Goal: Transaction & Acquisition: Redeem

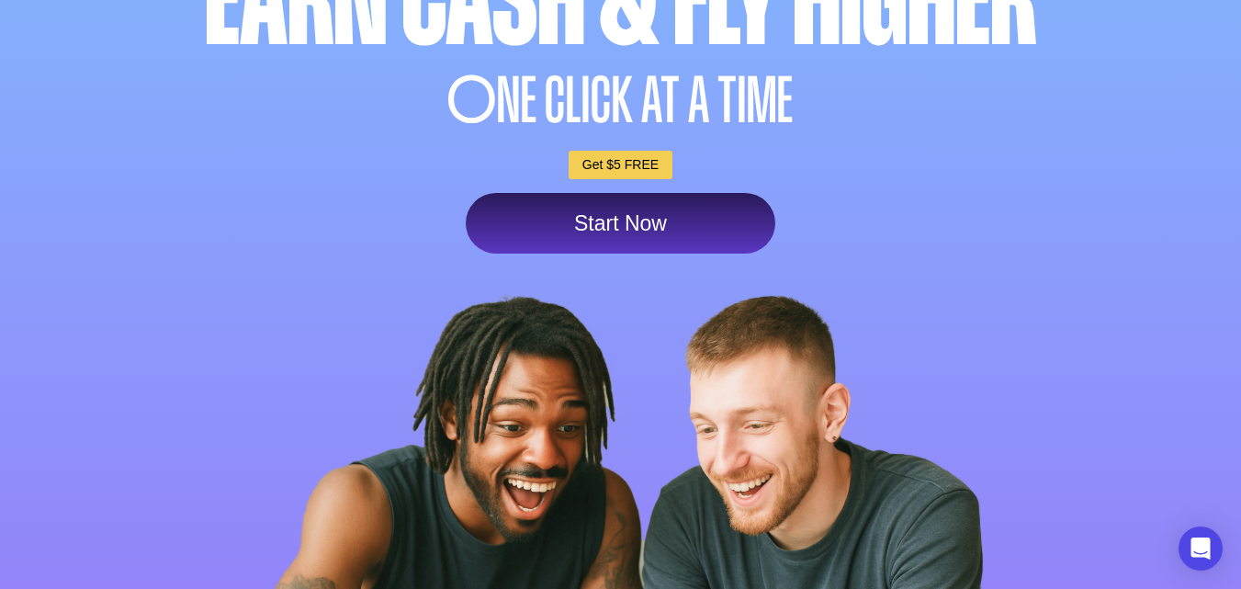
scroll to position [331, 0]
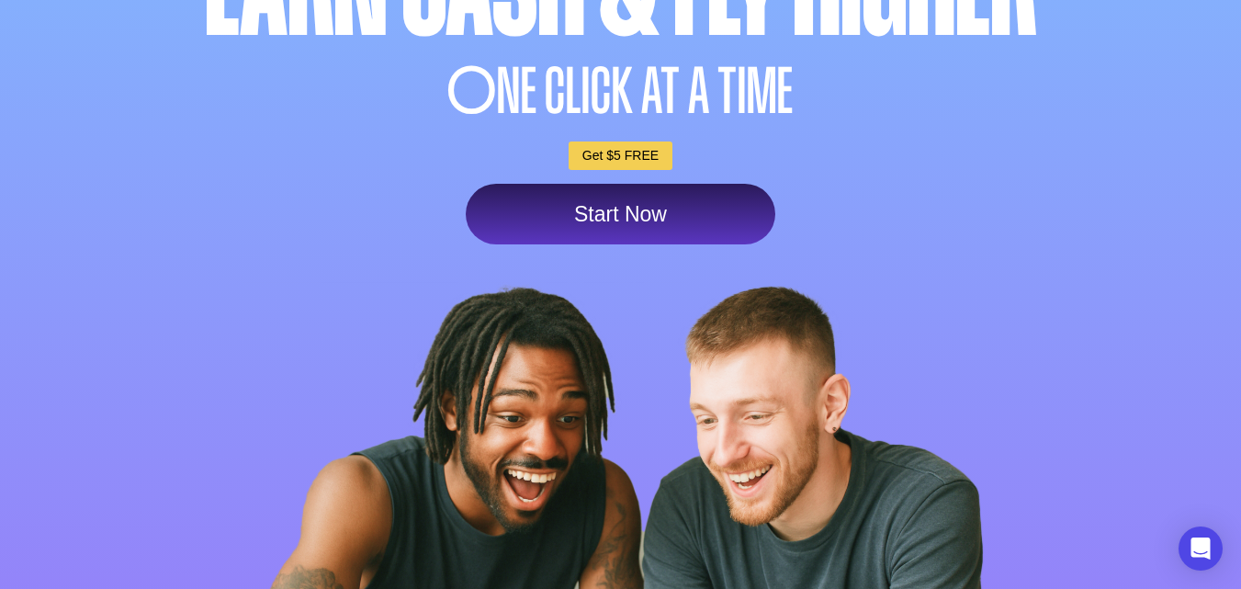
click at [583, 217] on link "Start Now" at bounding box center [621, 214] width 310 height 61
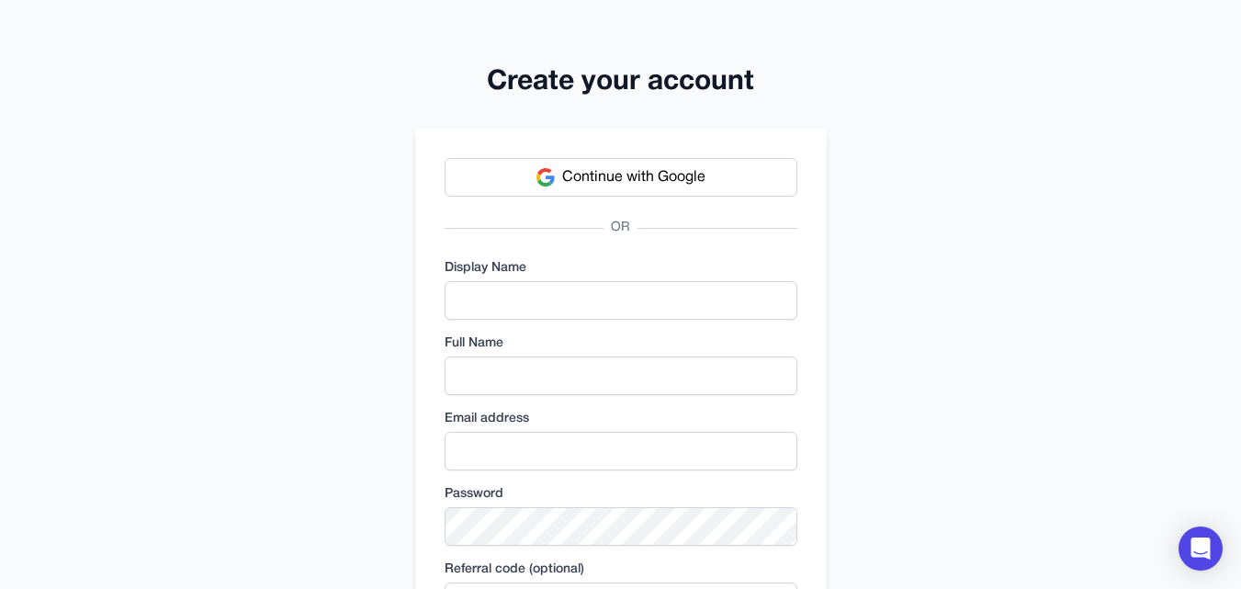
click at [551, 280] on div "Display Name" at bounding box center [621, 289] width 353 height 61
click at [616, 180] on span "Continue with Google" at bounding box center [633, 177] width 143 height 22
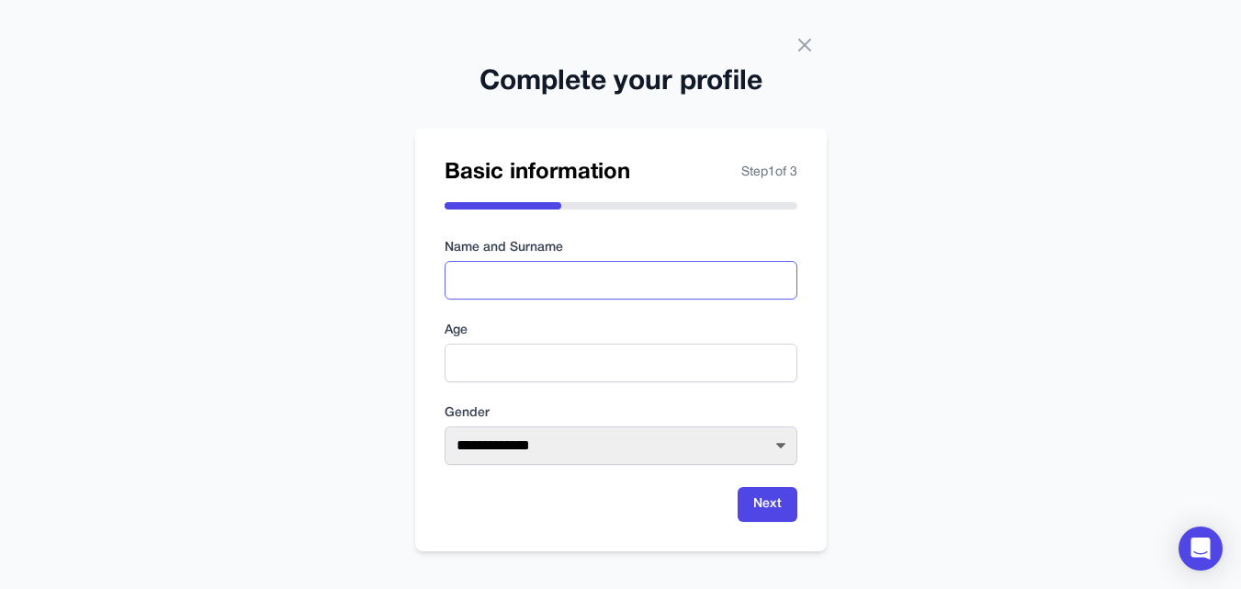
click at [500, 277] on input "text" at bounding box center [621, 280] width 353 height 39
type input "**********"
click at [505, 336] on label "Age" at bounding box center [621, 331] width 353 height 18
click at [508, 355] on input "number" at bounding box center [621, 363] width 353 height 39
type input "**"
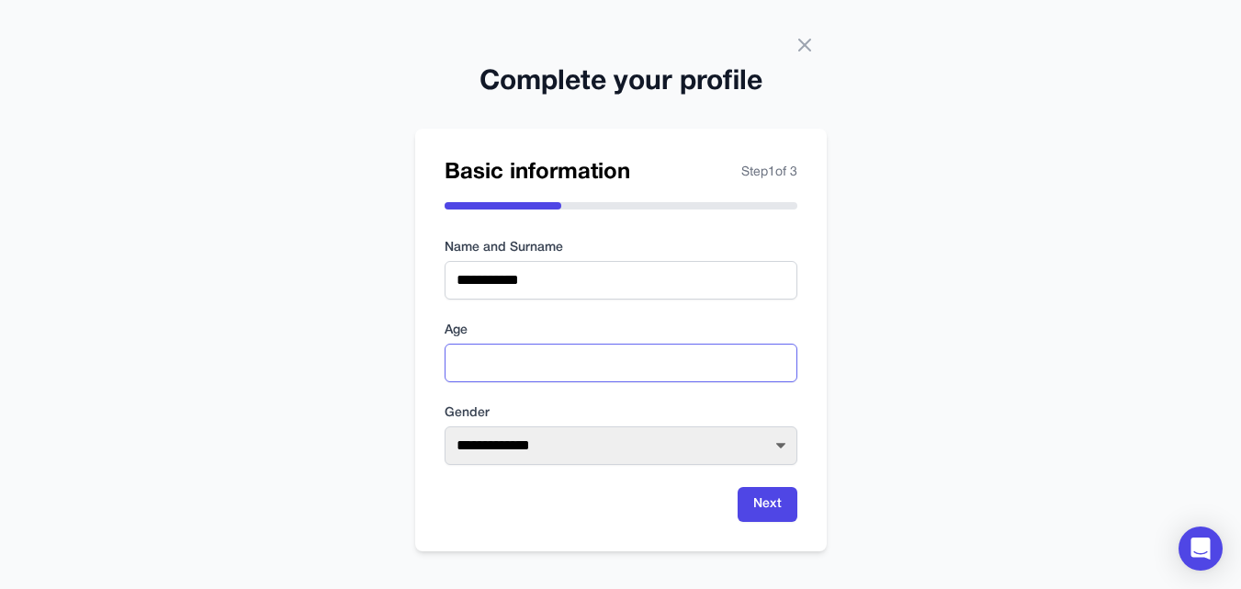
click at [776, 367] on input "**" at bounding box center [621, 363] width 353 height 39
type input "*"
type input "**"
click at [780, 435] on select "**********" at bounding box center [621, 445] width 353 height 39
select select "******"
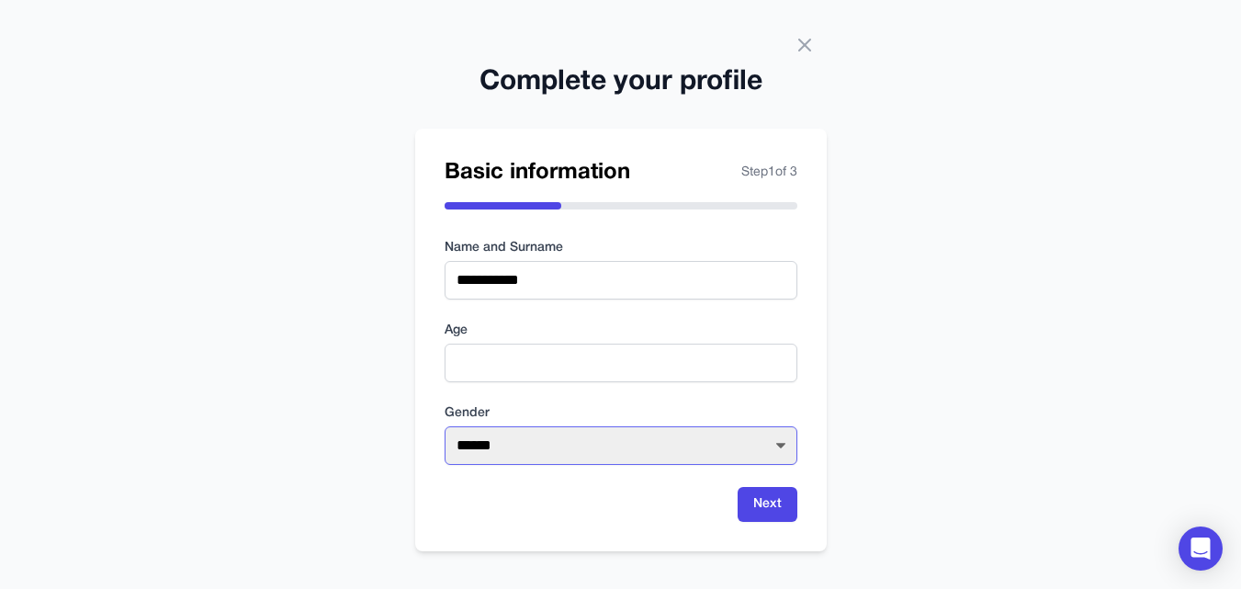
click at [445, 426] on select "**********" at bounding box center [621, 445] width 353 height 39
click at [755, 501] on button "Next" at bounding box center [768, 504] width 60 height 35
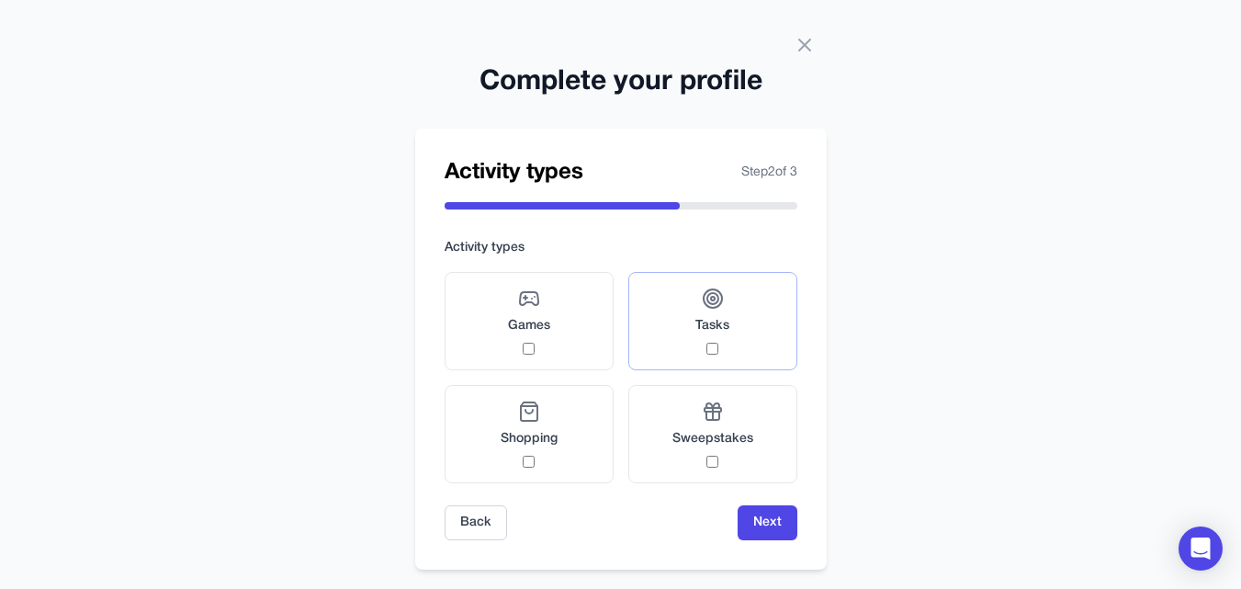
click at [666, 345] on label "Tasks" at bounding box center [712, 321] width 169 height 98
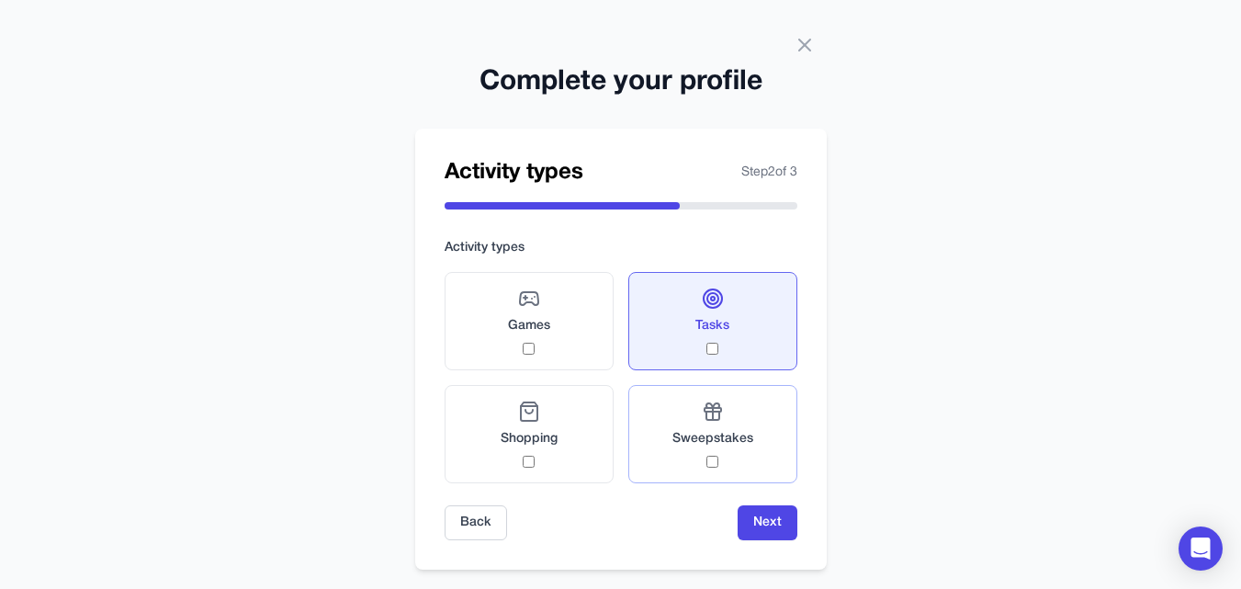
click at [683, 466] on div "Sweepstakes" at bounding box center [712, 434] width 81 height 67
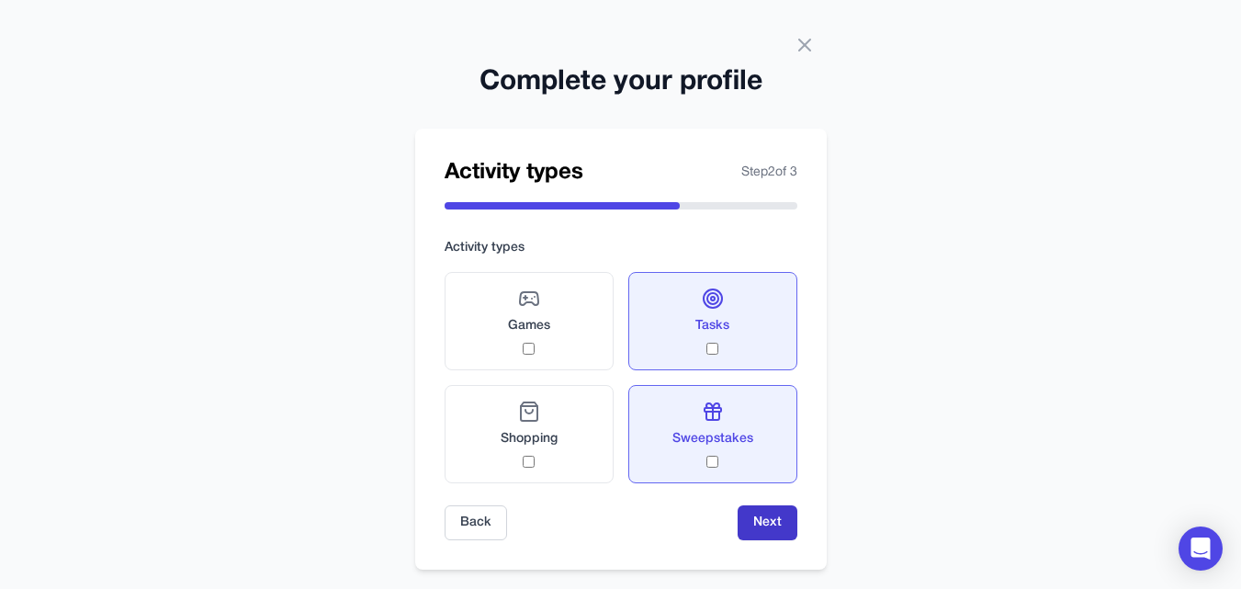
click at [757, 525] on button "Next" at bounding box center [768, 522] width 60 height 35
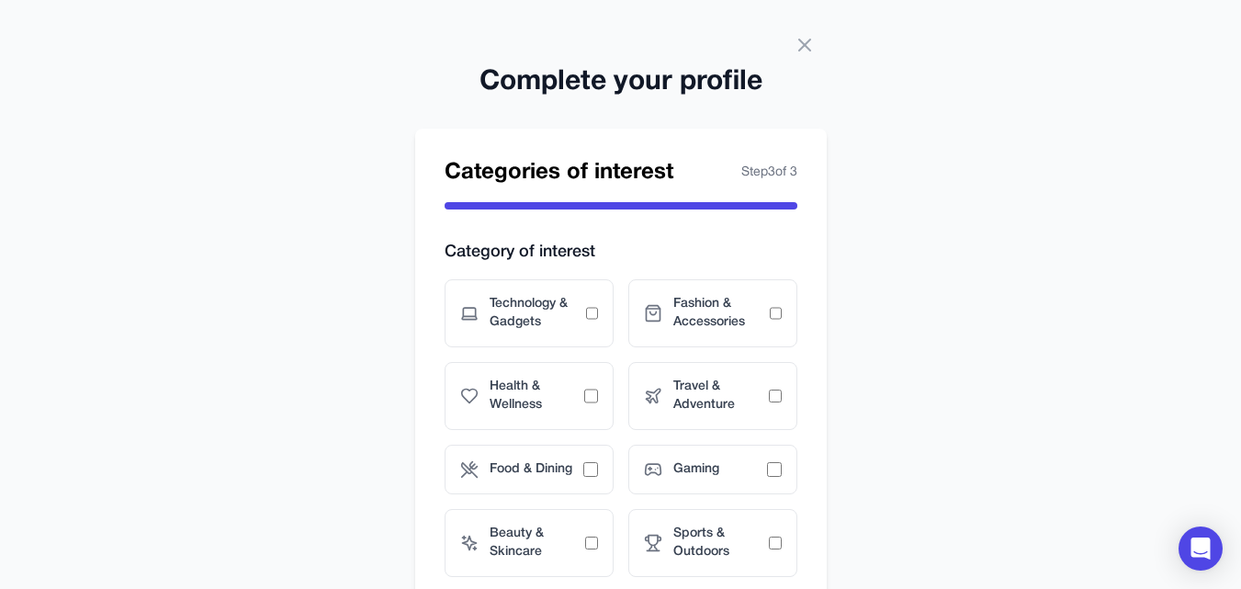
click at [822, 533] on div "Categories of interest Step 3 of 3 Category of interest Technology & Gadgets Fa…" at bounding box center [621, 396] width 412 height 535
click at [549, 529] on span "Beauty & Skincare" at bounding box center [538, 543] width 96 height 37
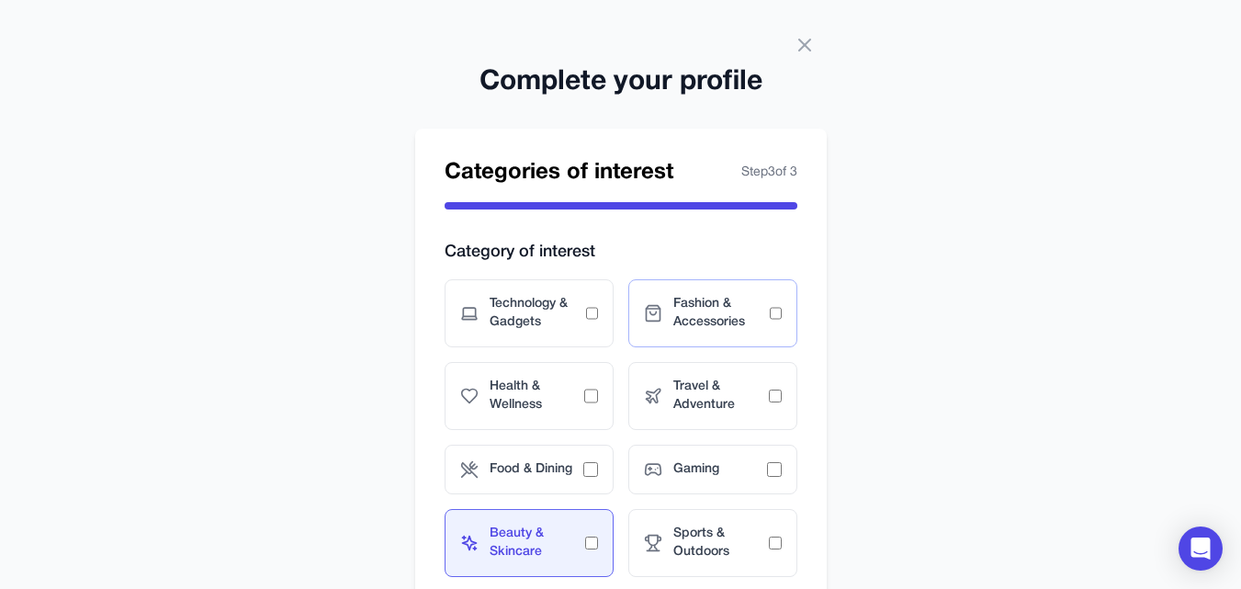
click at [713, 305] on span "Fashion & Accessories" at bounding box center [721, 313] width 96 height 37
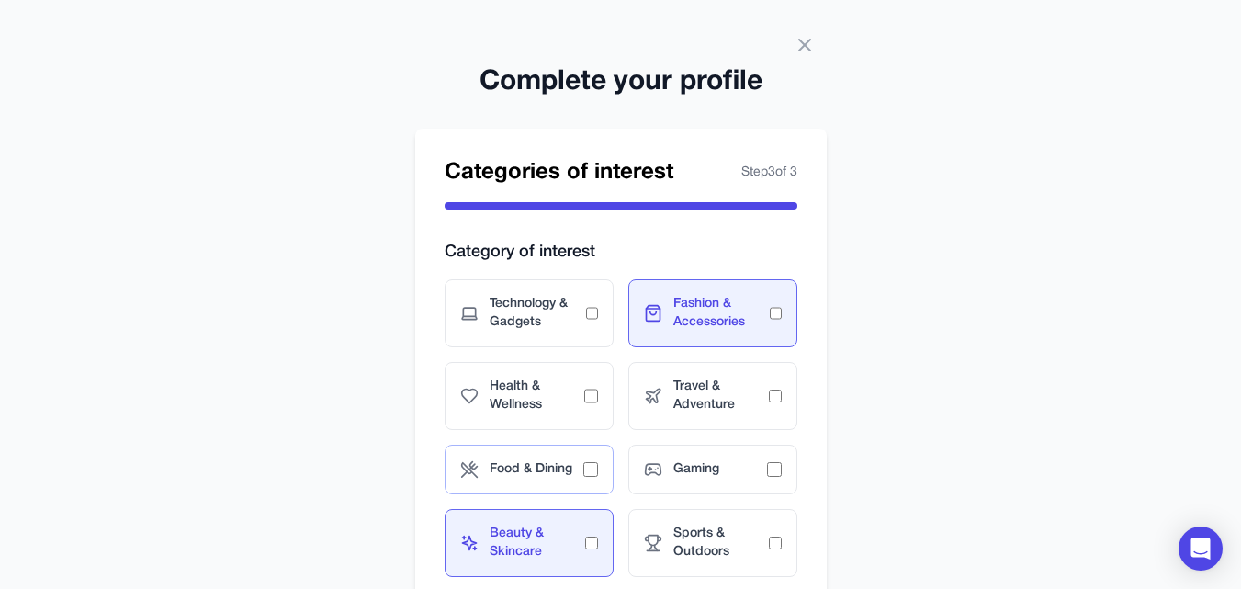
click at [548, 479] on div "Food & Dining" at bounding box center [529, 470] width 169 height 50
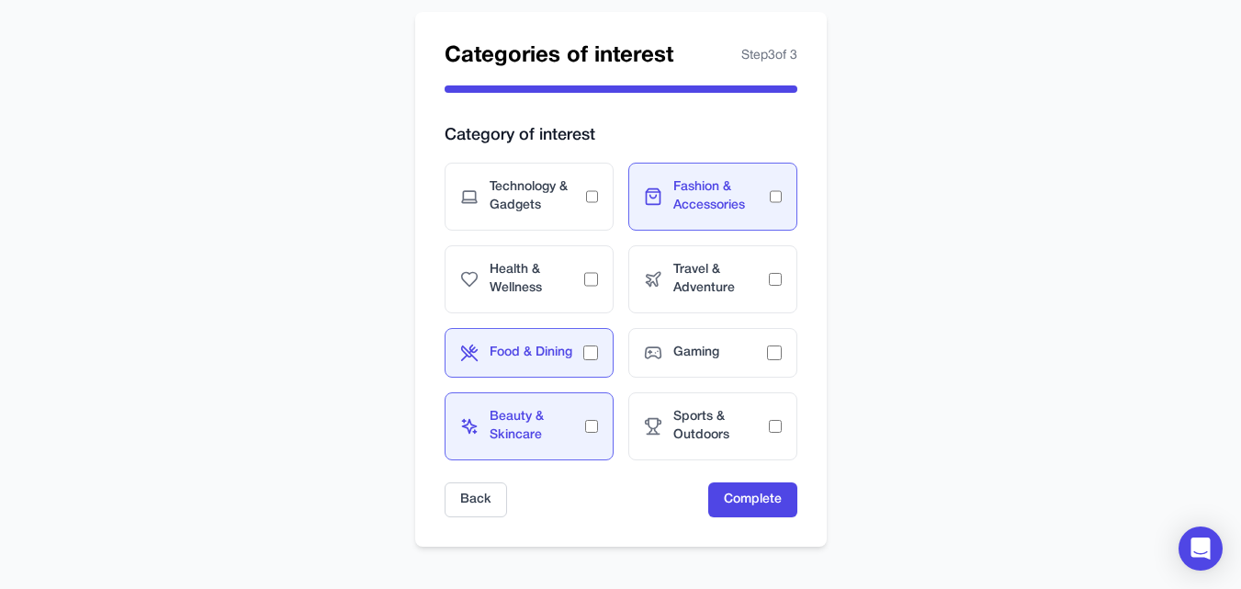
scroll to position [119, 0]
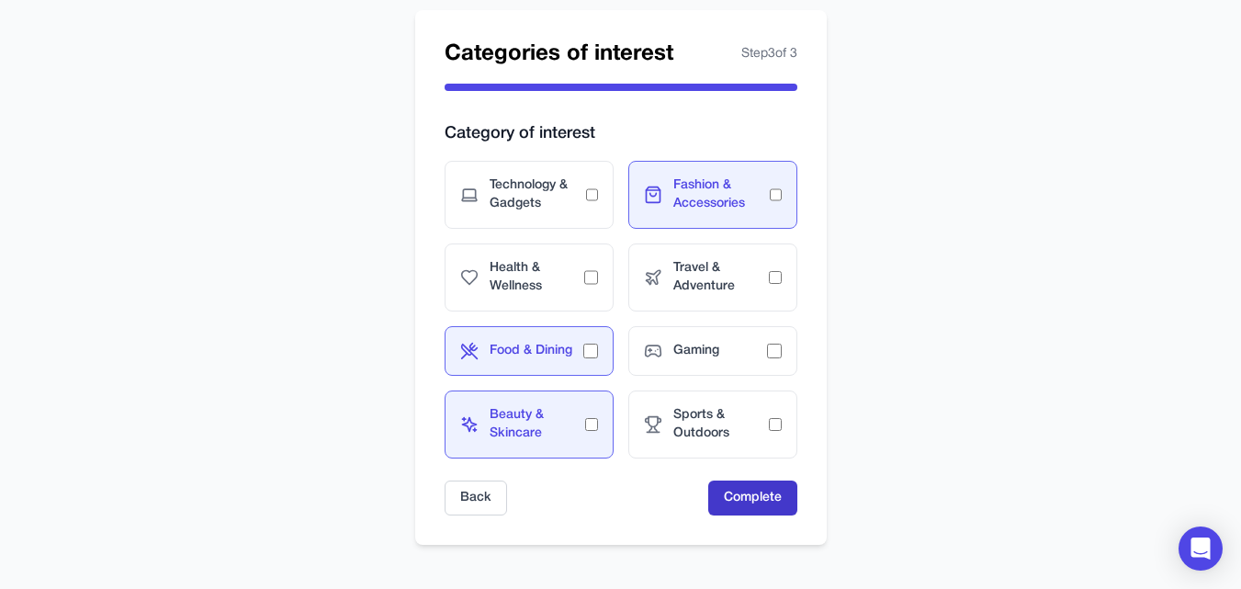
click at [786, 493] on button "Complete" at bounding box center [752, 497] width 89 height 35
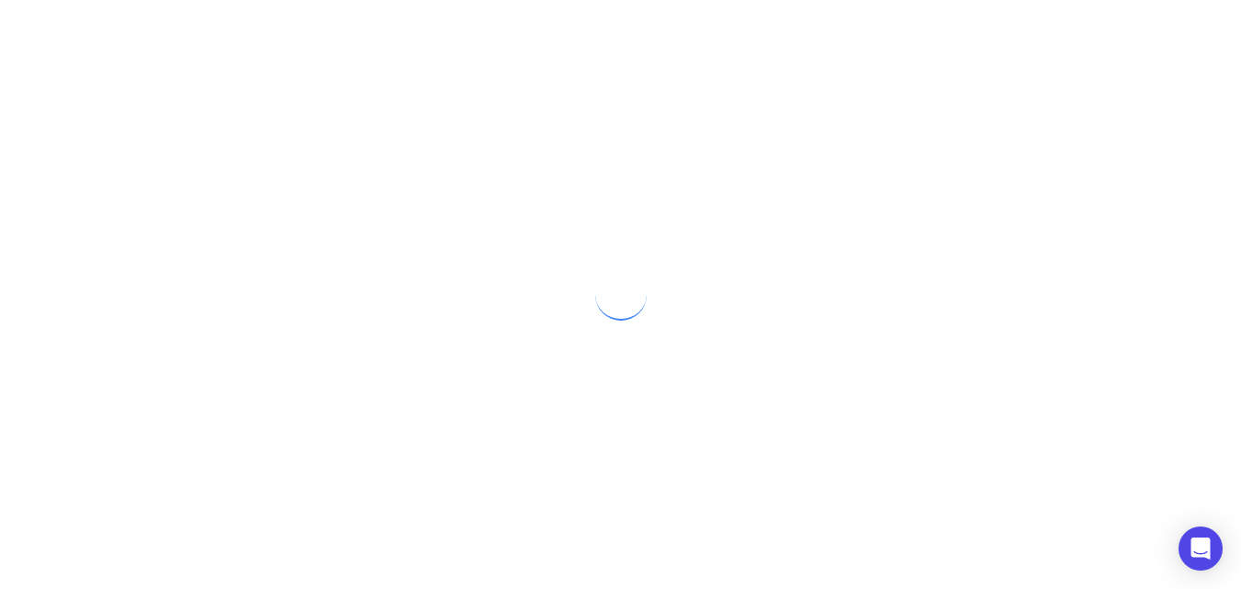
scroll to position [0, 0]
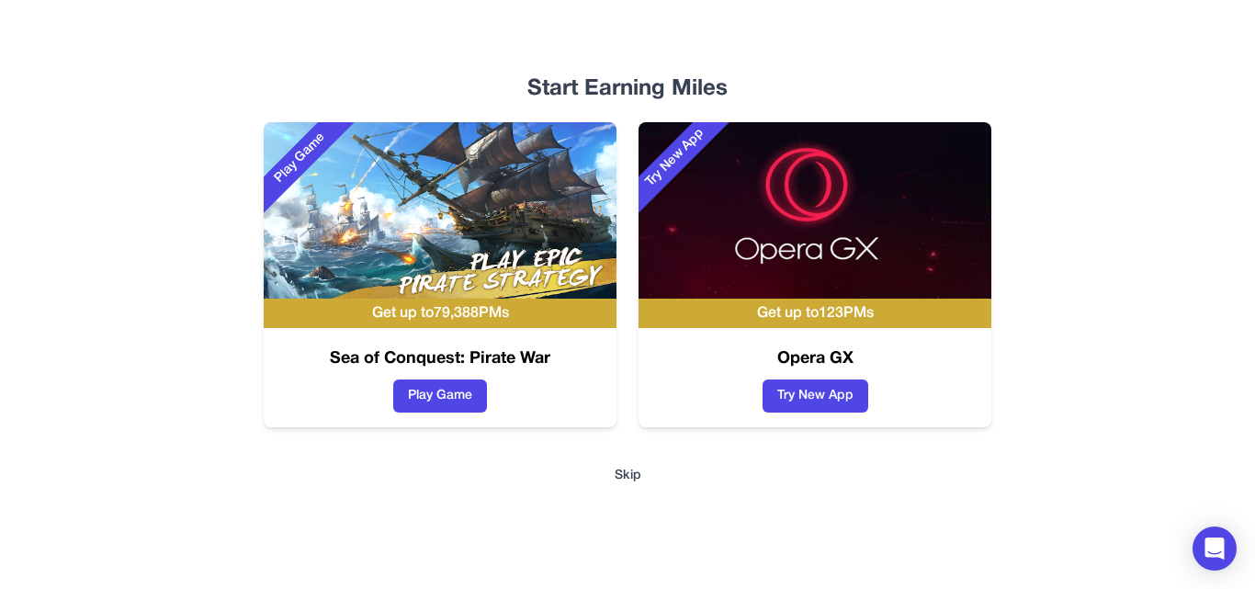
click at [611, 469] on div "Start Earning Miles Play Game Get up to 79,388 PMs Sea of Conquest: Pirate War …" at bounding box center [628, 294] width 1176 height 589
click at [626, 474] on button "Skip" at bounding box center [628, 476] width 27 height 18
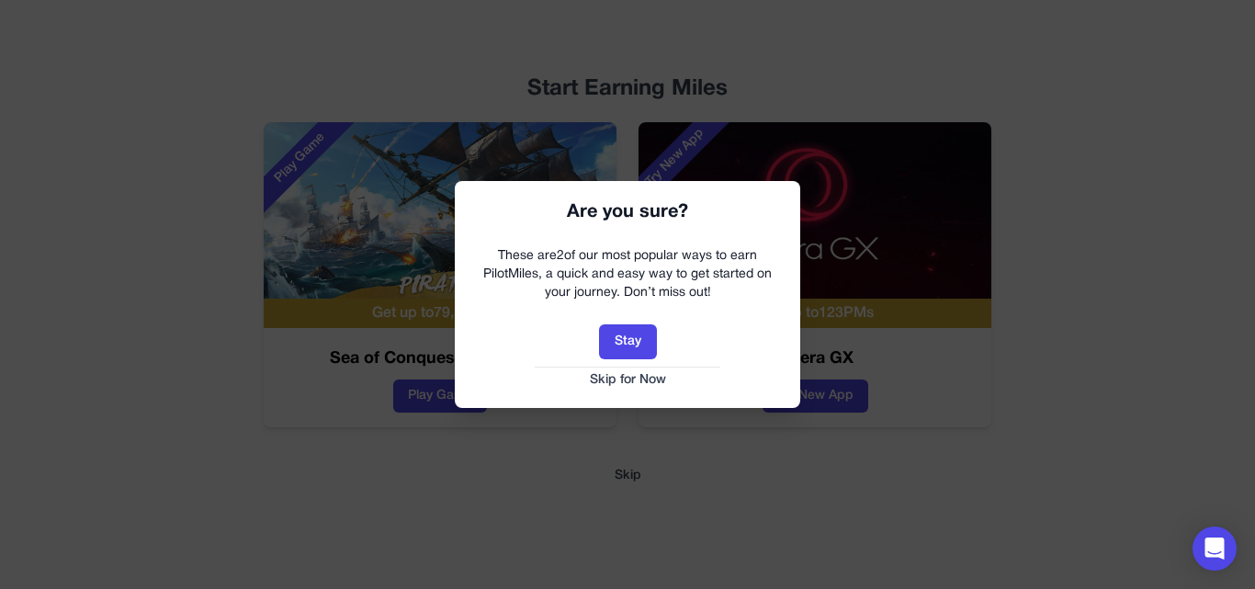
click at [632, 382] on button "Skip for Now" at bounding box center [627, 380] width 309 height 18
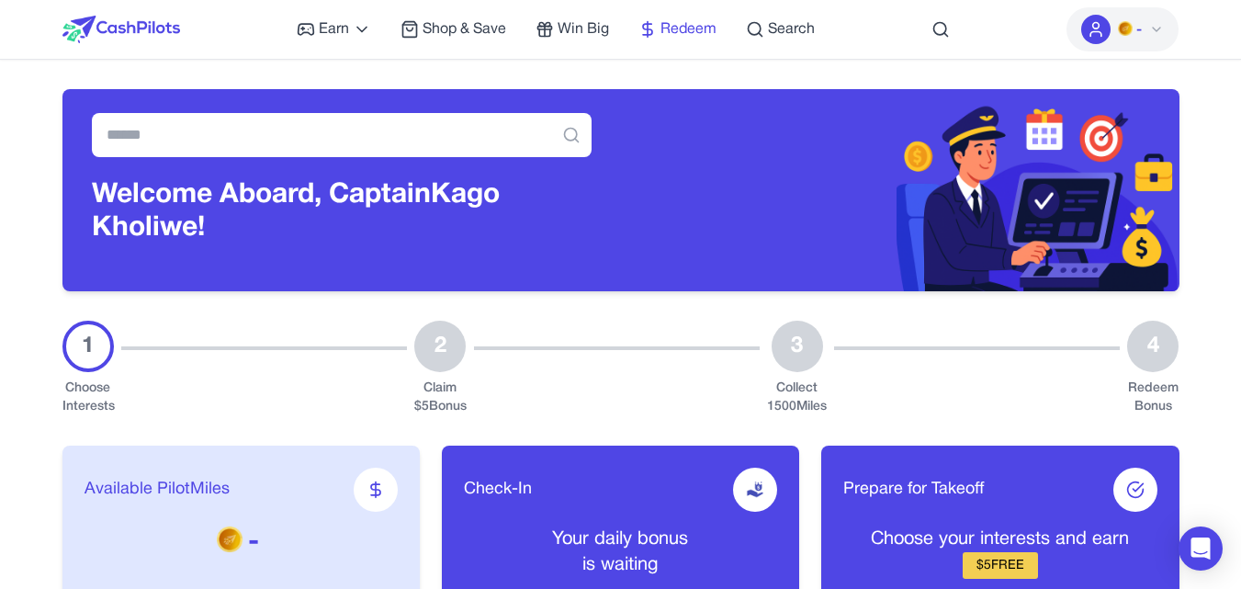
click at [687, 27] on span "Redeem" at bounding box center [689, 29] width 56 height 22
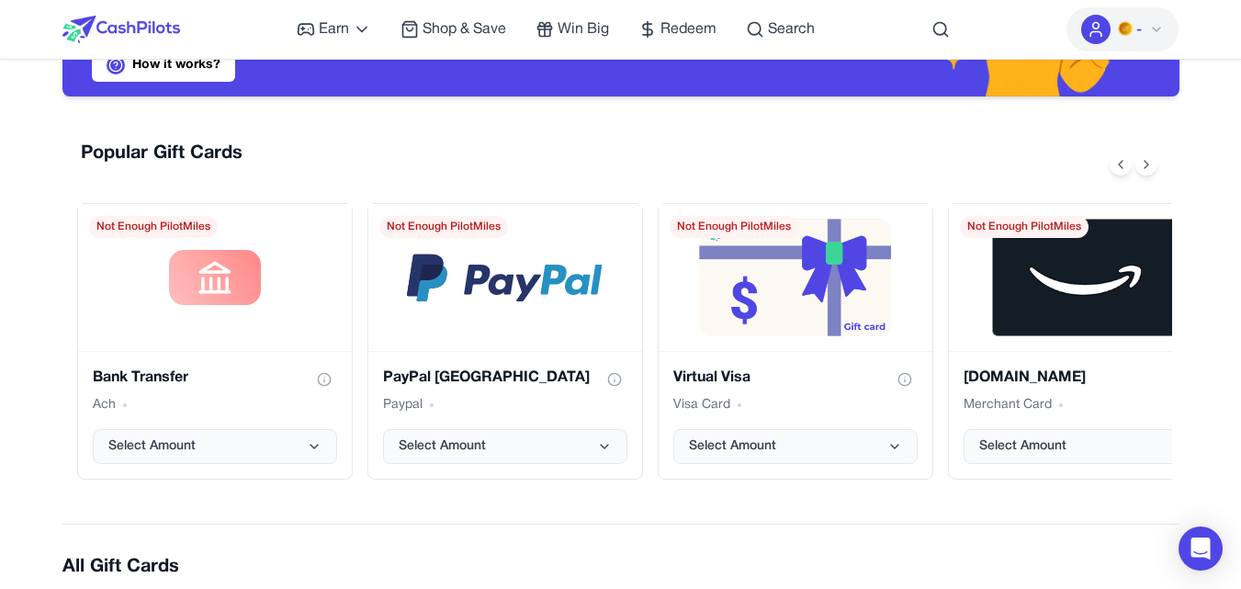
scroll to position [220, 0]
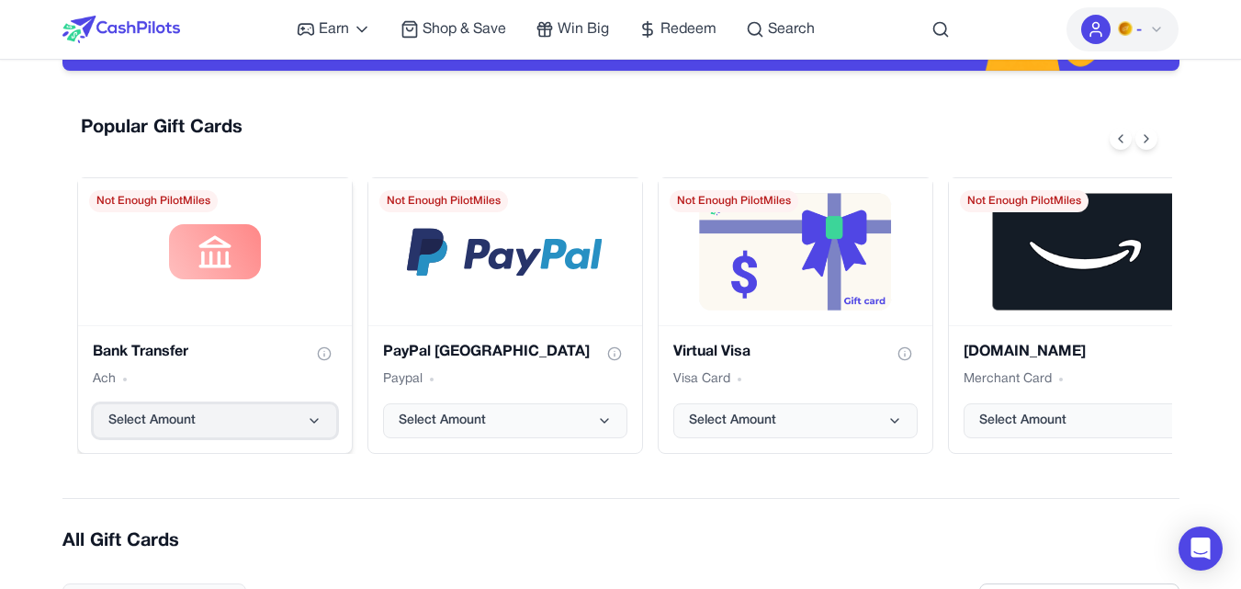
click at [311, 418] on icon "Bank Transfer gift card" at bounding box center [314, 420] width 15 height 15
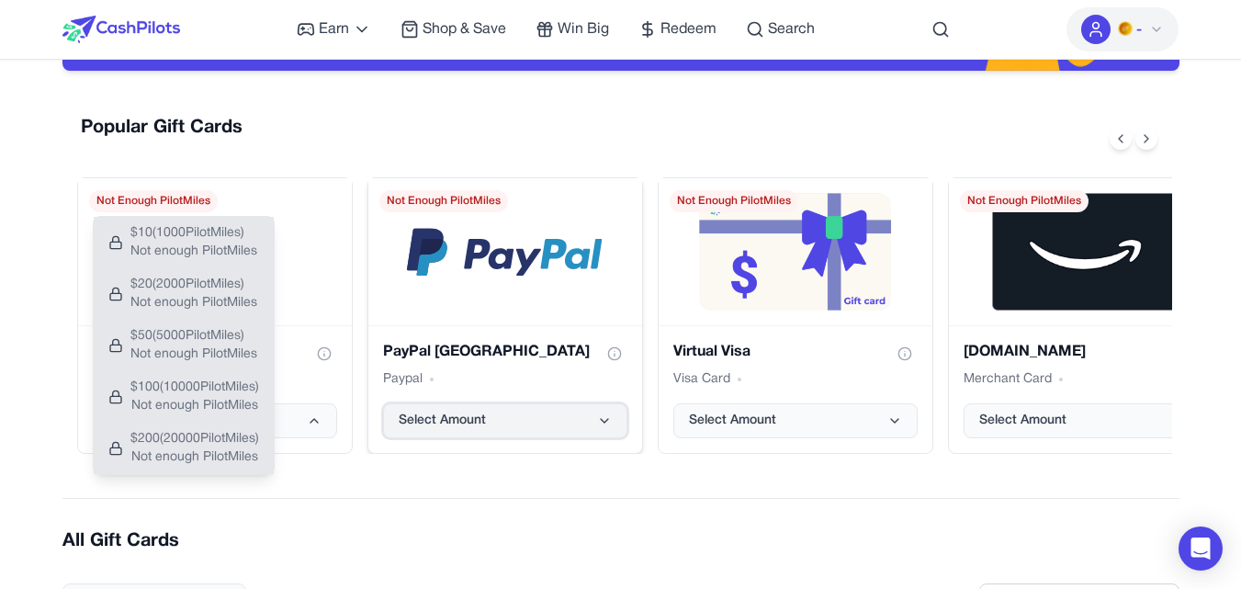
click at [479, 412] on span "Select Amount" at bounding box center [442, 421] width 87 height 18
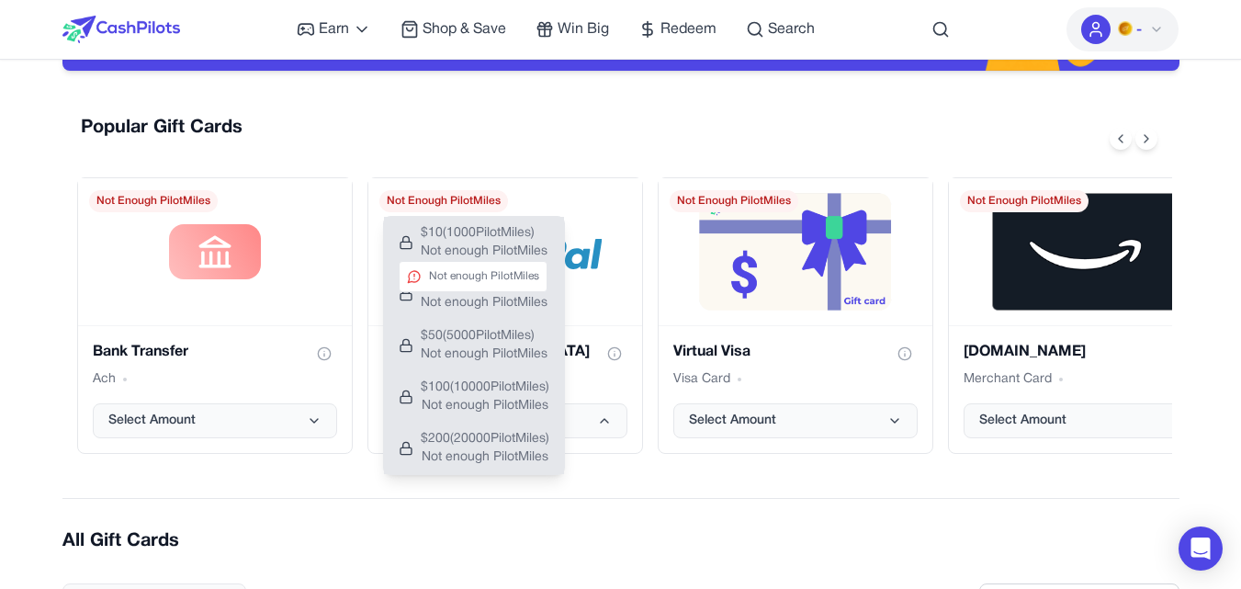
click at [454, 223] on button "$ 10 ( 1000 PilotMiles) Not enough PilotMiles Not enough PilotMiles" at bounding box center [474, 242] width 180 height 51
click at [605, 432] on button "Select Amount" at bounding box center [505, 420] width 244 height 35
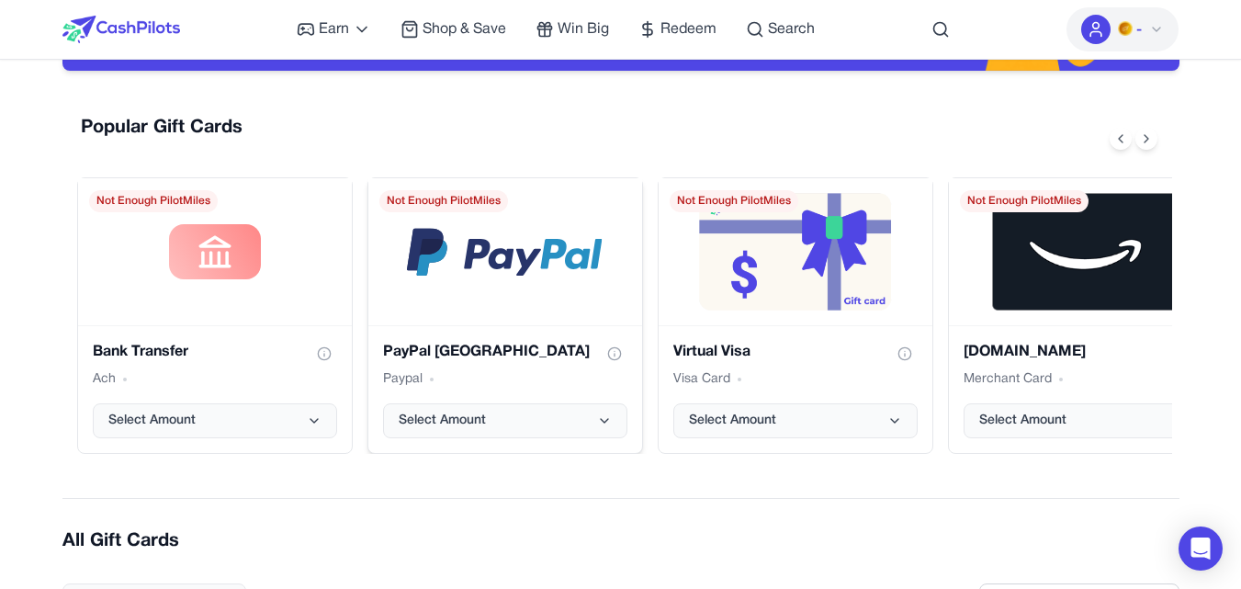
click at [427, 378] on div "Paypal" at bounding box center [505, 379] width 244 height 18
click at [1153, 23] on icon at bounding box center [1156, 29] width 15 height 15
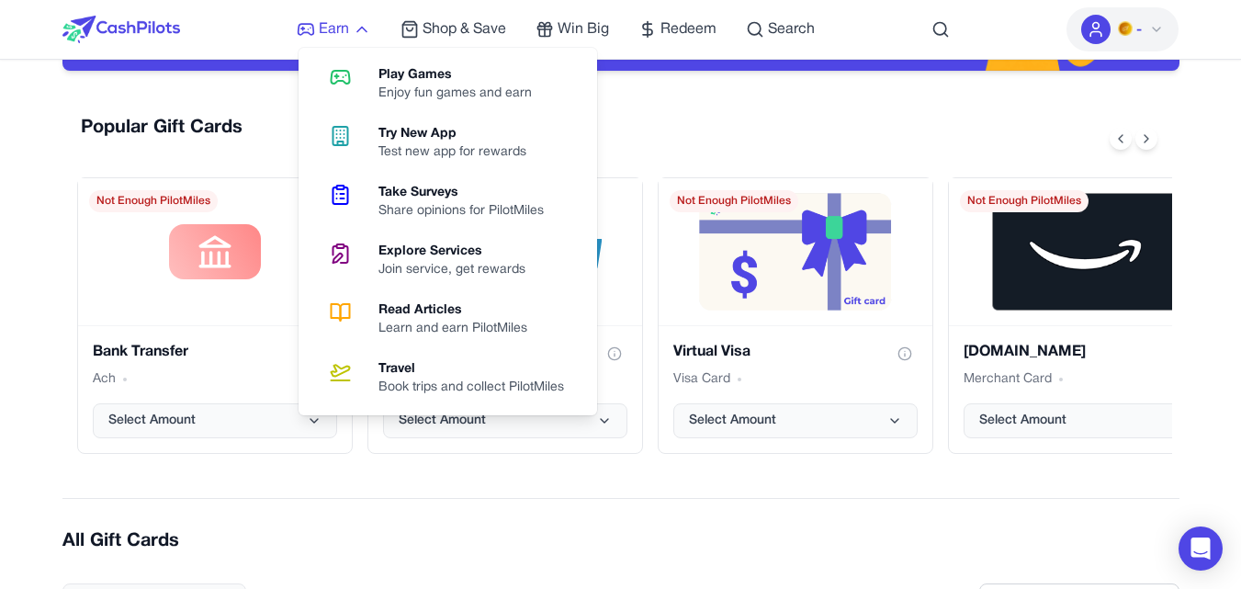
click at [347, 28] on span "Earn" at bounding box center [334, 29] width 30 height 22
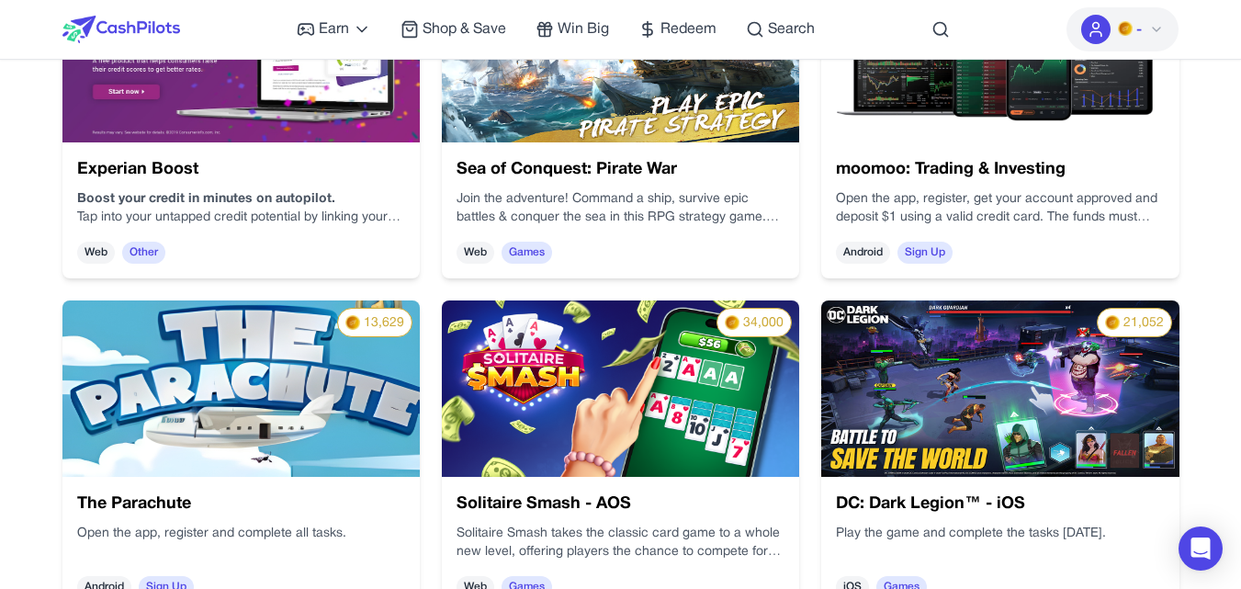
scroll to position [1226, 0]
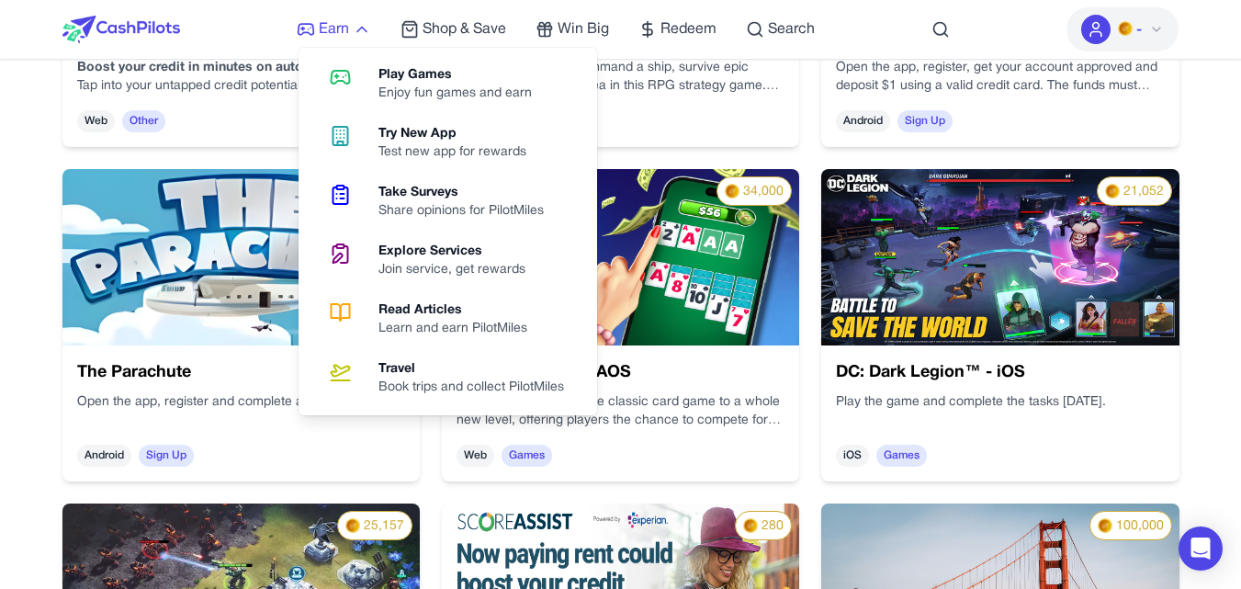
click at [319, 25] on span "Earn" at bounding box center [334, 29] width 30 height 22
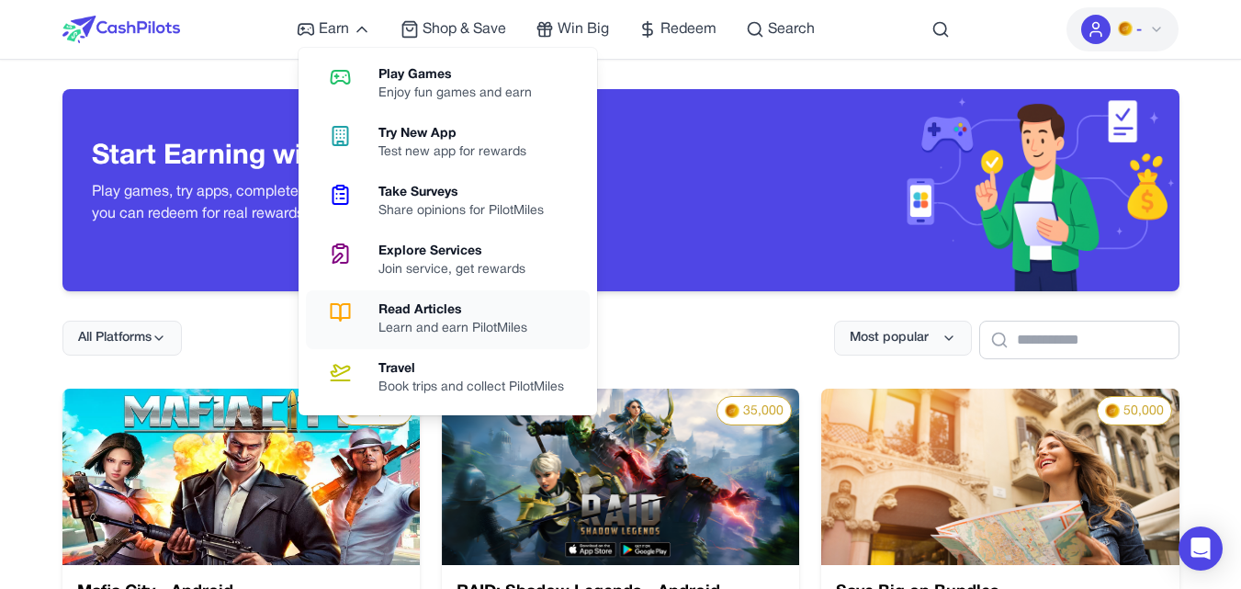
click at [456, 329] on div "Learn and earn PilotMiles" at bounding box center [460, 329] width 164 height 18
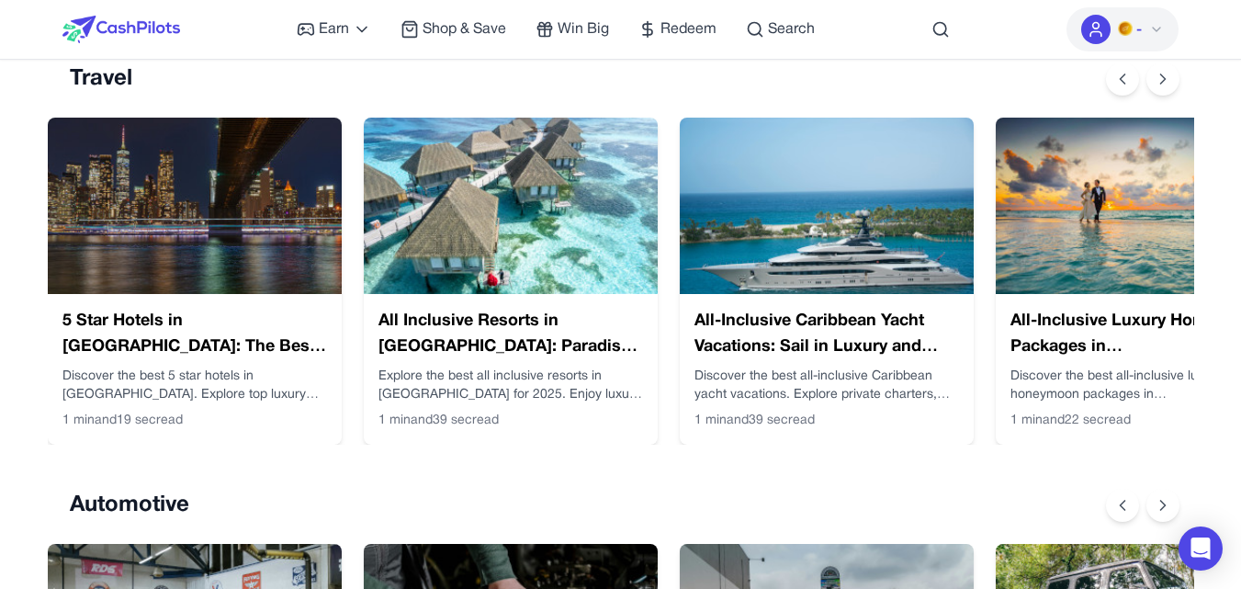
scroll to position [331, 0]
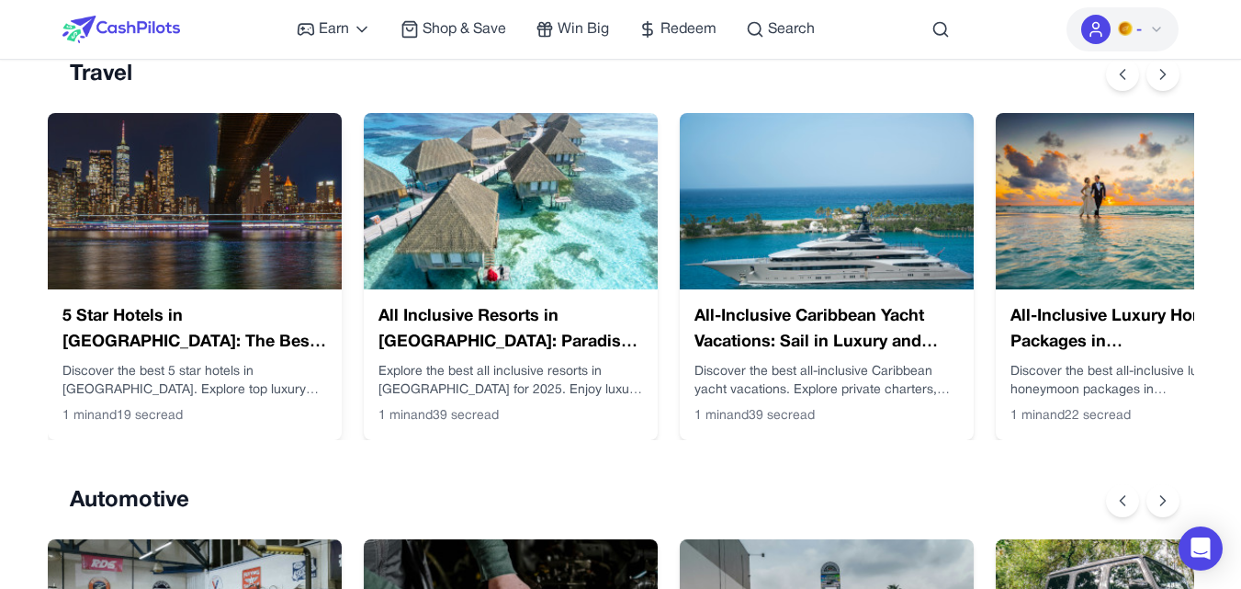
click at [135, 212] on img at bounding box center [195, 201] width 294 height 176
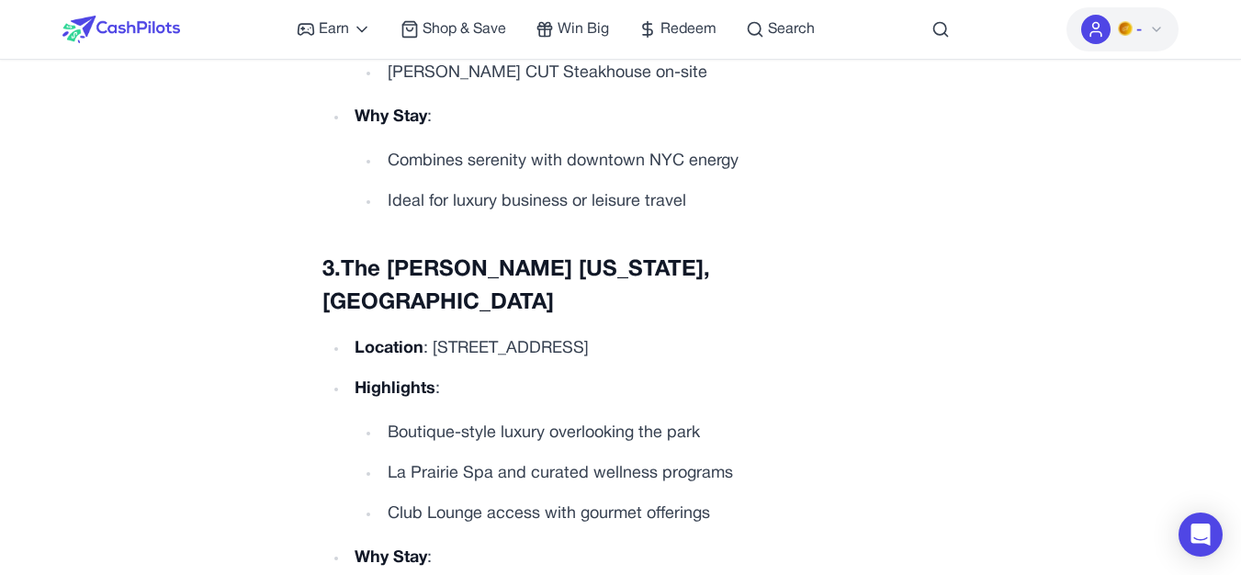
scroll to position [2712, 0]
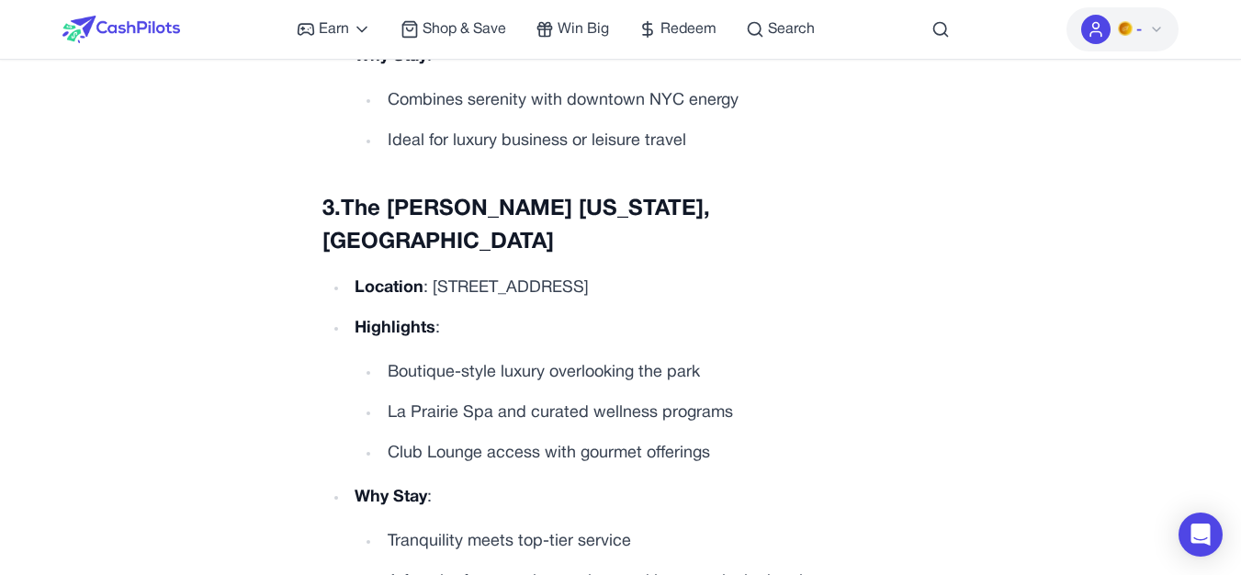
click at [1159, 35] on icon at bounding box center [1156, 29] width 15 height 15
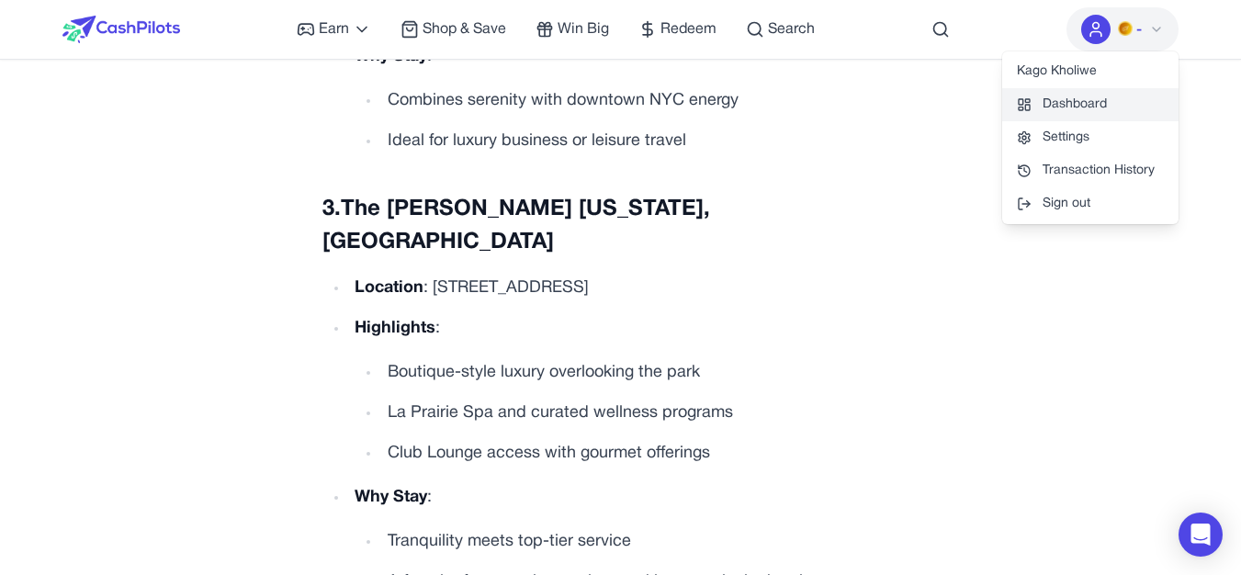
click at [1120, 108] on link "Dashboard" at bounding box center [1090, 104] width 176 height 33
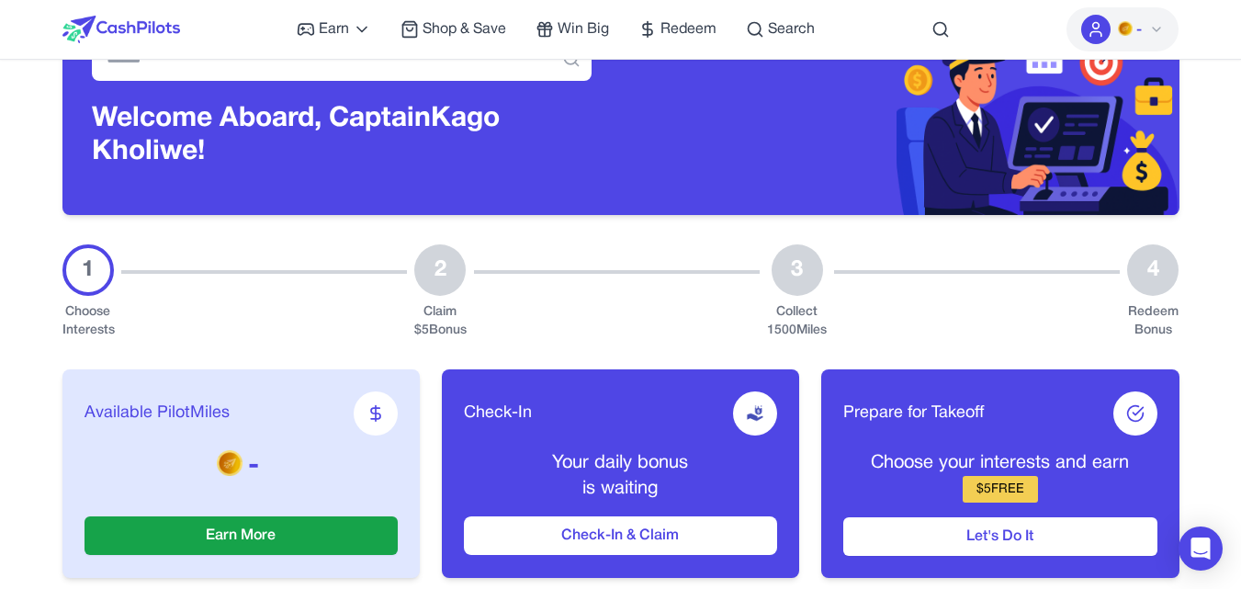
scroll to position [147, 0]
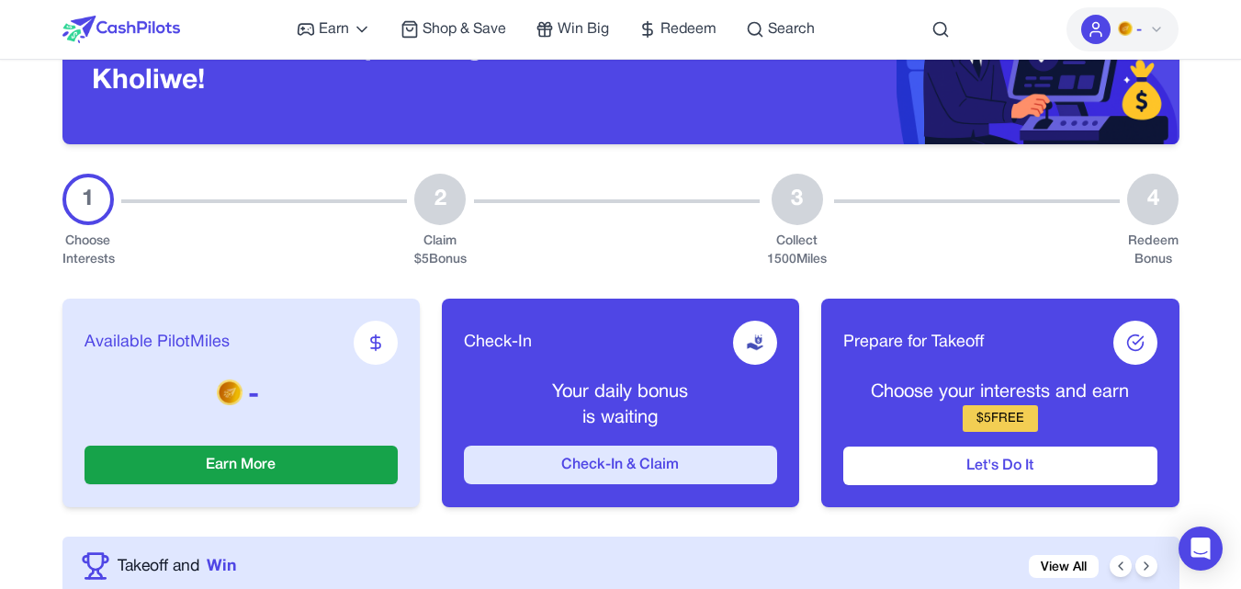
click at [738, 467] on button "Check-In & Claim" at bounding box center [620, 465] width 313 height 39
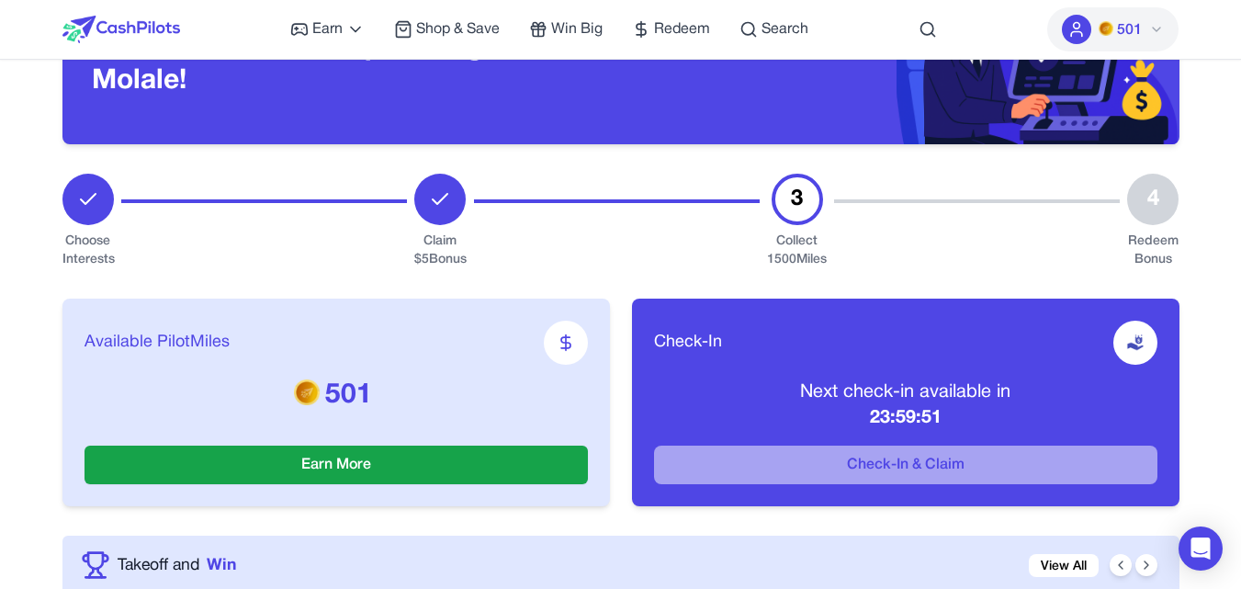
click at [1165, 31] on button "501" at bounding box center [1112, 29] width 131 height 44
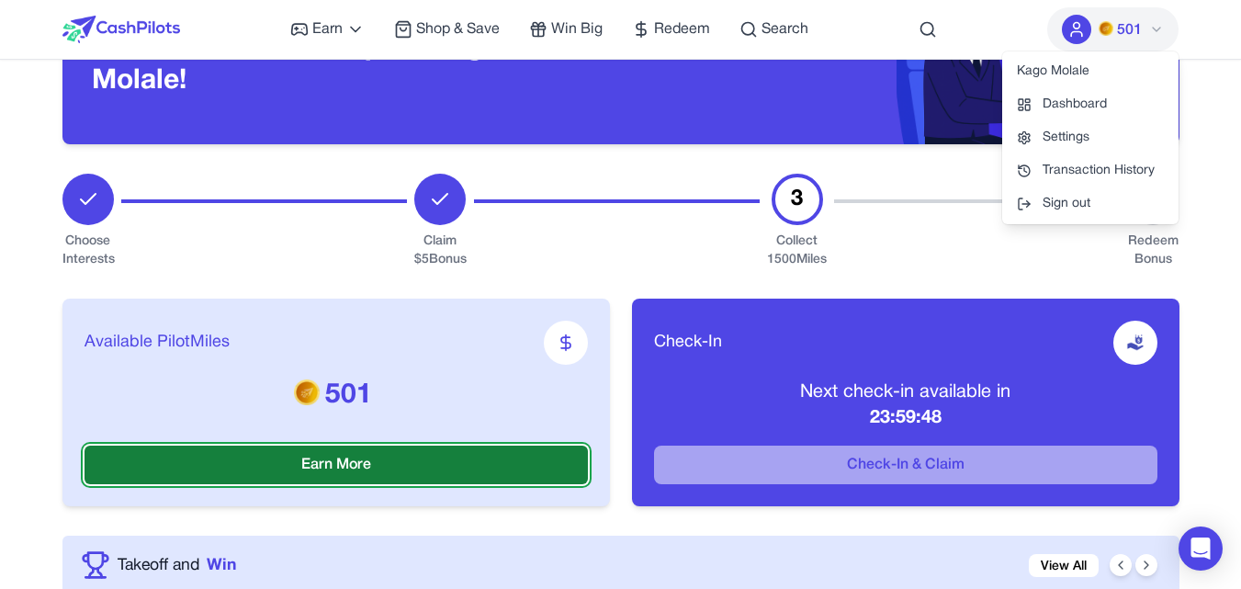
click at [447, 459] on button "Earn More" at bounding box center [336, 465] width 503 height 39
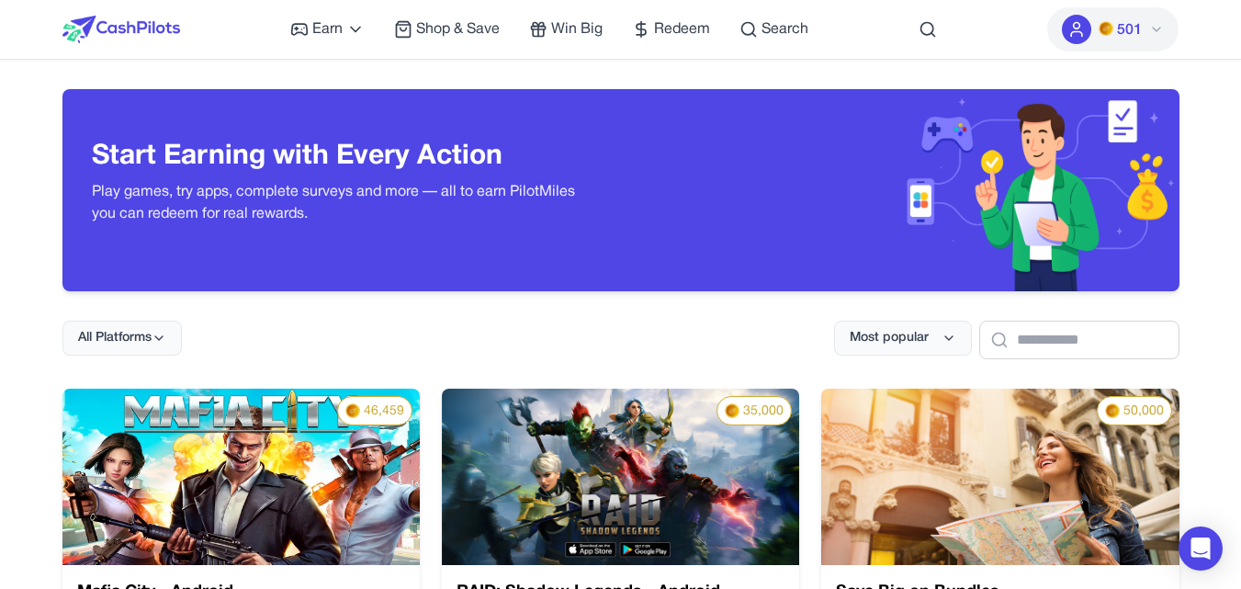
click at [1135, 29] on span "501" at bounding box center [1129, 30] width 25 height 22
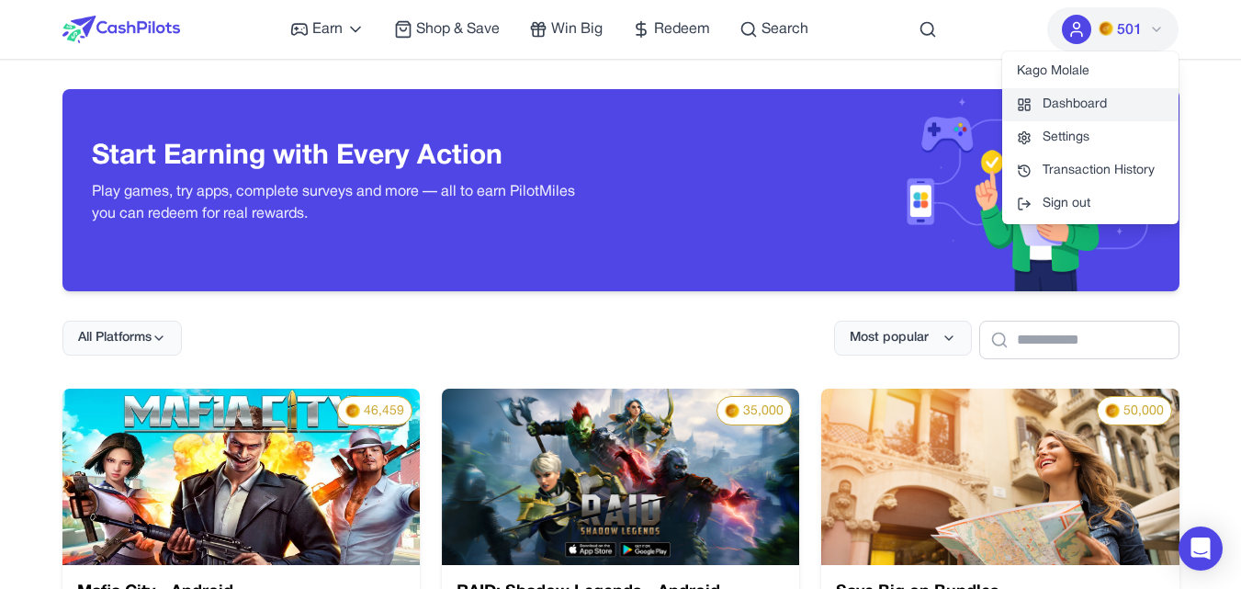
click at [1101, 98] on link "Dashboard" at bounding box center [1090, 104] width 176 height 33
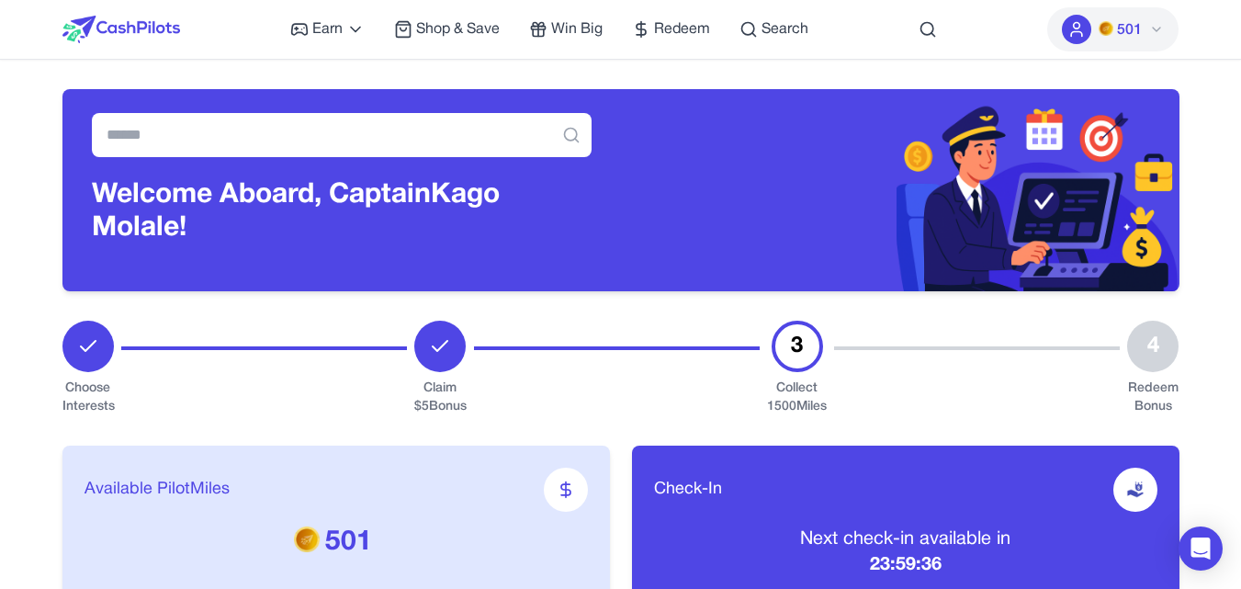
click at [800, 331] on div "3" at bounding box center [797, 346] width 51 height 51
click at [103, 516] on div "Available PilotMiles 501 Earn More" at bounding box center [336, 550] width 548 height 208
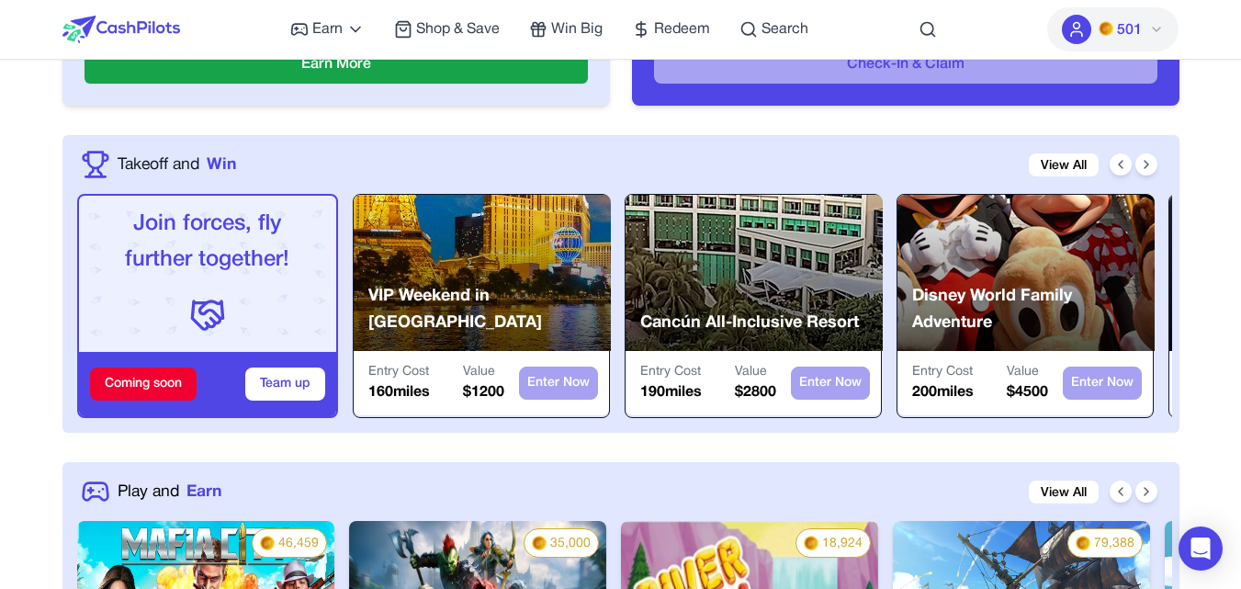
scroll to position [551, 0]
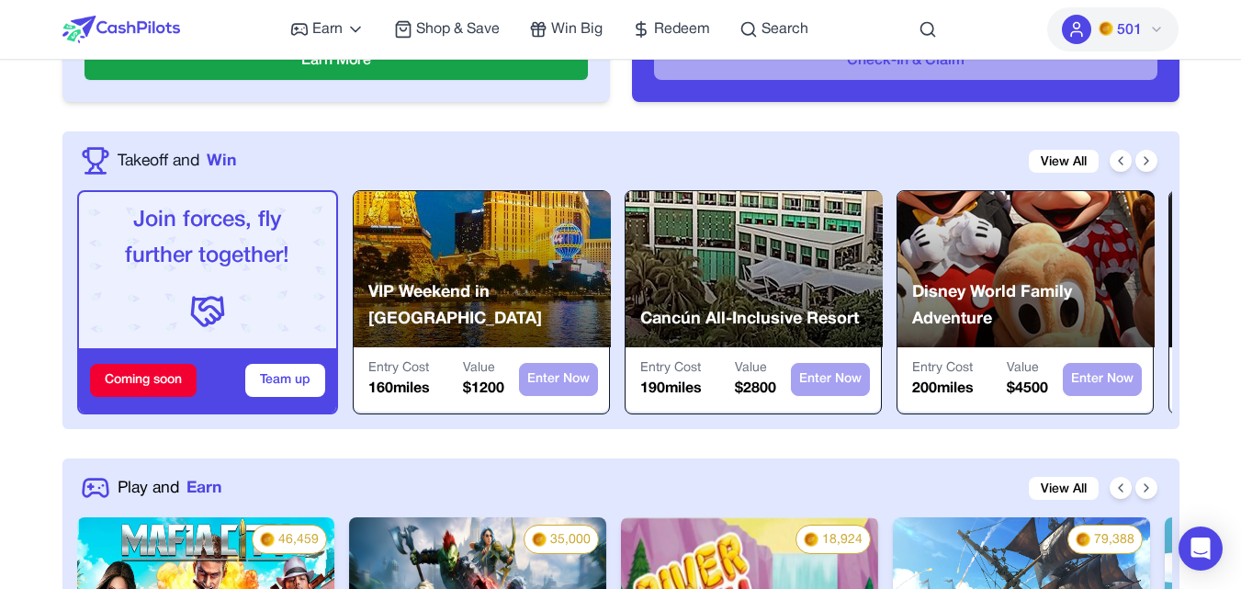
click at [427, 356] on div "Entry Cost 160 miles Value $ 1200 Enter Now" at bounding box center [481, 379] width 255 height 64
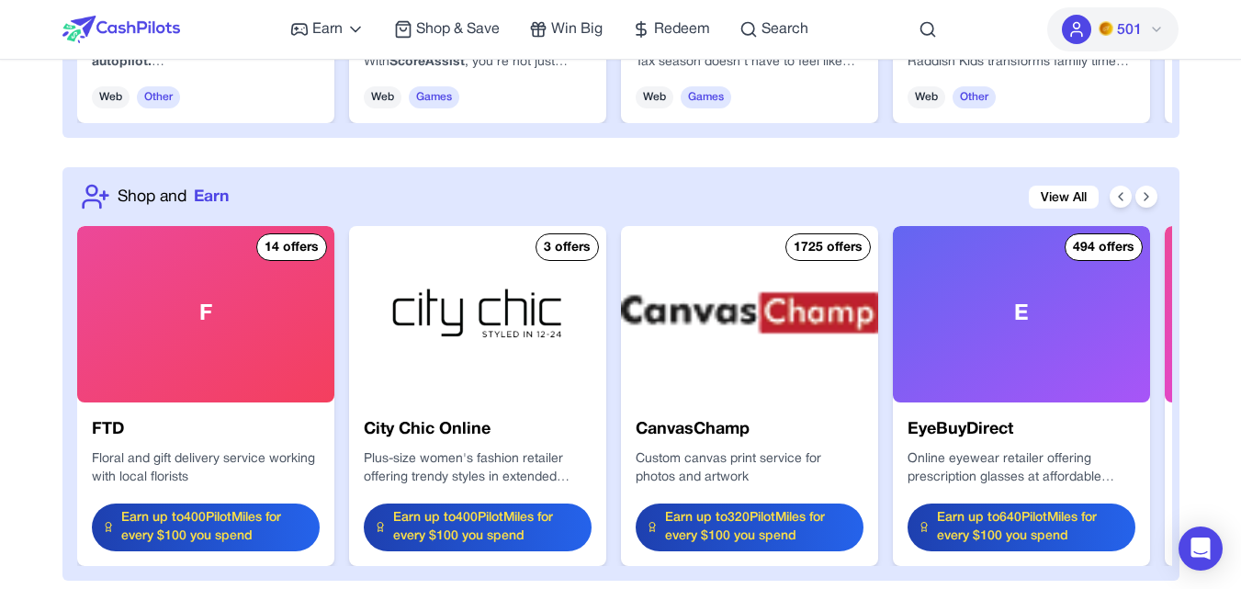
scroll to position [2095, 0]
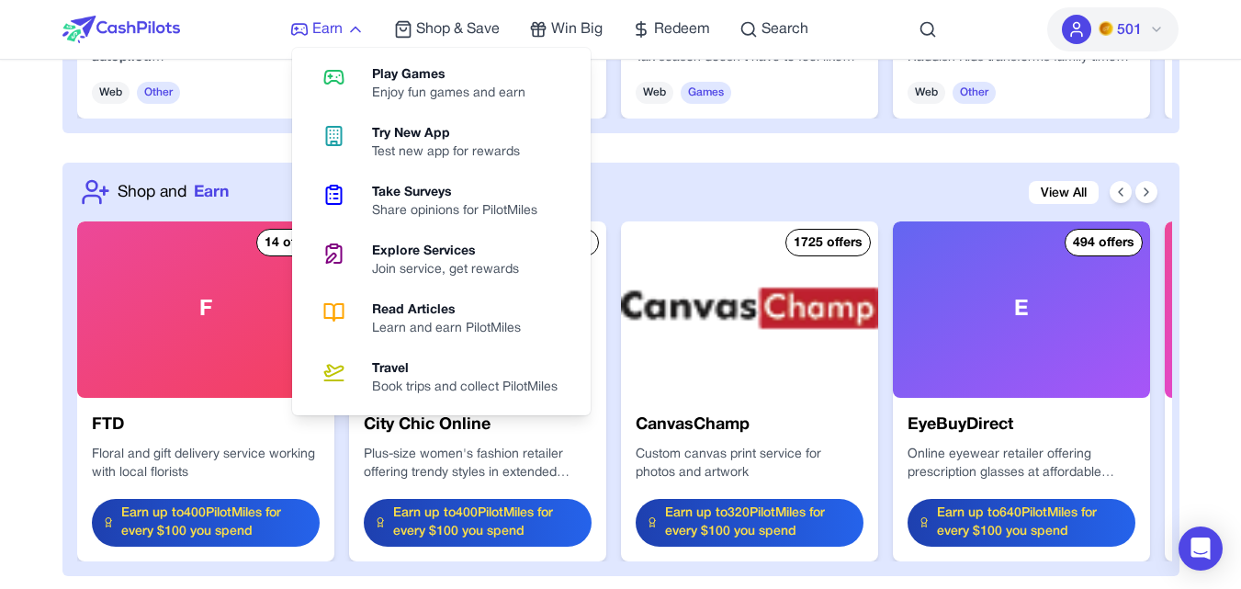
click at [311, 32] on link "Earn" at bounding box center [327, 29] width 74 height 22
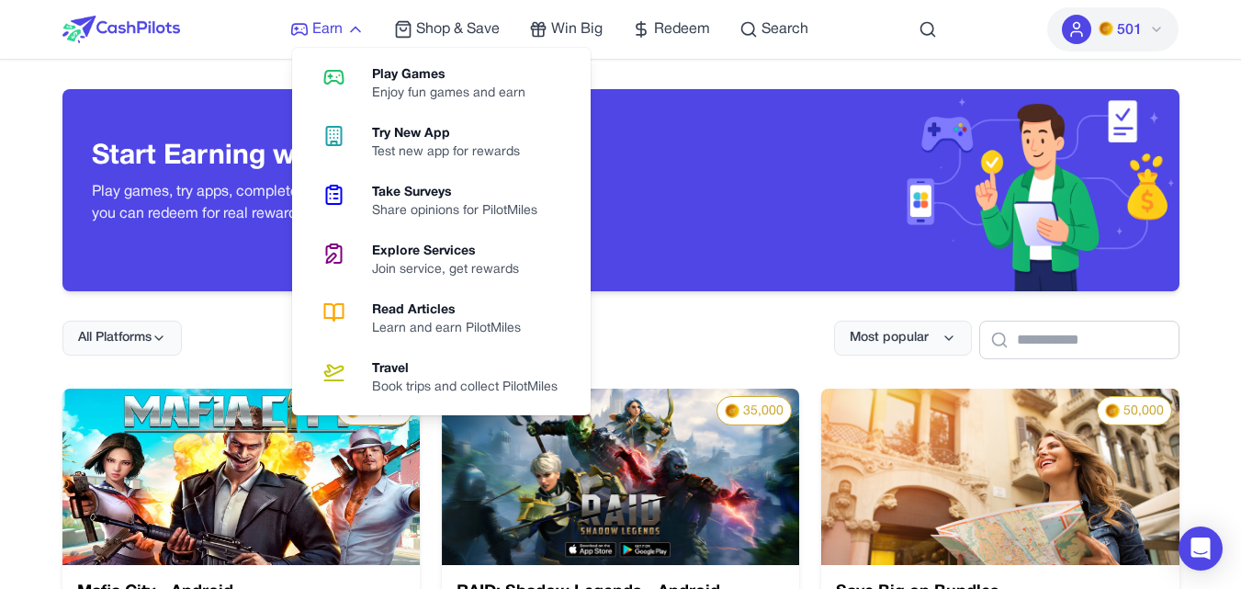
click at [346, 28] on icon at bounding box center [355, 29] width 18 height 18
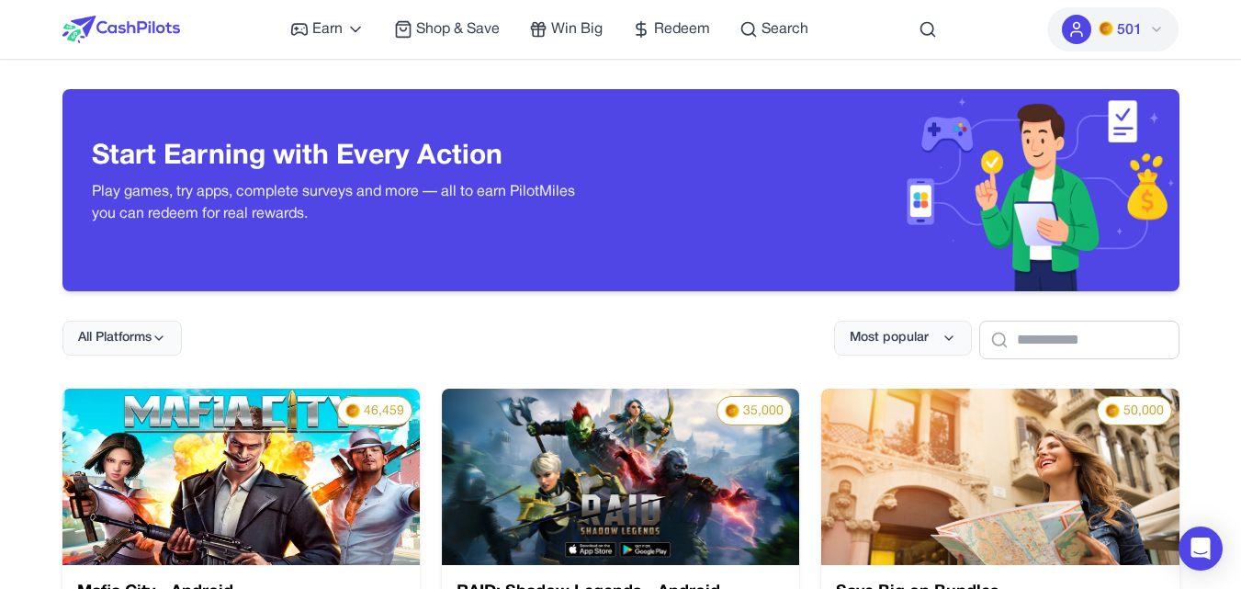
click at [1172, 32] on button "501" at bounding box center [1112, 29] width 131 height 44
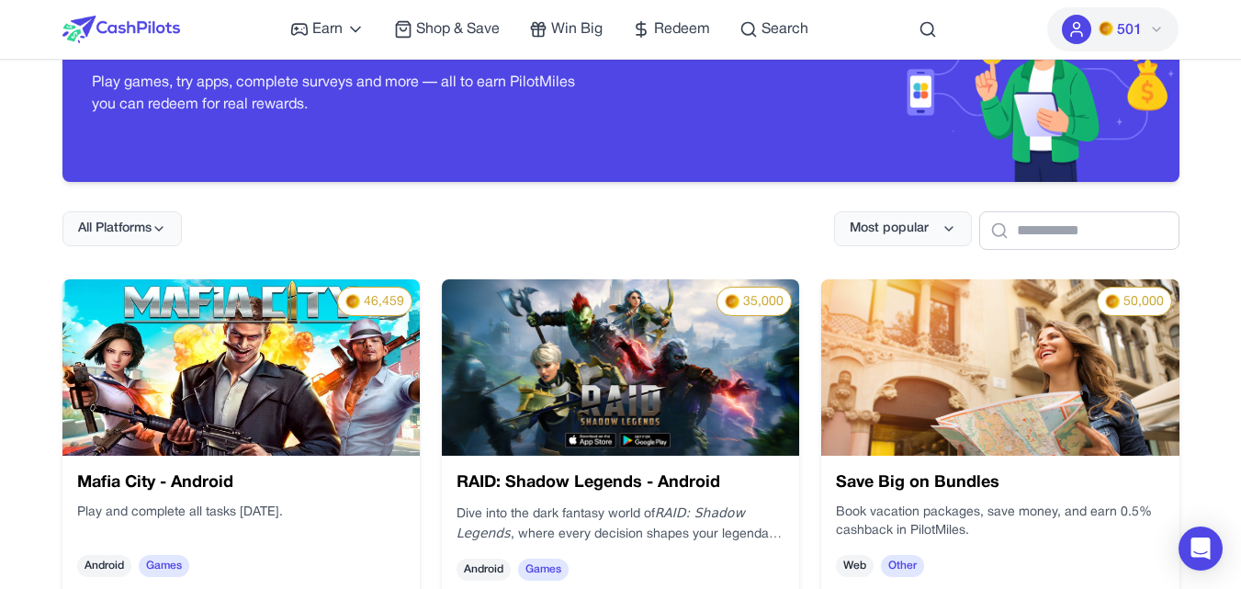
scroll to position [110, 0]
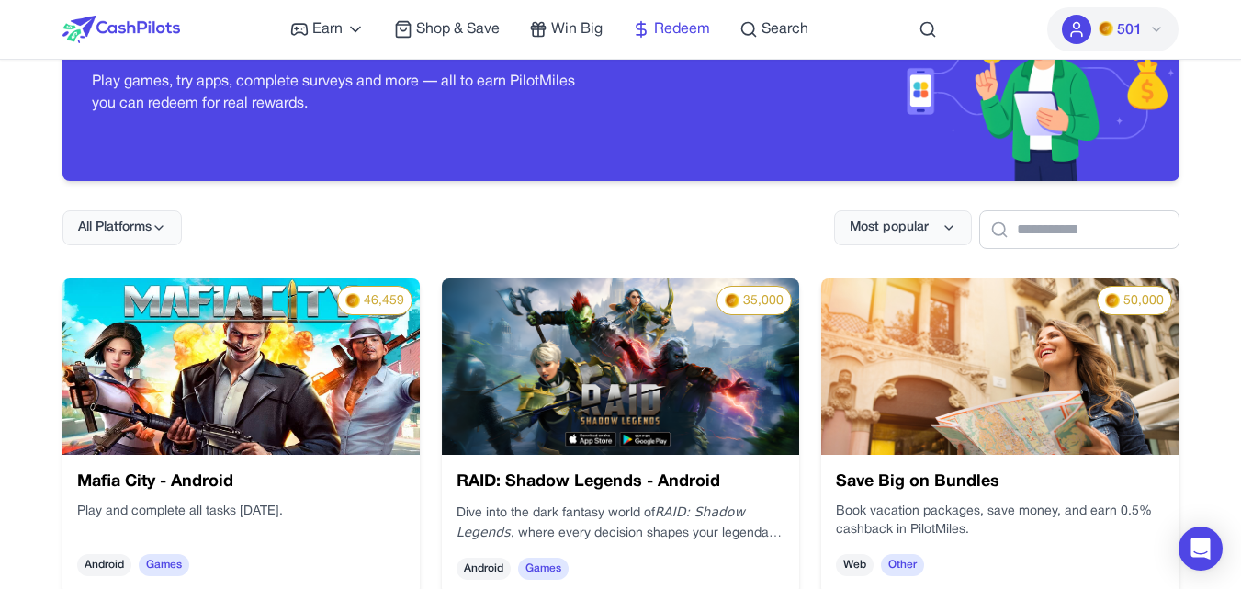
click at [659, 19] on span "Redeem" at bounding box center [682, 29] width 56 height 22
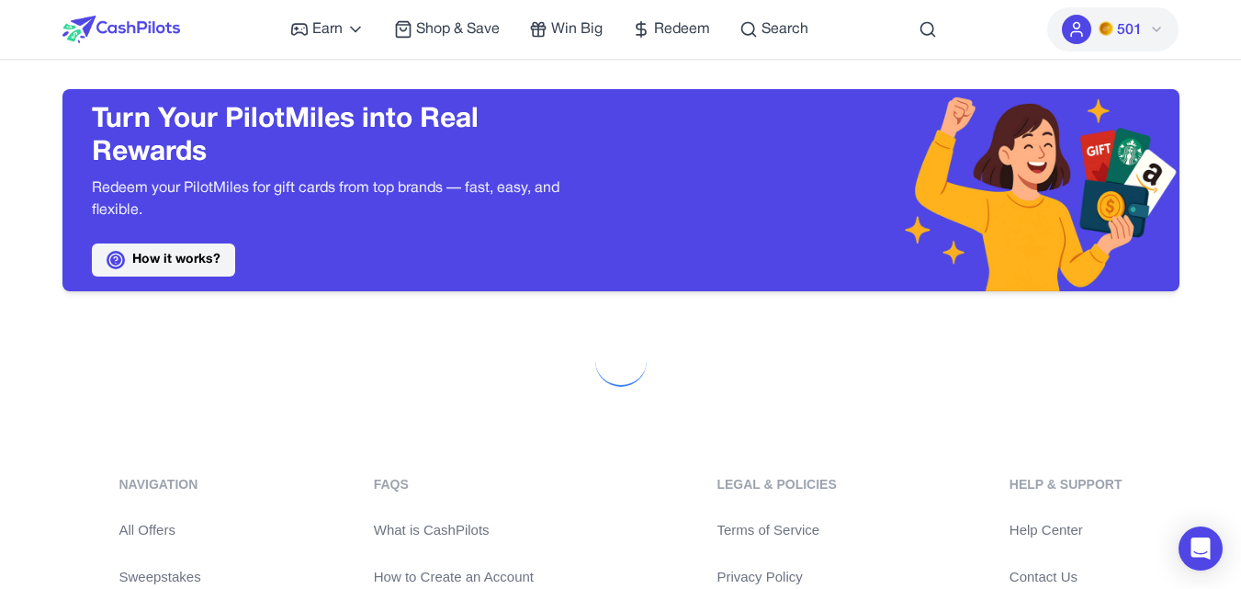
click at [115, 254] on circle at bounding box center [115, 260] width 12 height 12
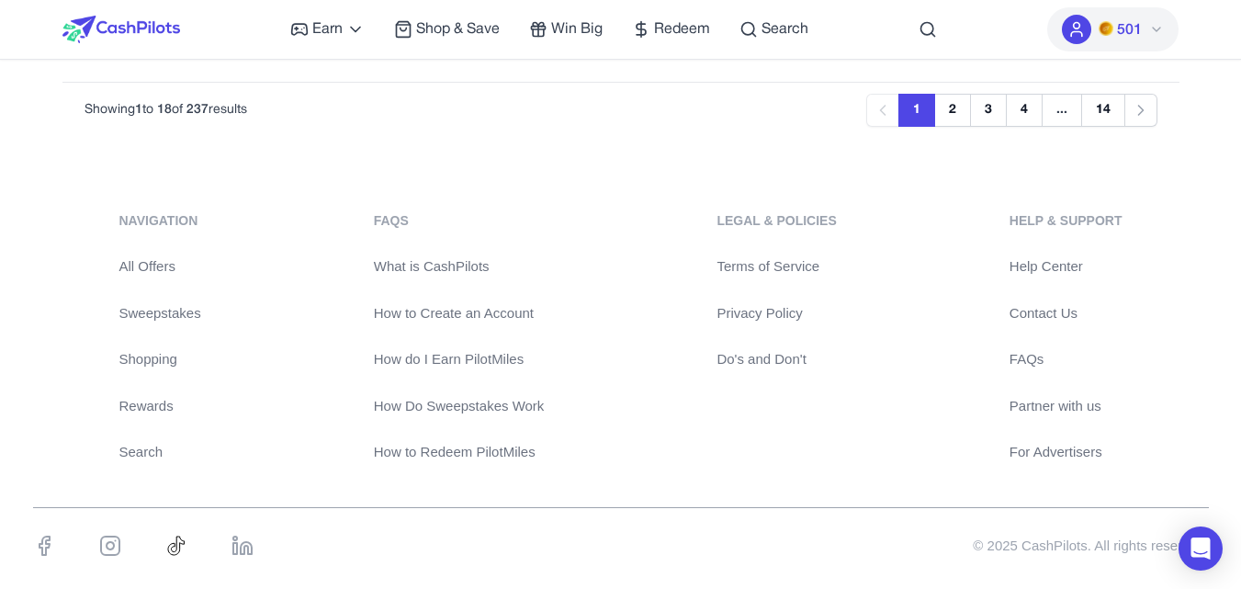
scroll to position [2678, 0]
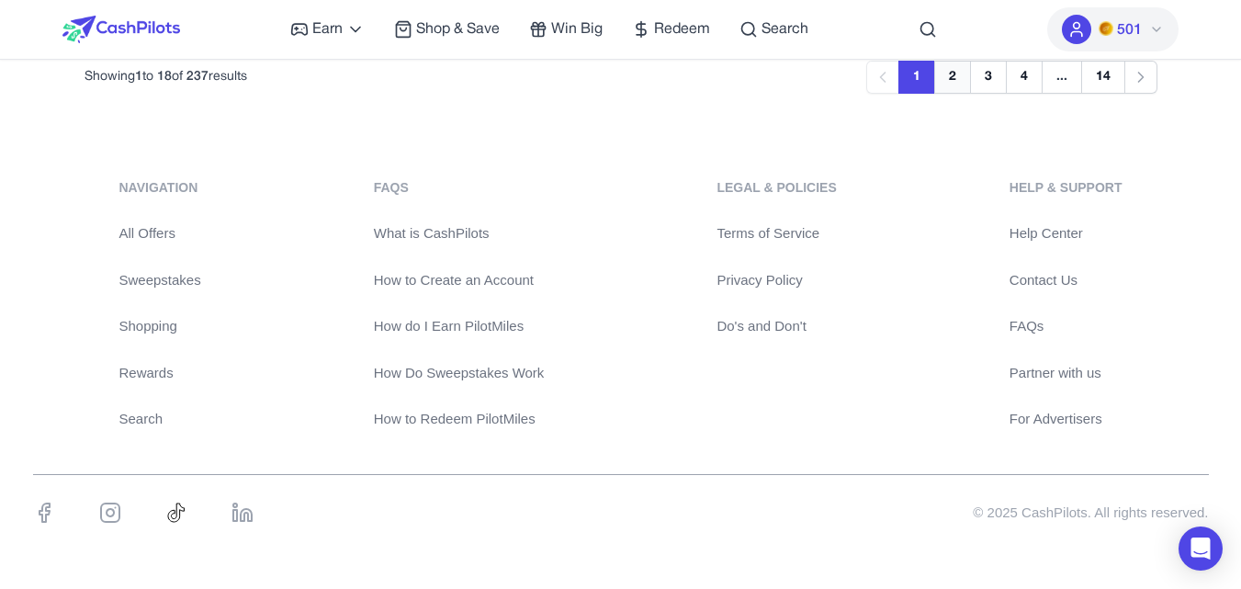
click at [956, 78] on button "2" at bounding box center [952, 77] width 37 height 33
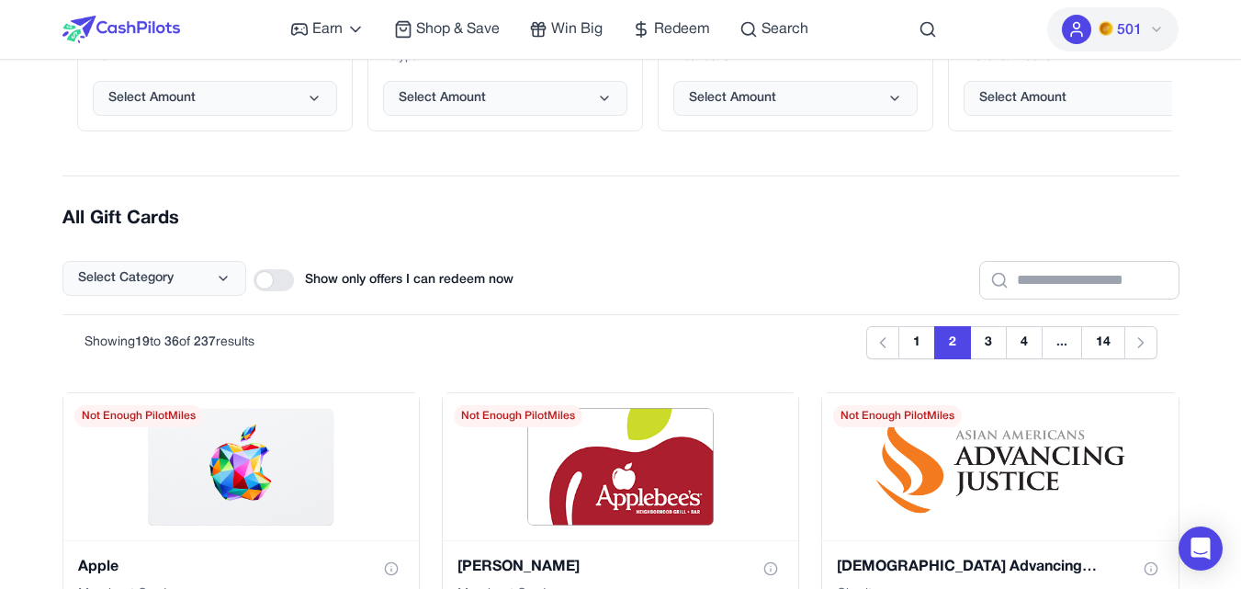
scroll to position [528, 0]
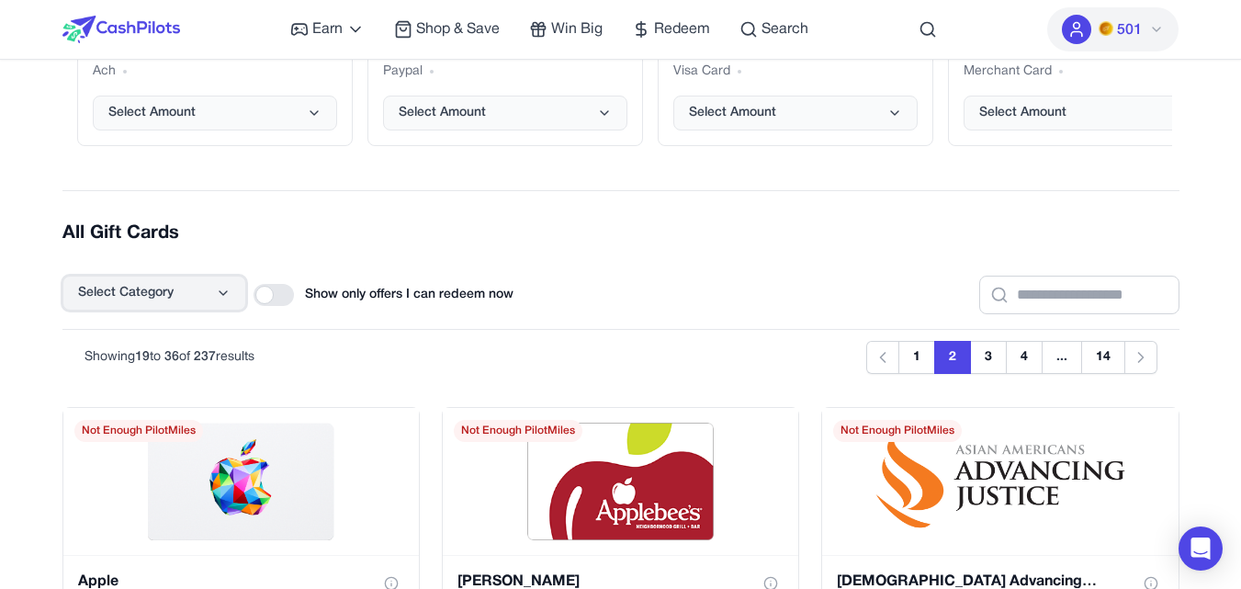
click at [218, 299] on icon at bounding box center [223, 293] width 15 height 15
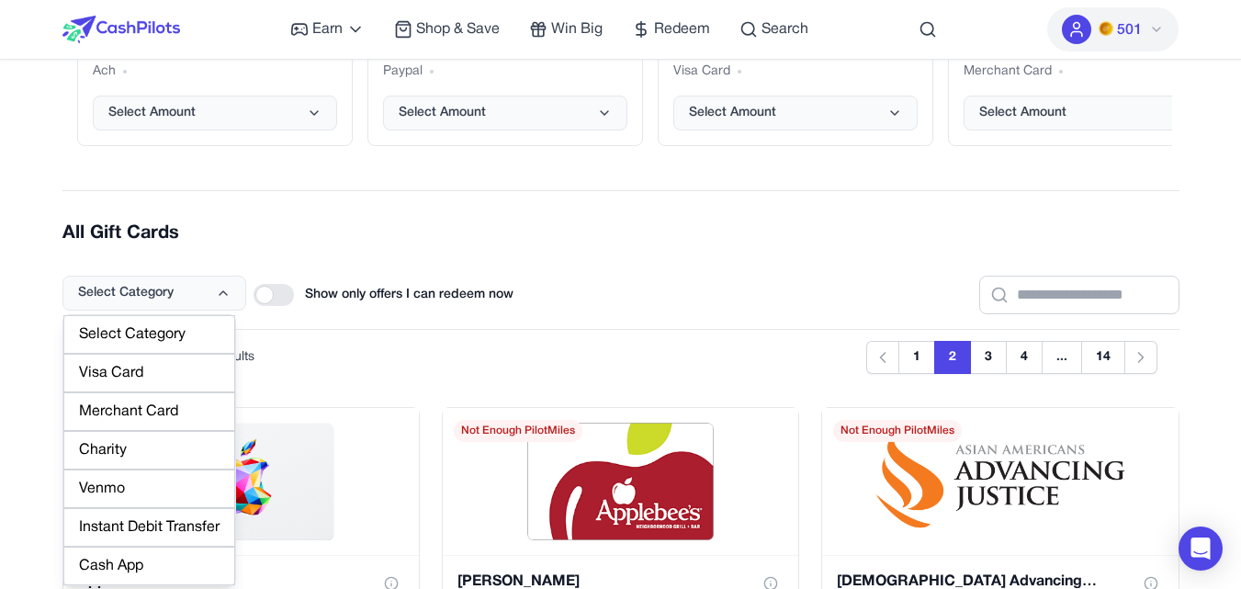
click at [132, 556] on div "Cash App" at bounding box center [149, 566] width 172 height 39
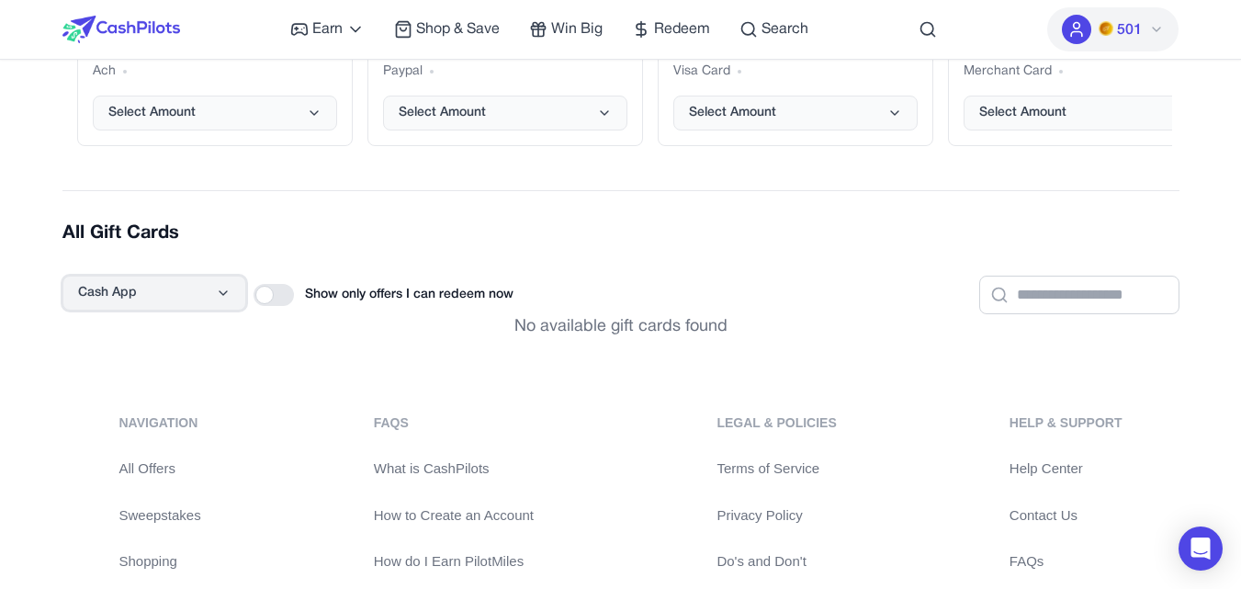
click at [229, 297] on icon at bounding box center [223, 293] width 15 height 15
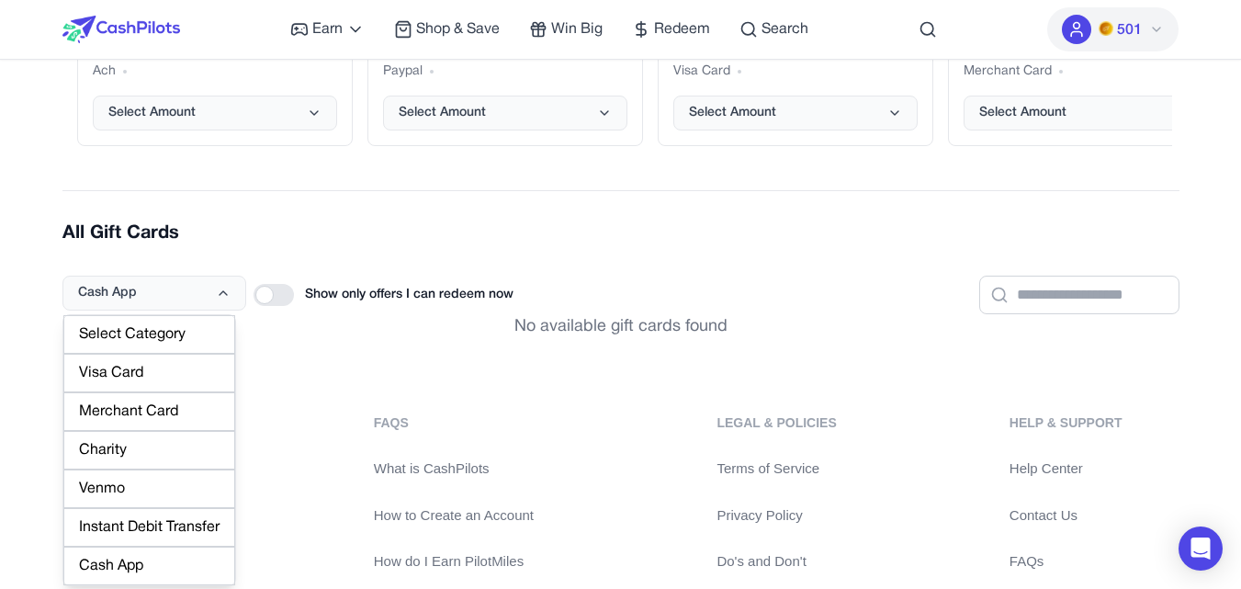
click at [118, 517] on div "Instant Debit Transfer" at bounding box center [149, 527] width 172 height 39
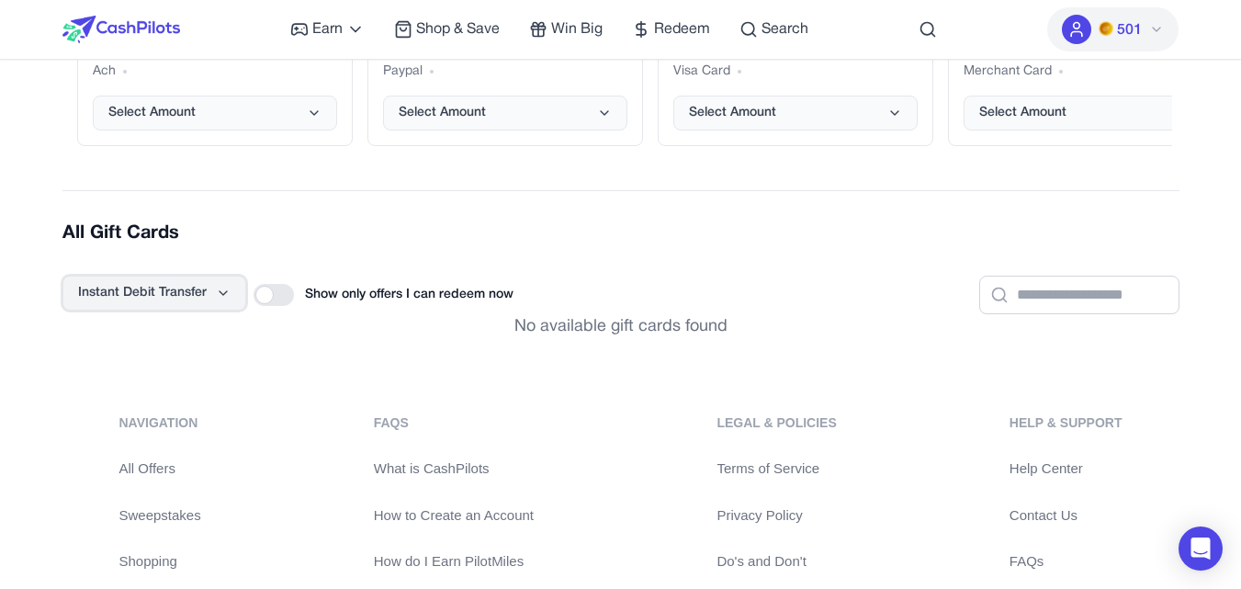
click at [220, 290] on icon at bounding box center [223, 293] width 15 height 15
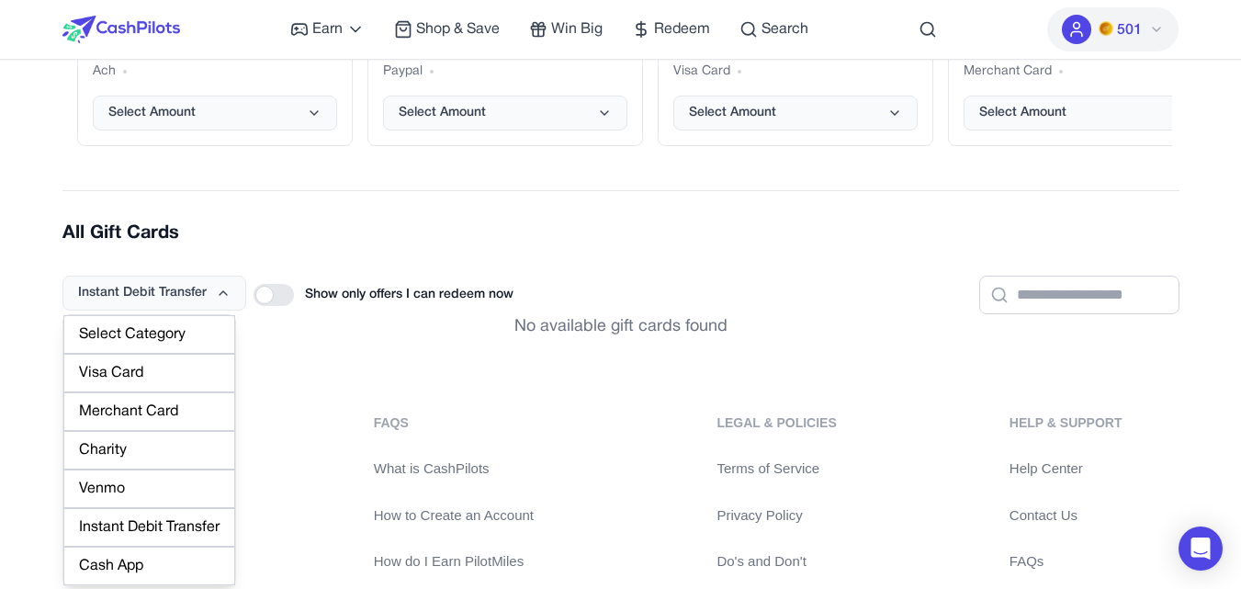
click at [154, 317] on div "Select Category" at bounding box center [149, 334] width 172 height 39
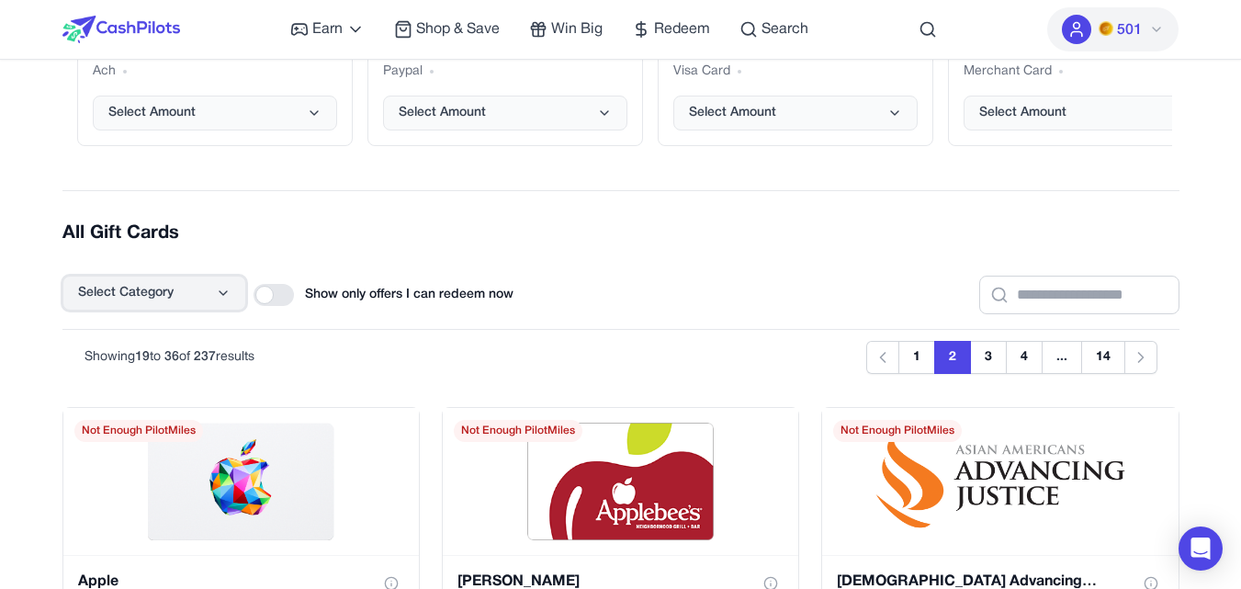
click at [224, 298] on icon at bounding box center [223, 293] width 15 height 15
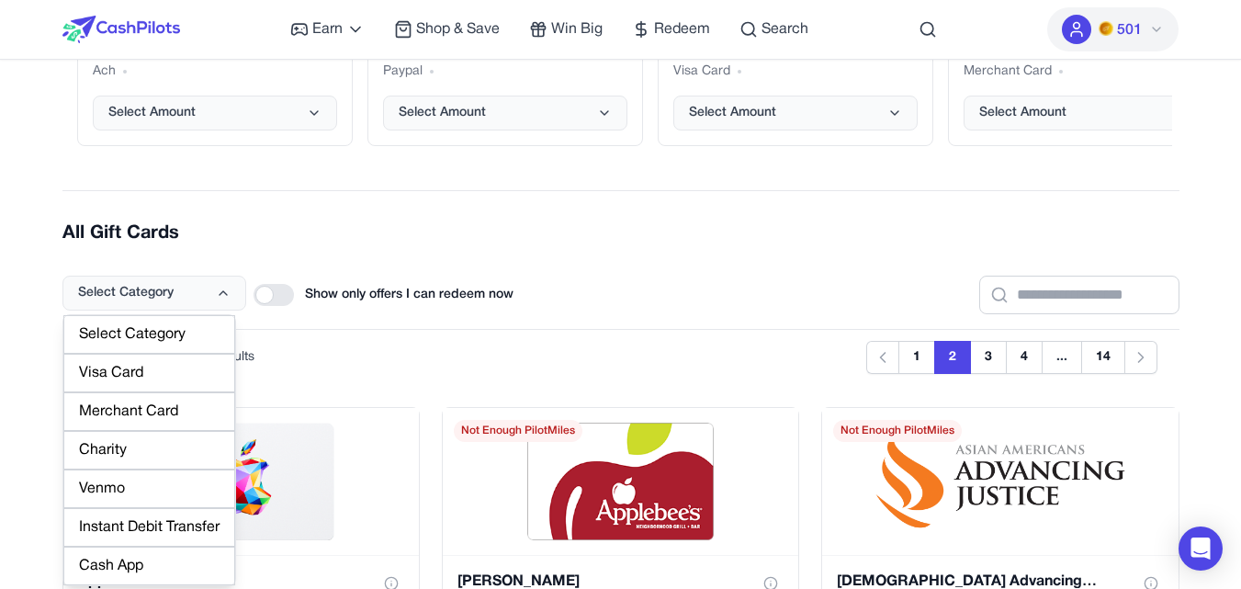
click at [154, 380] on div "Visa Card" at bounding box center [149, 373] width 172 height 39
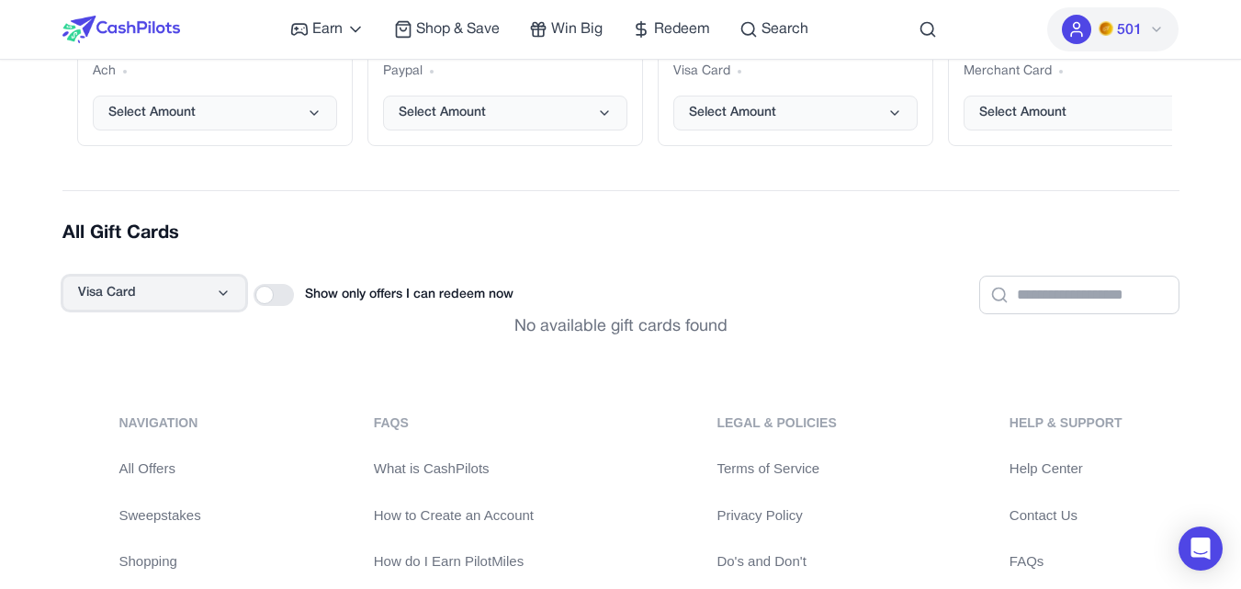
click at [204, 289] on button "Visa Card" at bounding box center [154, 293] width 184 height 35
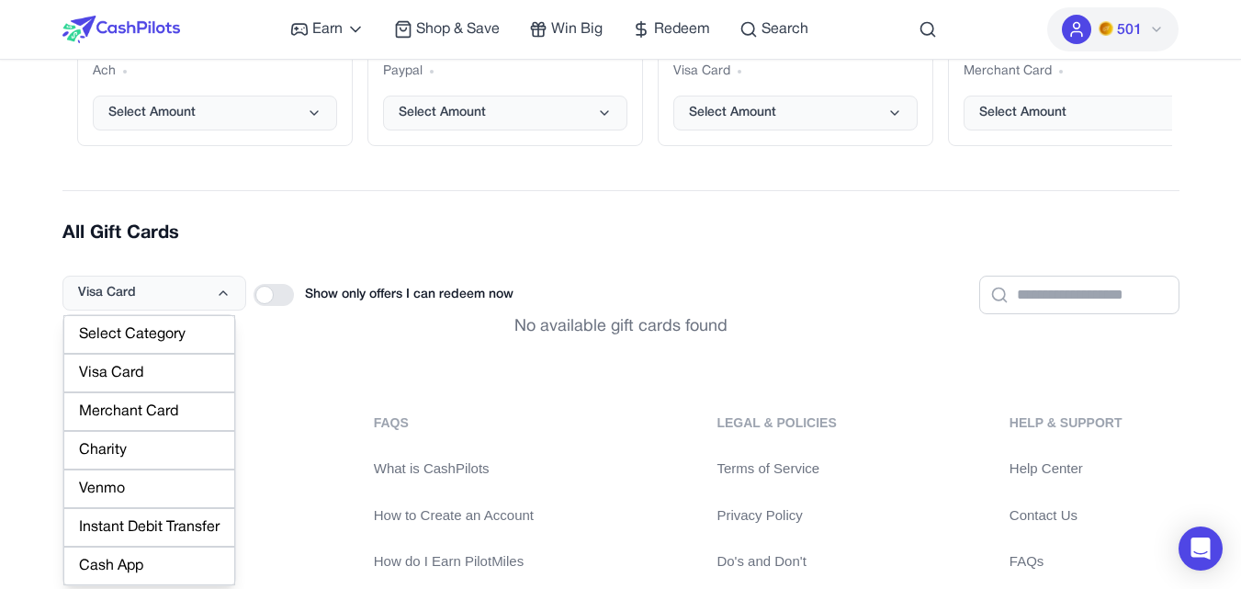
click at [138, 487] on div "Venmo" at bounding box center [149, 488] width 172 height 39
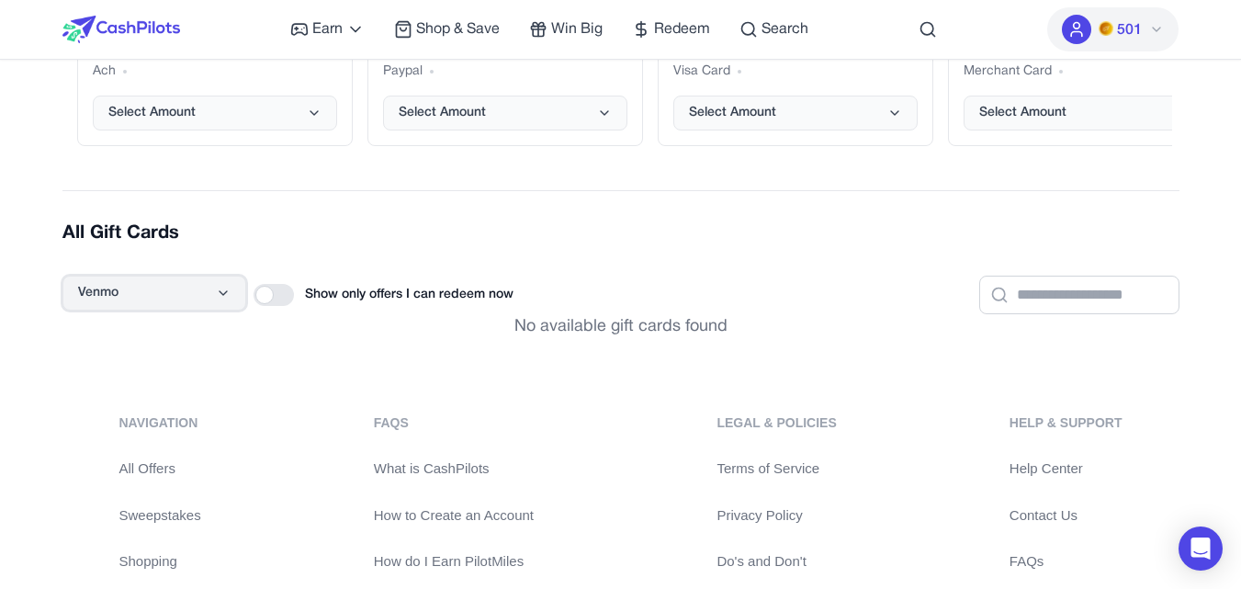
click at [223, 285] on button "Venmo" at bounding box center [154, 293] width 184 height 35
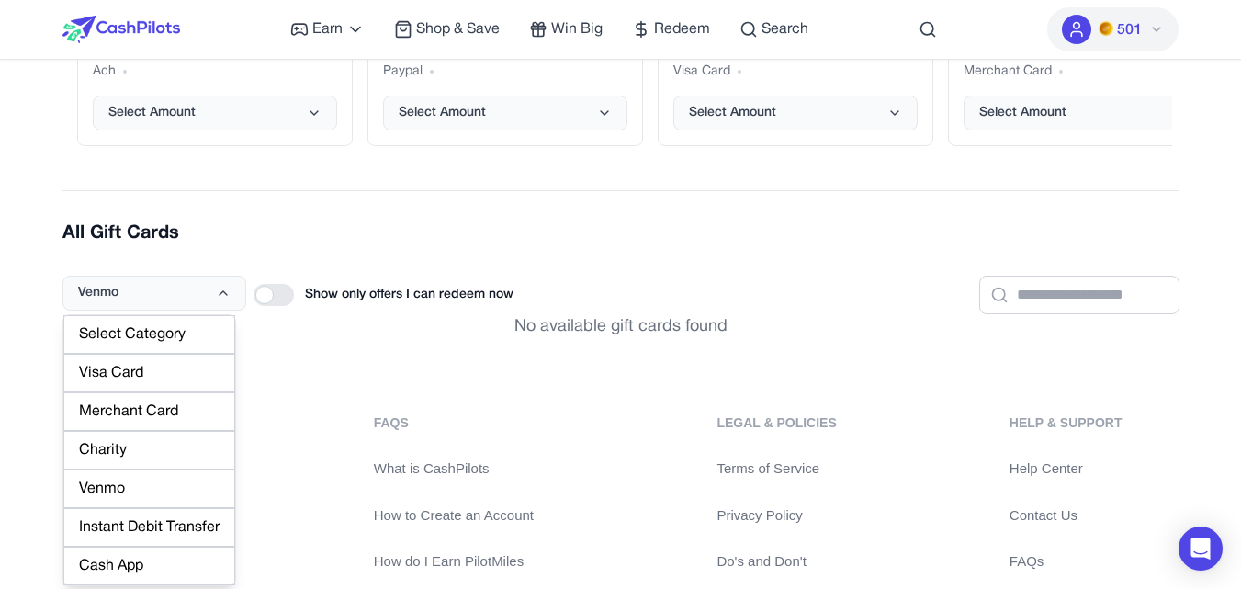
click at [145, 432] on div "Charity" at bounding box center [149, 450] width 172 height 39
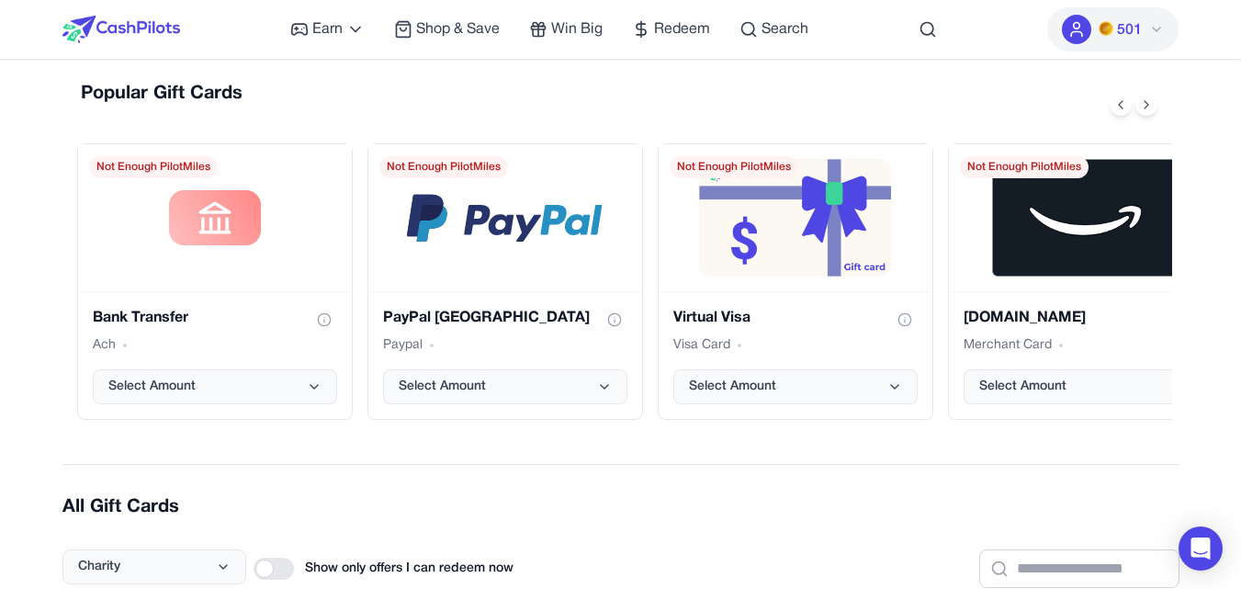
scroll to position [234, 0]
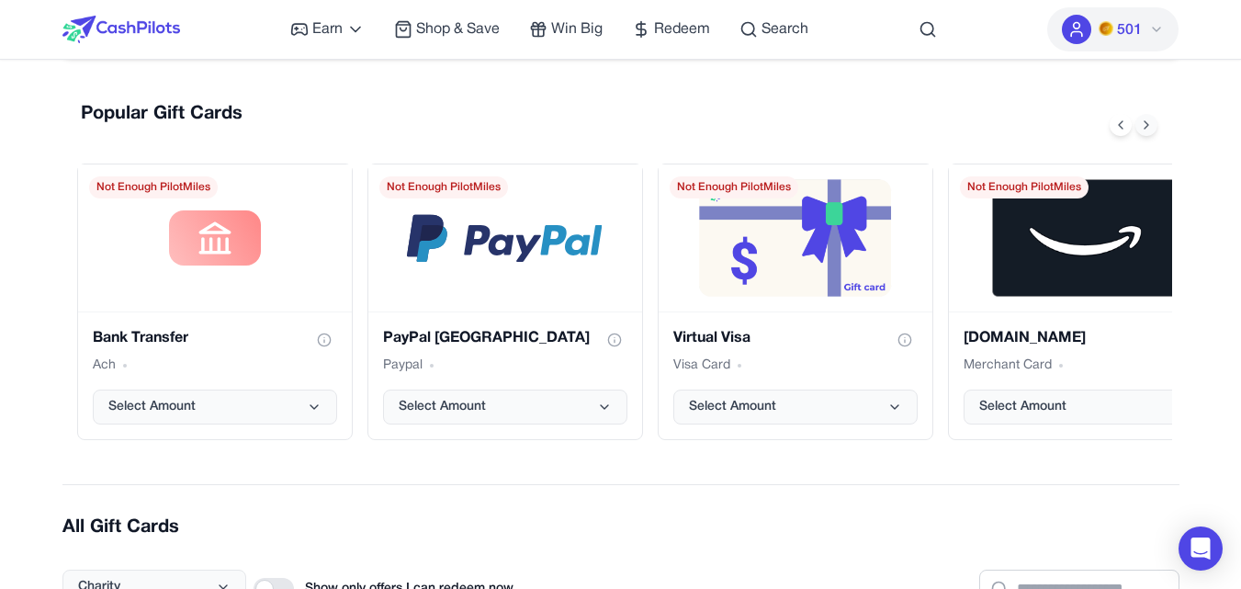
click at [1153, 121] on icon at bounding box center [1146, 125] width 15 height 15
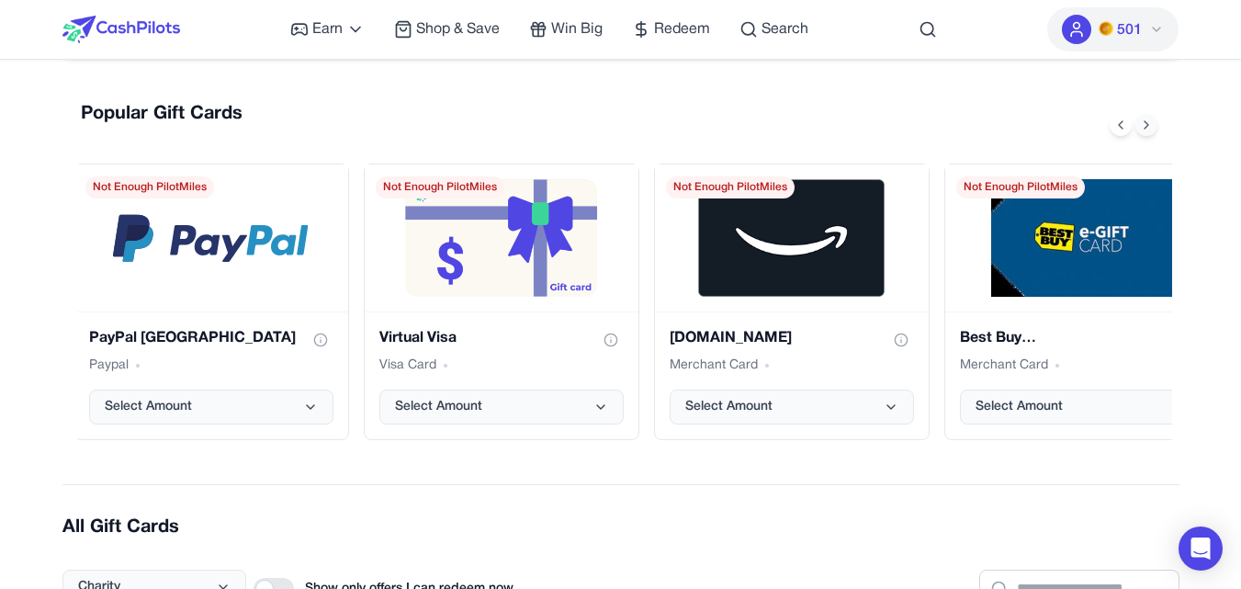
click at [1153, 121] on icon at bounding box center [1146, 125] width 15 height 15
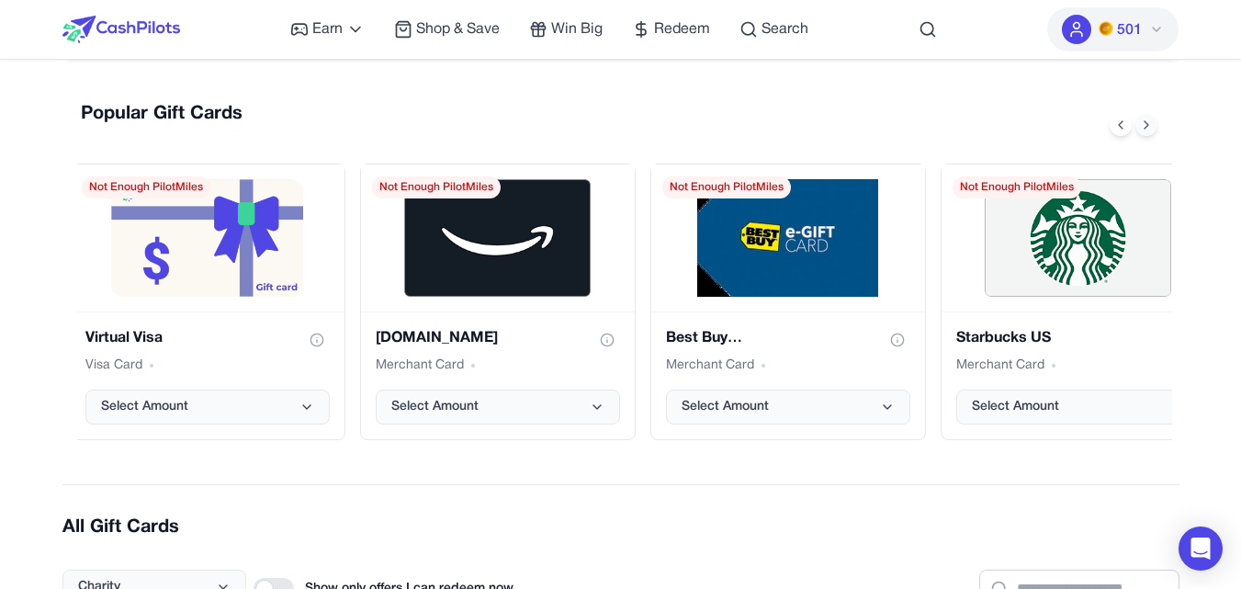
click at [1153, 121] on icon at bounding box center [1146, 125] width 15 height 15
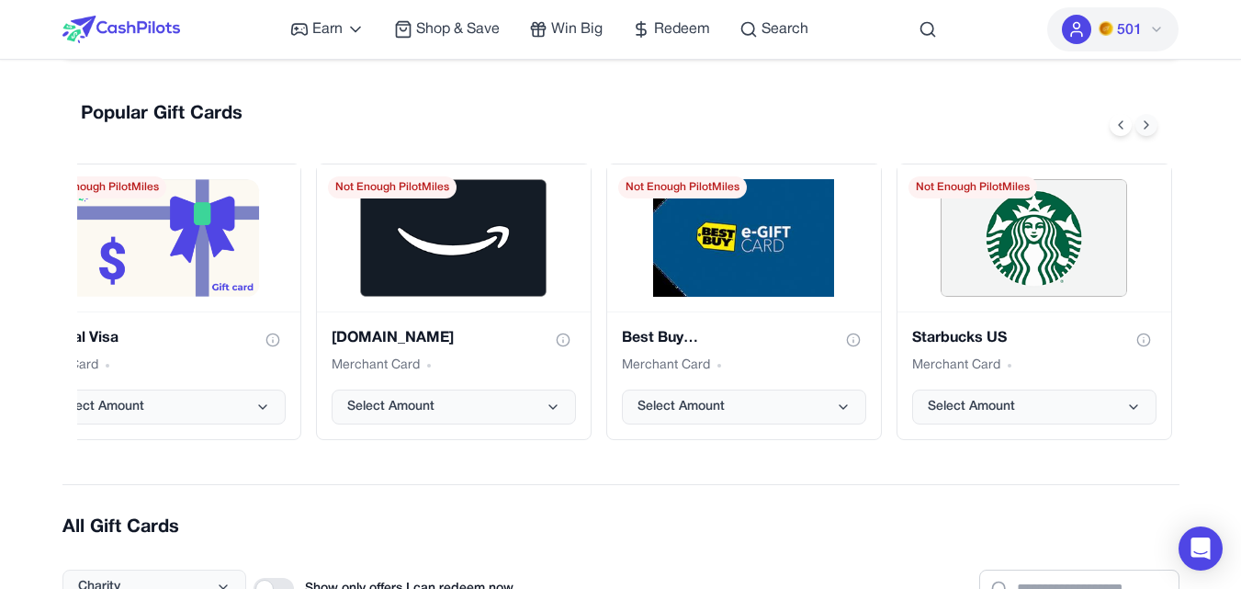
click at [1153, 121] on icon at bounding box center [1146, 125] width 15 height 15
click at [1115, 128] on icon at bounding box center [1120, 125] width 15 height 15
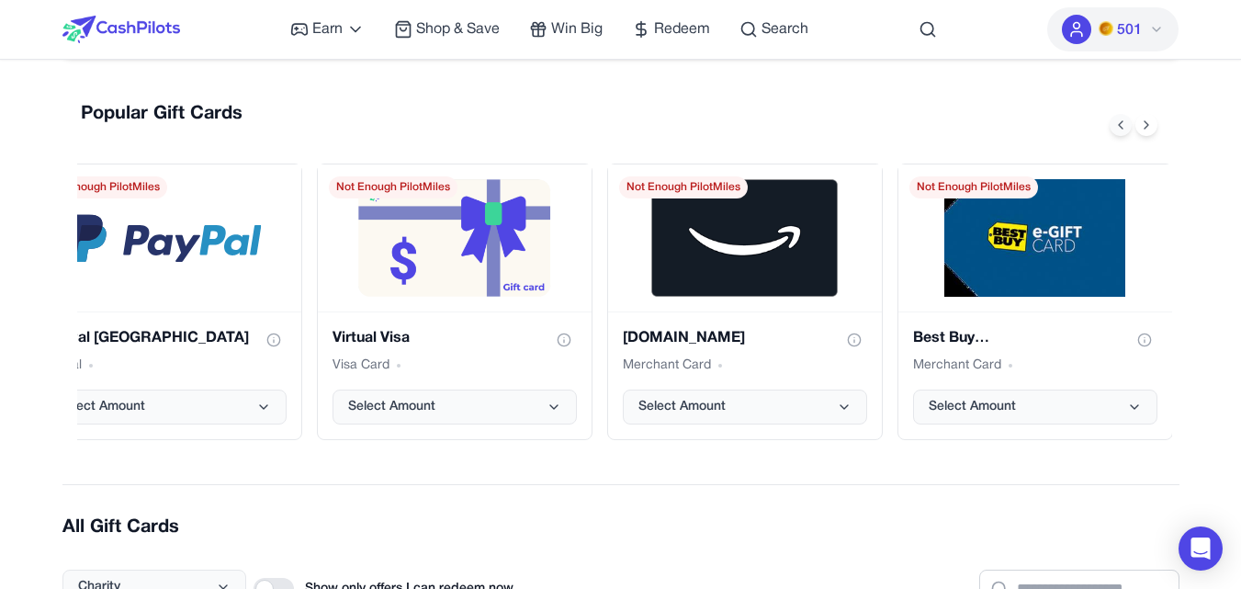
click at [1115, 128] on icon at bounding box center [1120, 125] width 15 height 15
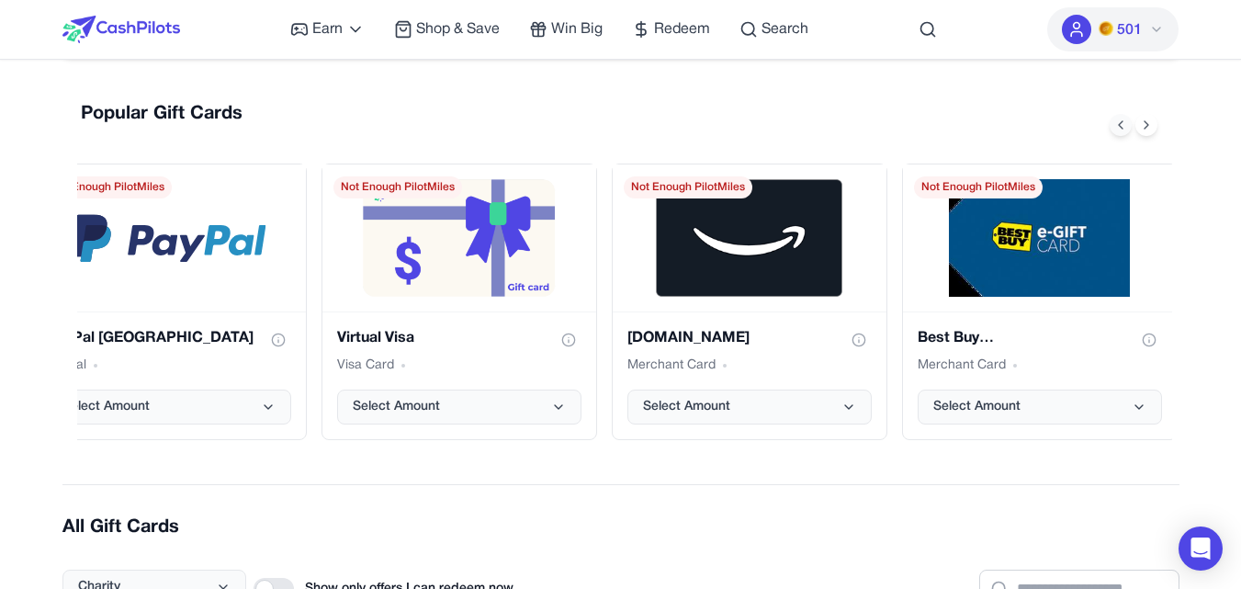
click at [1115, 128] on icon at bounding box center [1120, 125] width 15 height 15
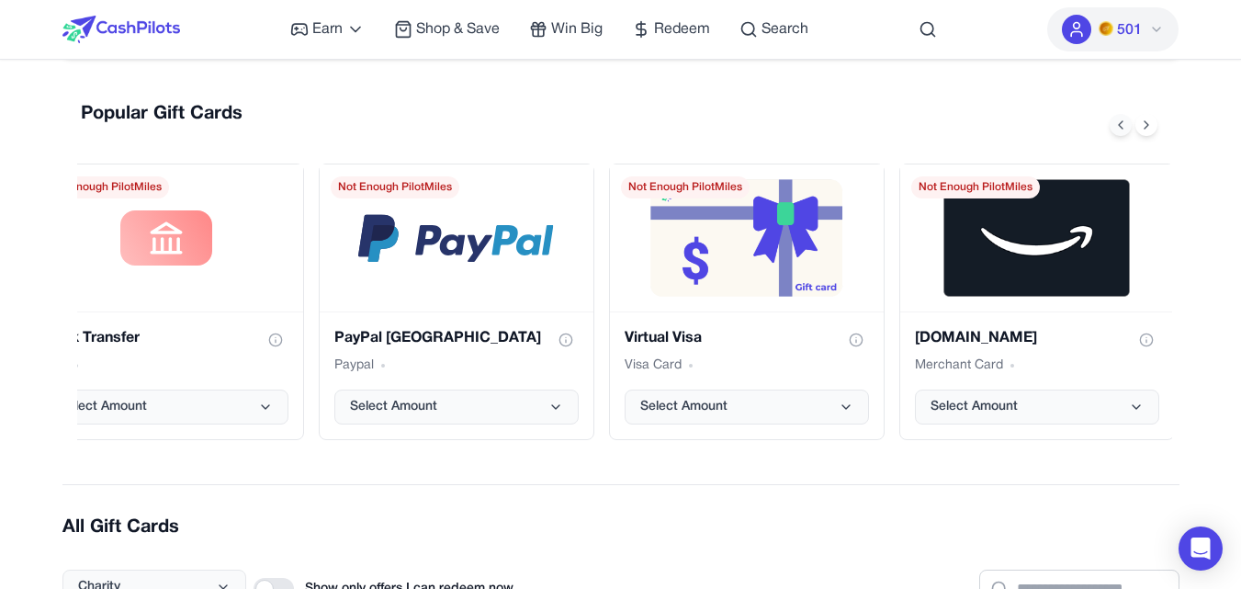
click at [1115, 128] on icon at bounding box center [1120, 125] width 15 height 15
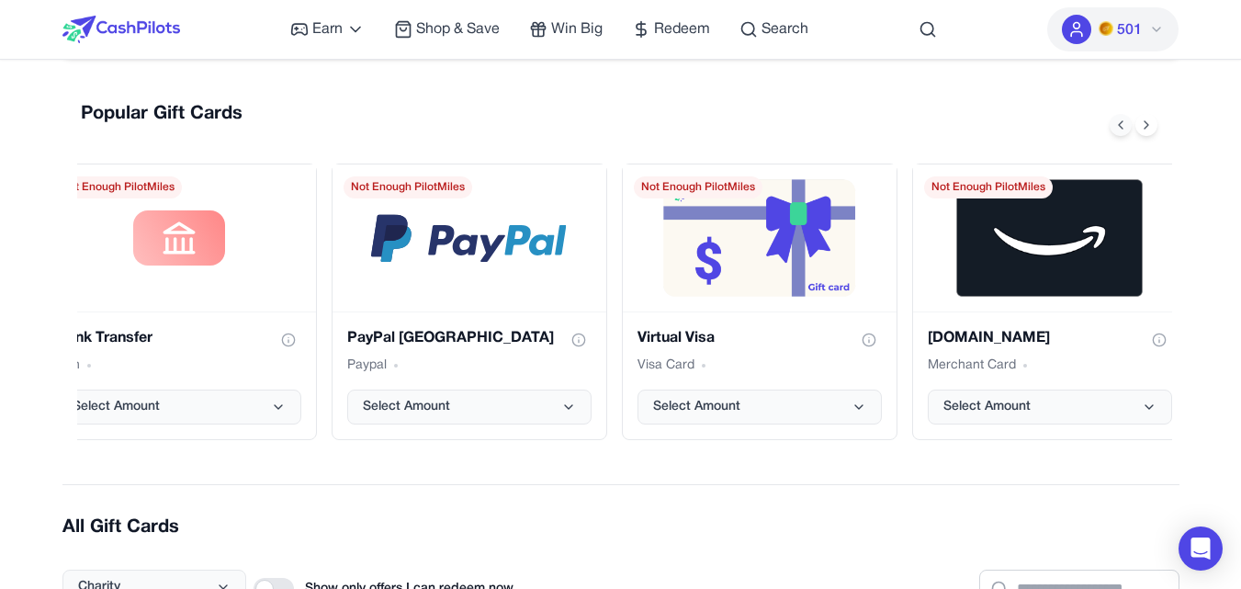
scroll to position [0, 0]
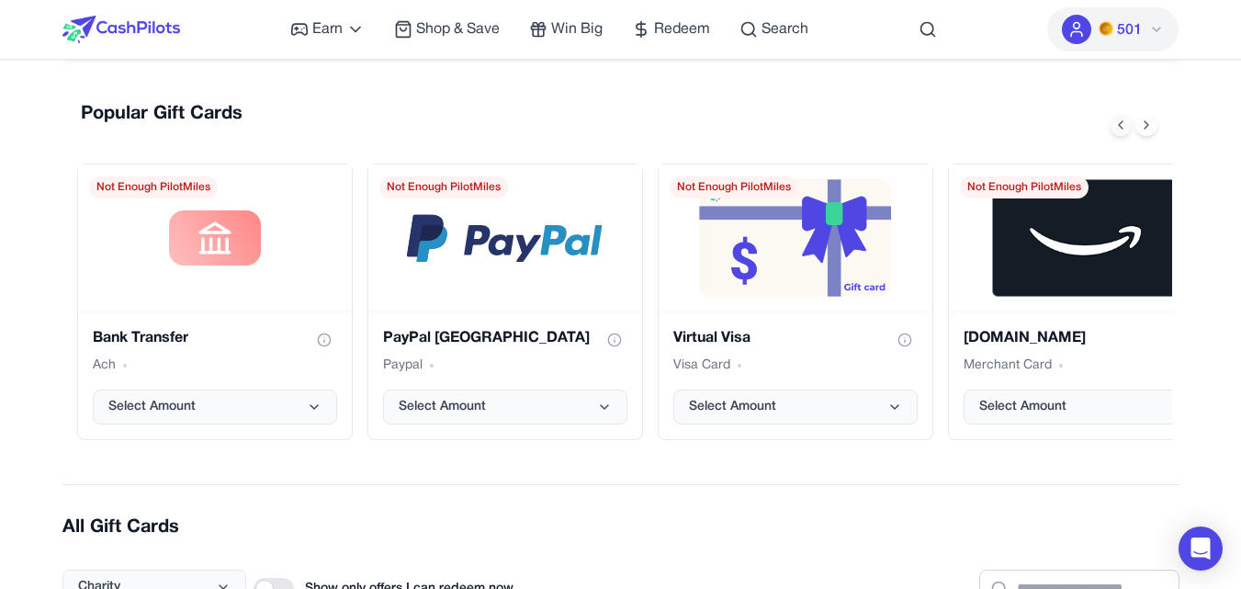
click at [1115, 128] on icon at bounding box center [1120, 125] width 15 height 15
click at [617, 334] on circle "Show gift card information" at bounding box center [614, 339] width 12 height 12
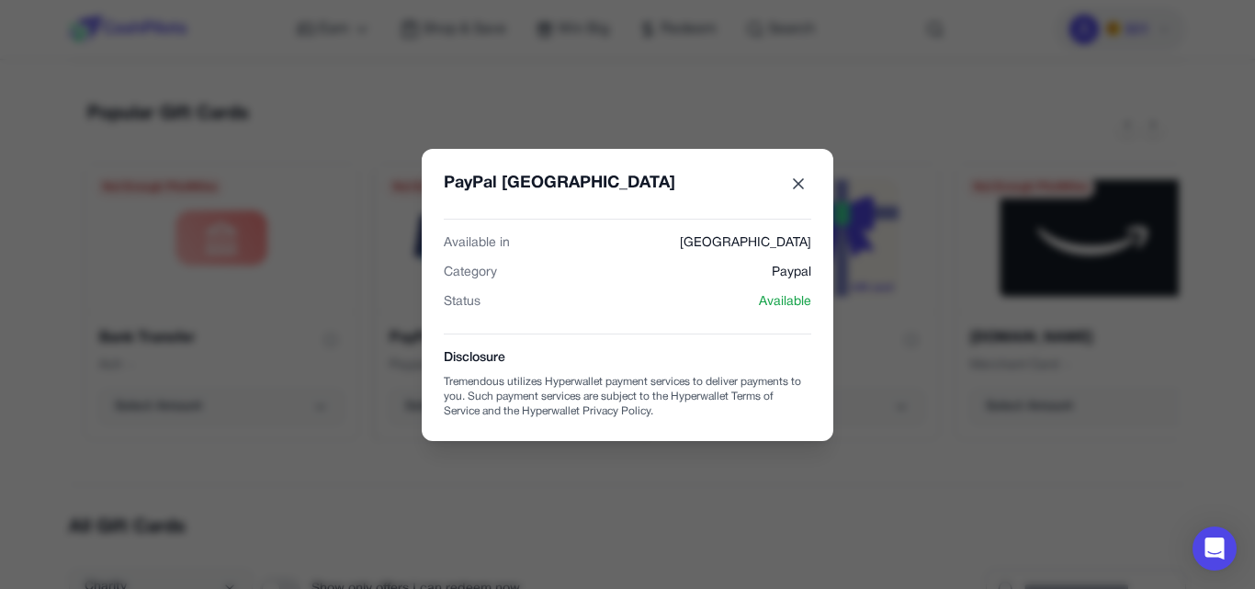
click at [797, 176] on icon "PayPal USA gift card" at bounding box center [798, 184] width 18 height 18
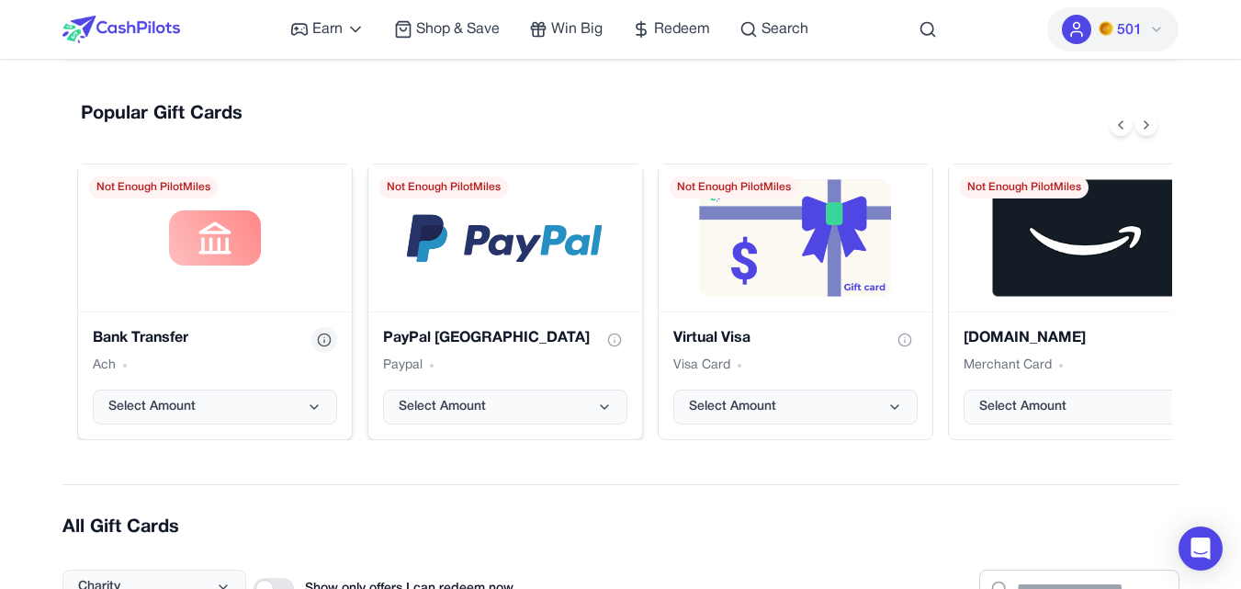
click at [314, 338] on button "Show gift card information" at bounding box center [324, 340] width 26 height 26
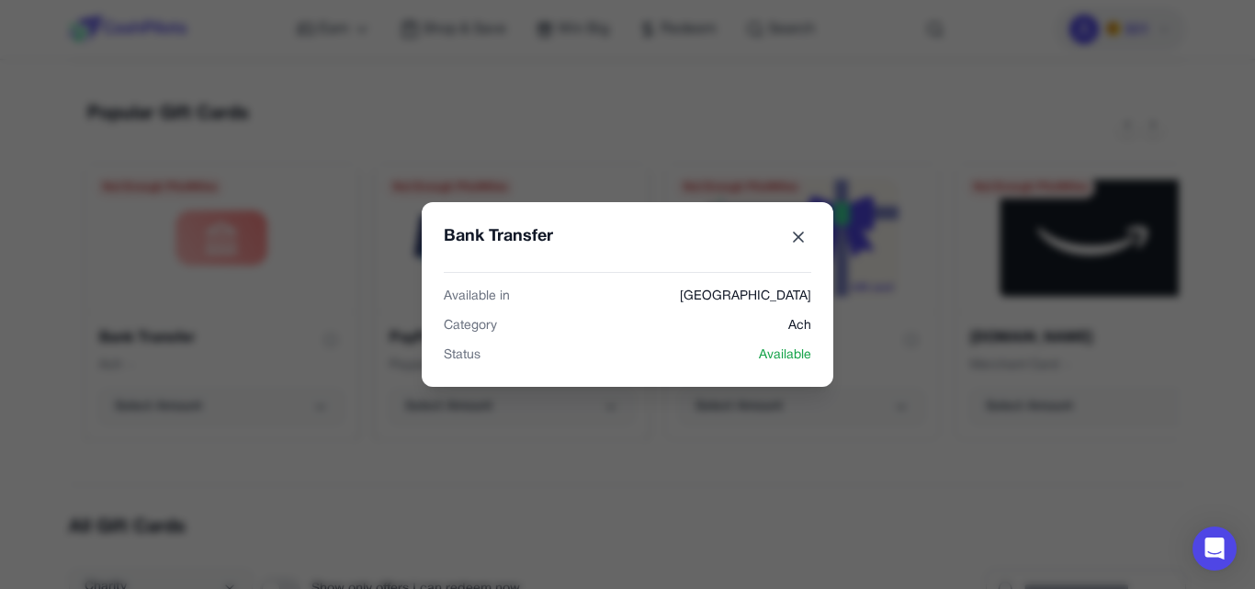
click at [792, 230] on icon "Bank Transfer gift card" at bounding box center [798, 237] width 18 height 18
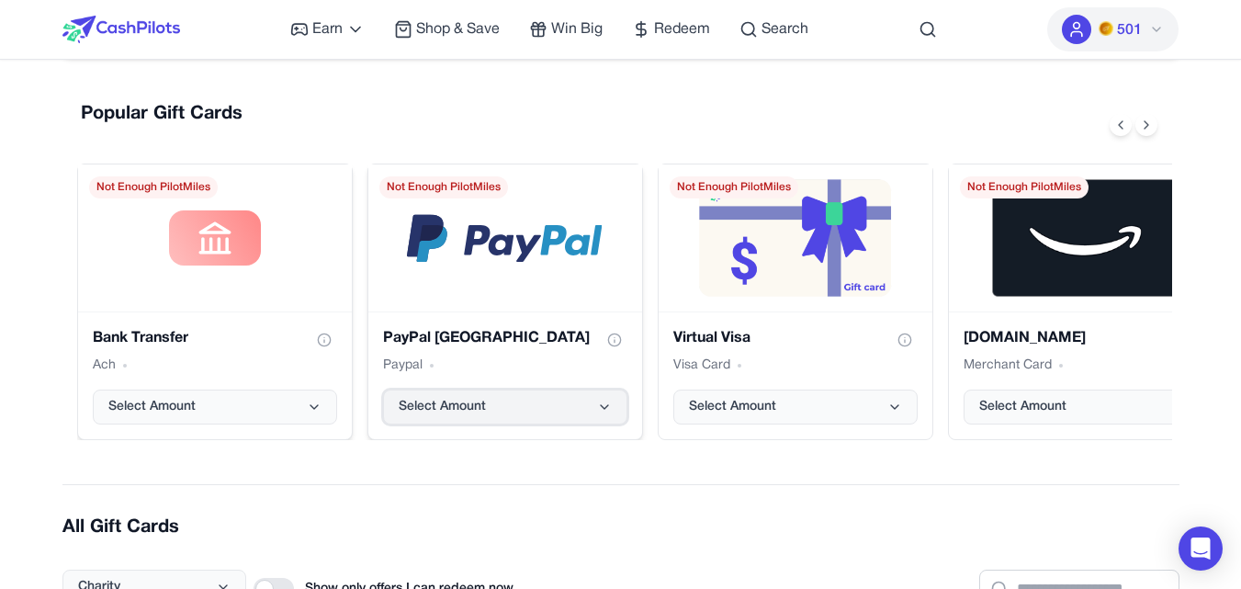
click at [568, 408] on button "Select Amount" at bounding box center [505, 407] width 244 height 35
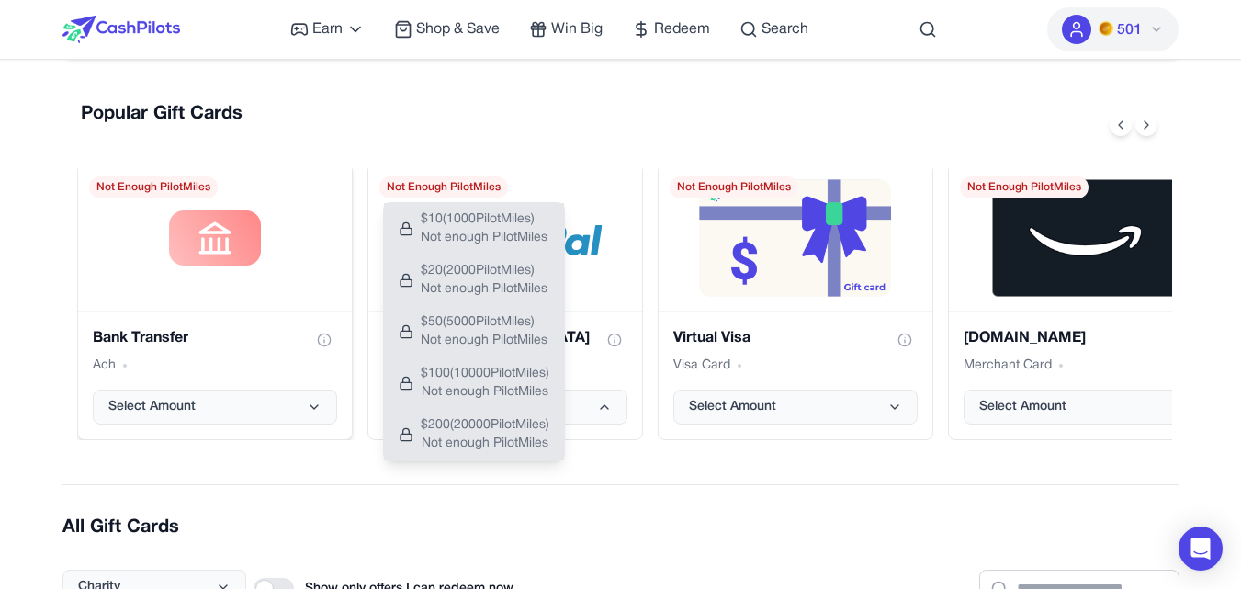
click at [1124, 17] on button "501" at bounding box center [1112, 29] width 131 height 44
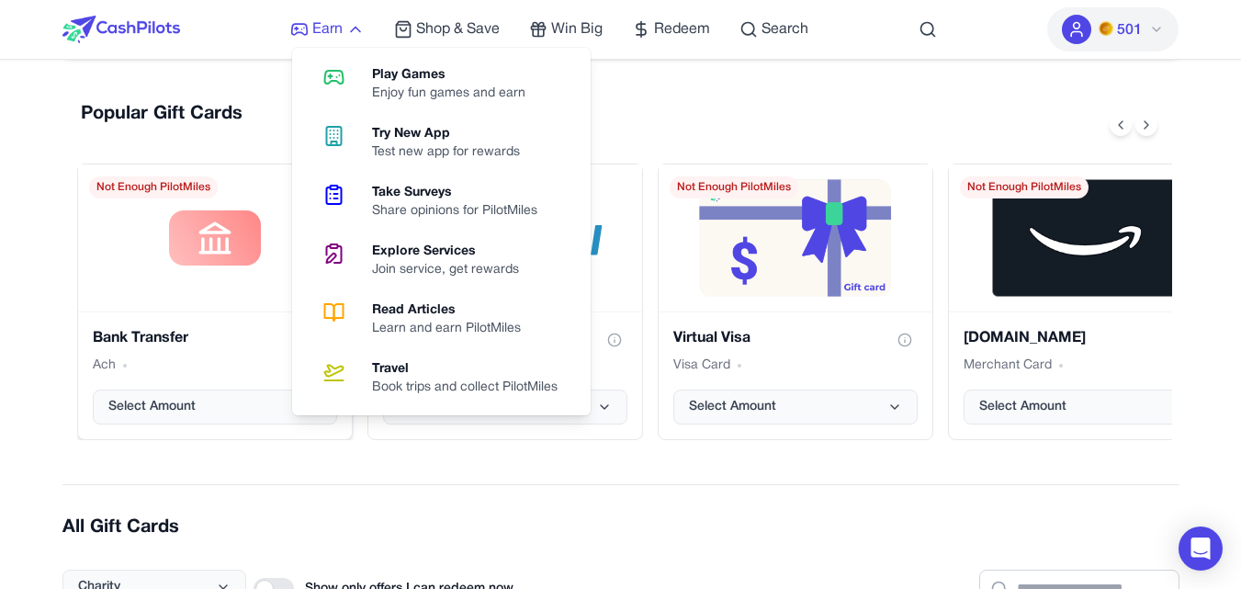
click at [335, 35] on span "Earn" at bounding box center [327, 29] width 30 height 22
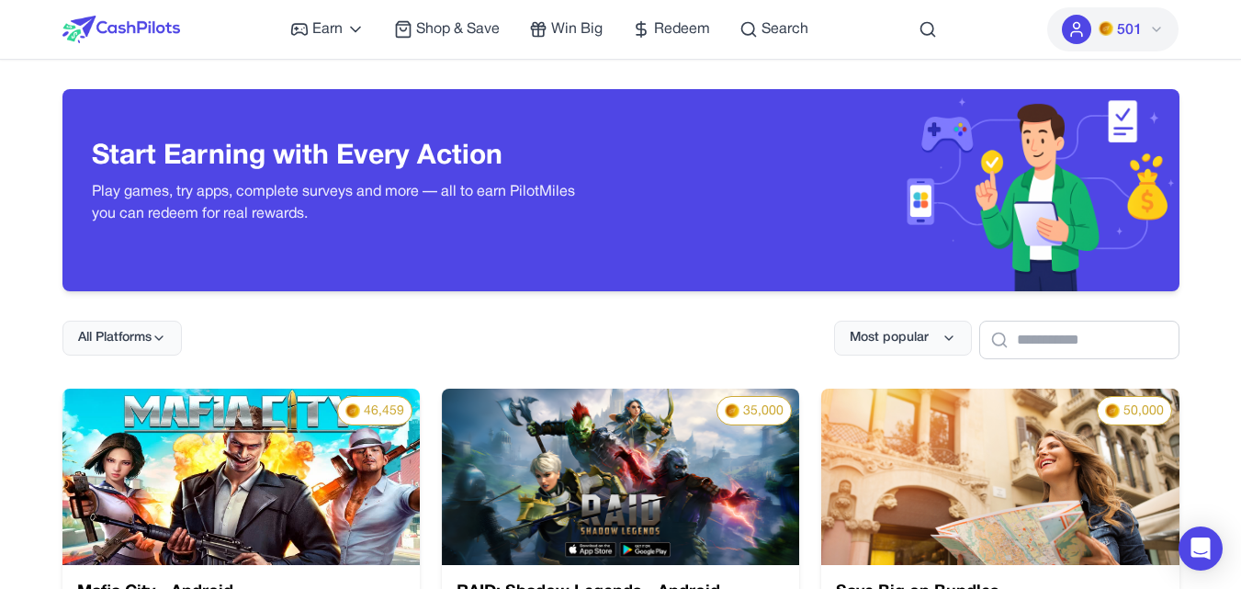
click at [426, 144] on h3 "Start Earning with Every Action" at bounding box center [342, 157] width 500 height 33
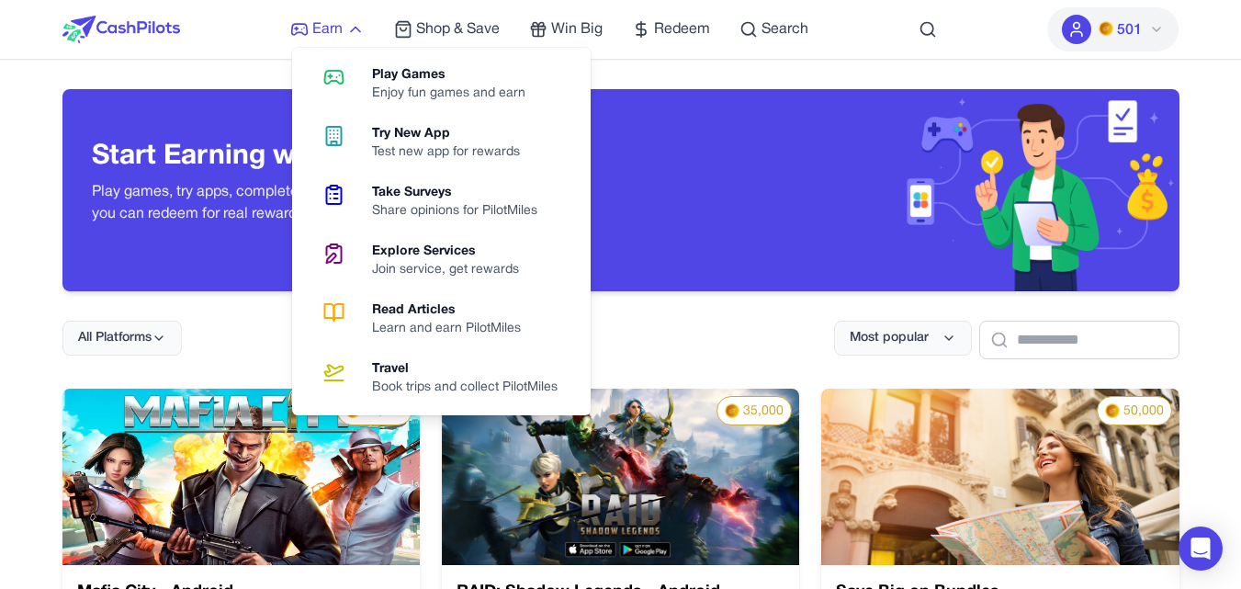
drag, startPoint x: 375, startPoint y: 20, endPoint x: 358, endPoint y: 24, distance: 16.9
click at [358, 24] on div "Earn Play Games Enjoy fun games and earn Try New App Test new app for rewards T…" at bounding box center [549, 29] width 518 height 59
click at [453, 325] on div "Learn and earn PilotMiles" at bounding box center [454, 329] width 164 height 18
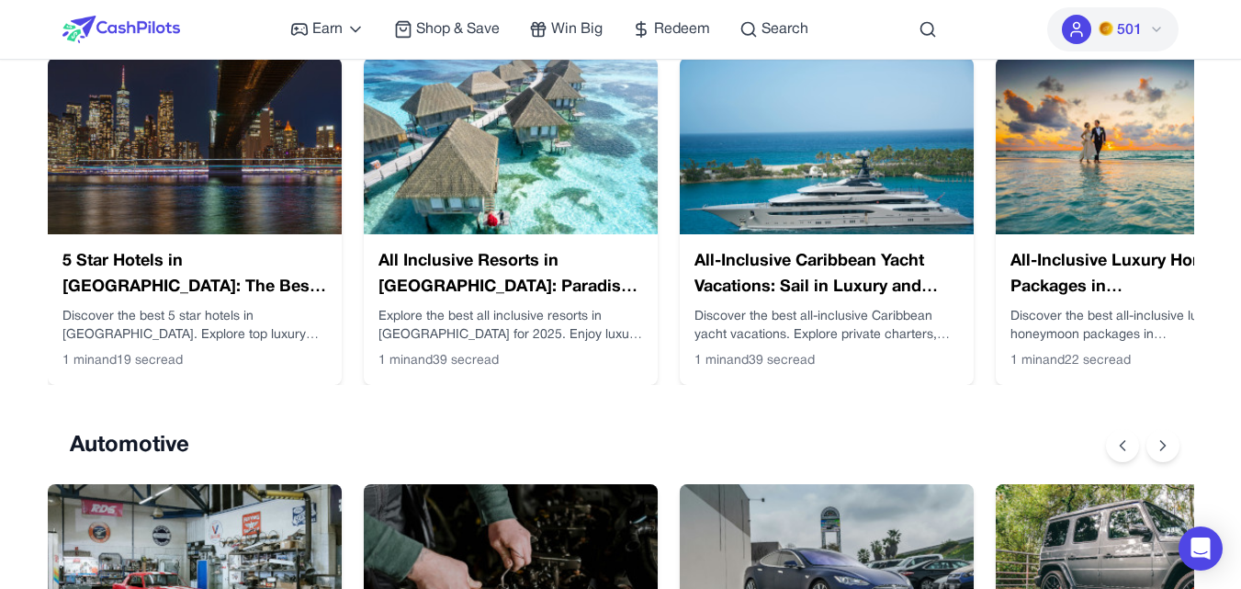
scroll to position [404, 0]
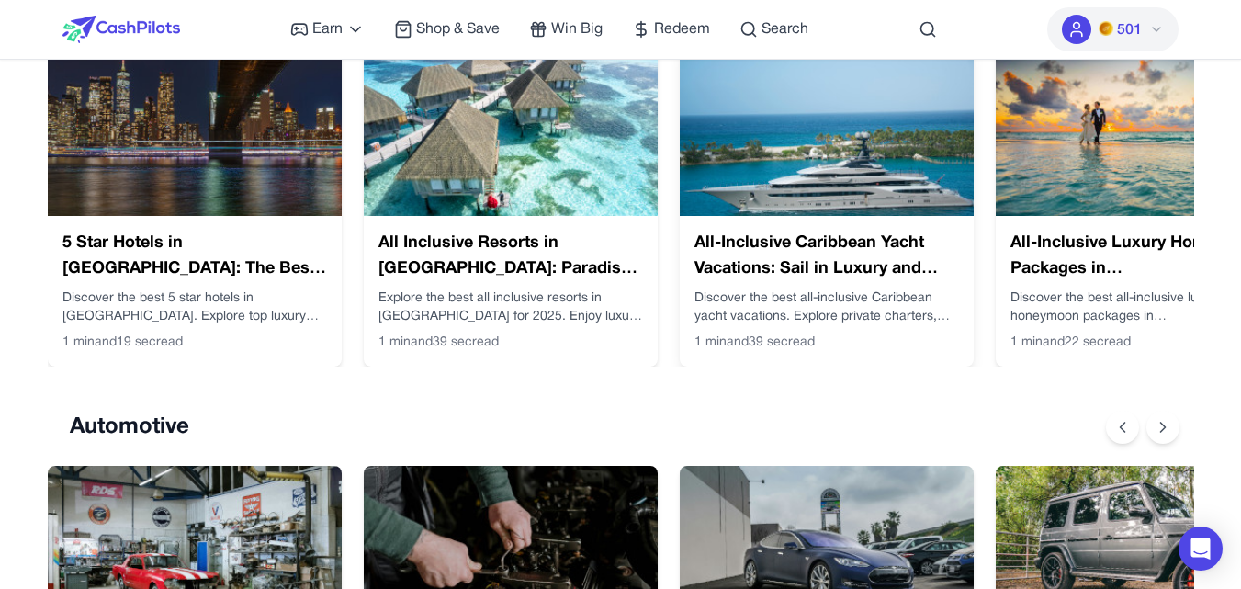
click at [908, 107] on img at bounding box center [827, 128] width 294 height 176
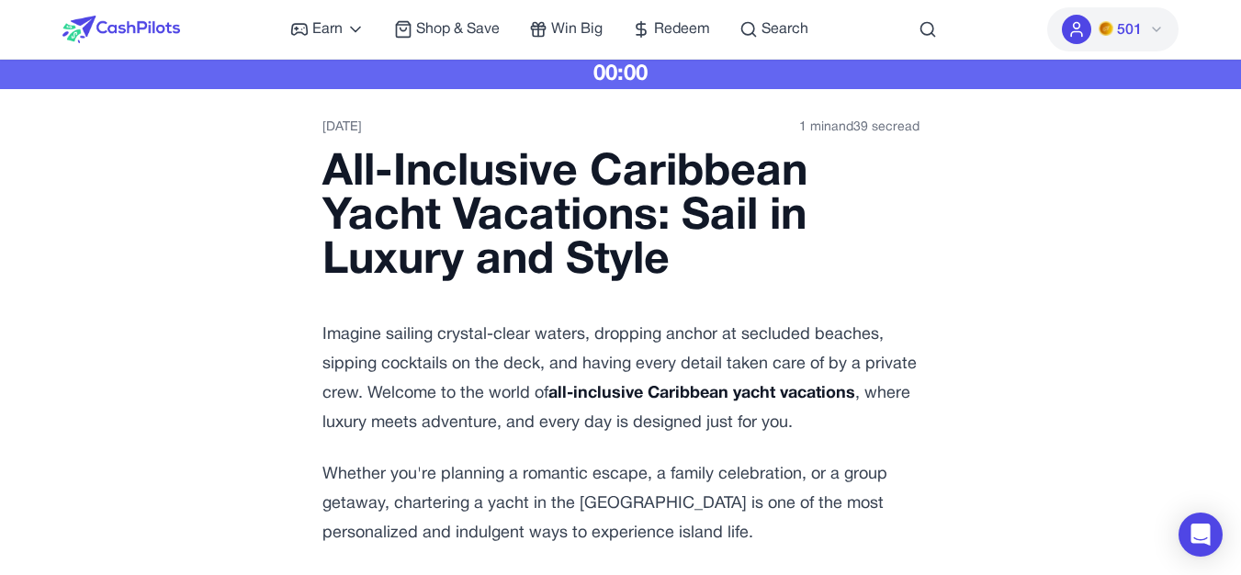
click at [1020, 73] on div "00:00" at bounding box center [620, 74] width 1241 height 29
click at [886, 127] on time "1 min and 39 sec read" at bounding box center [859, 128] width 120 height 18
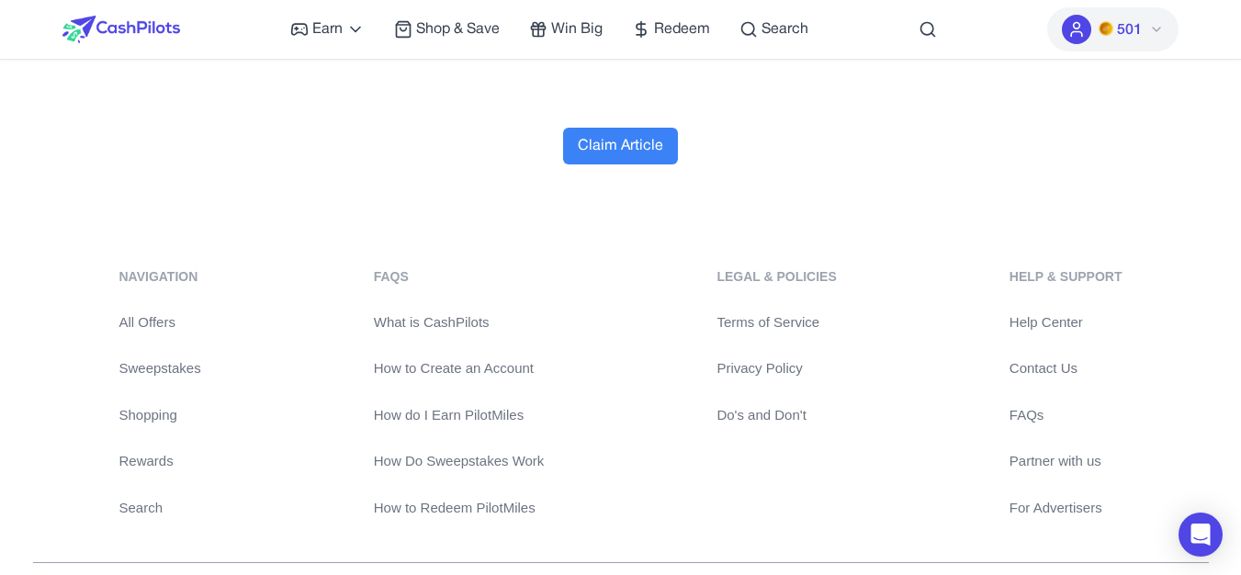
scroll to position [7625, 0]
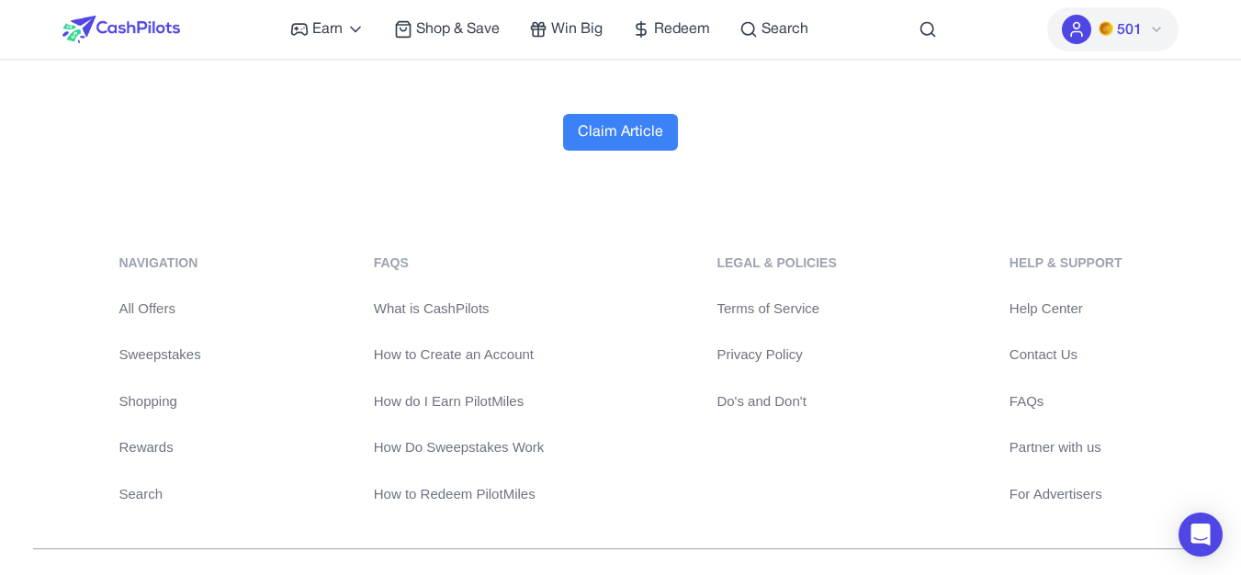
click at [1155, 28] on icon at bounding box center [1156, 30] width 7 height 4
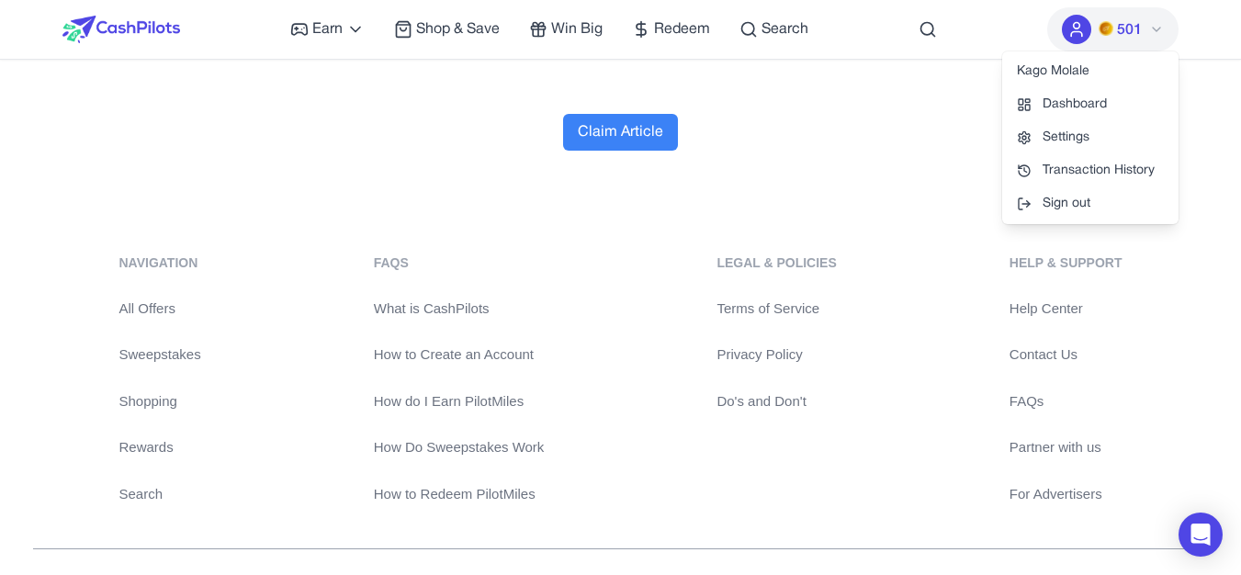
click at [1155, 28] on icon at bounding box center [1156, 30] width 7 height 4
click at [1097, 99] on link "Dashboard" at bounding box center [1090, 104] width 176 height 33
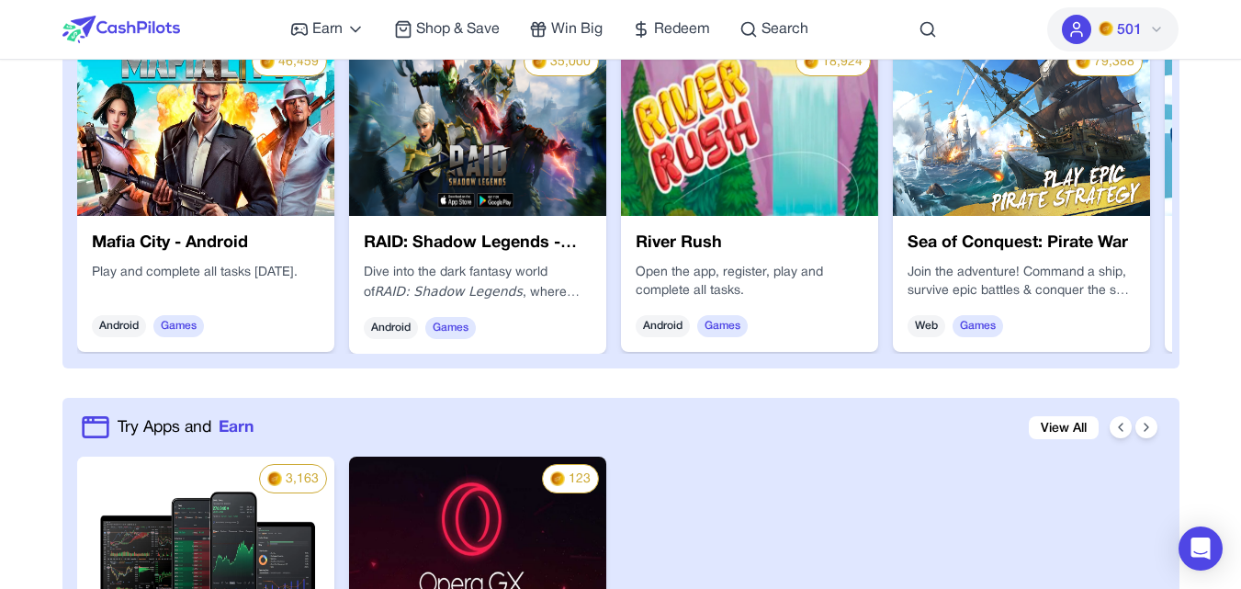
scroll to position [1543, 0]
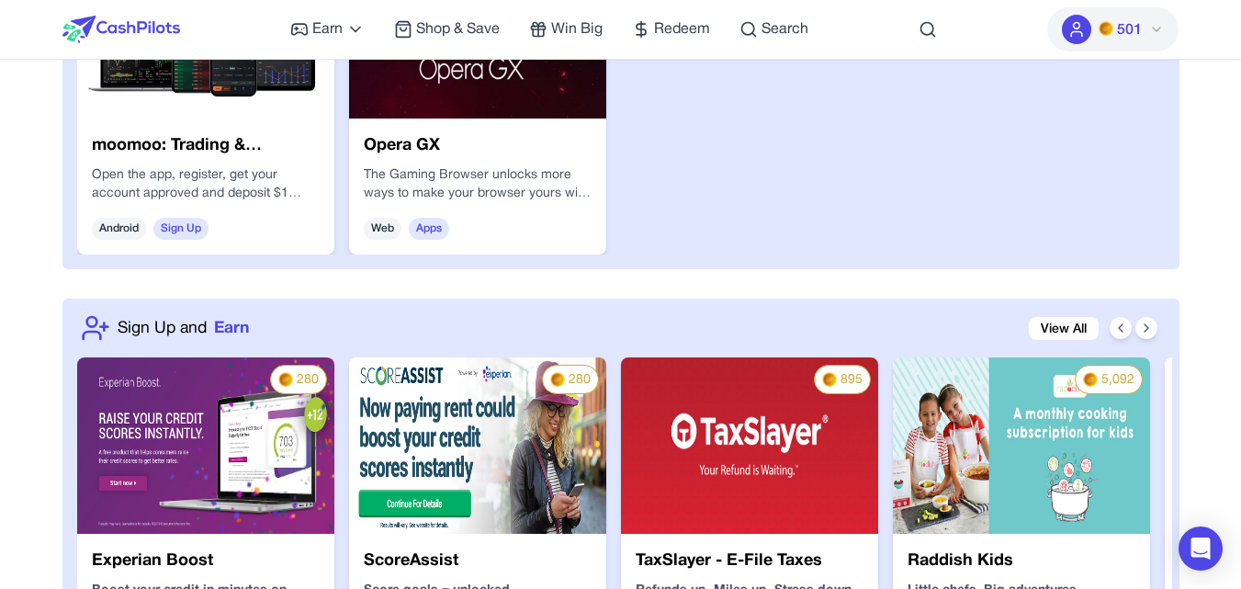
click at [451, 204] on div "Opera GX The Gaming Browser unlocks more ways to make your browser yours with d…" at bounding box center [477, 187] width 257 height 136
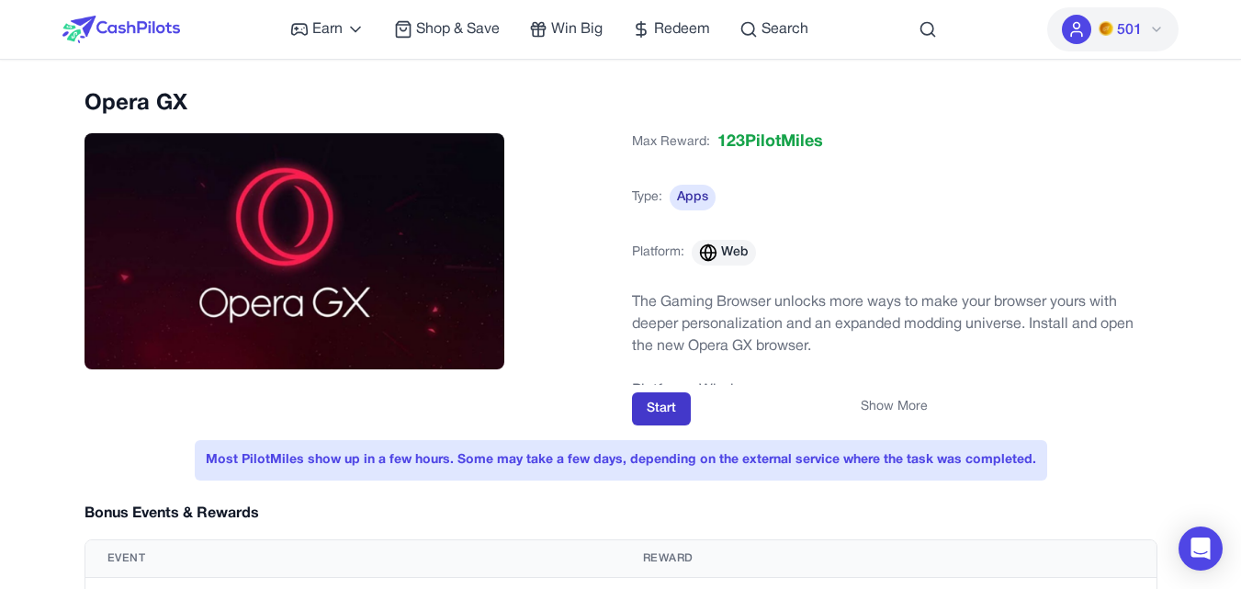
click at [666, 401] on button "Start" at bounding box center [661, 408] width 59 height 33
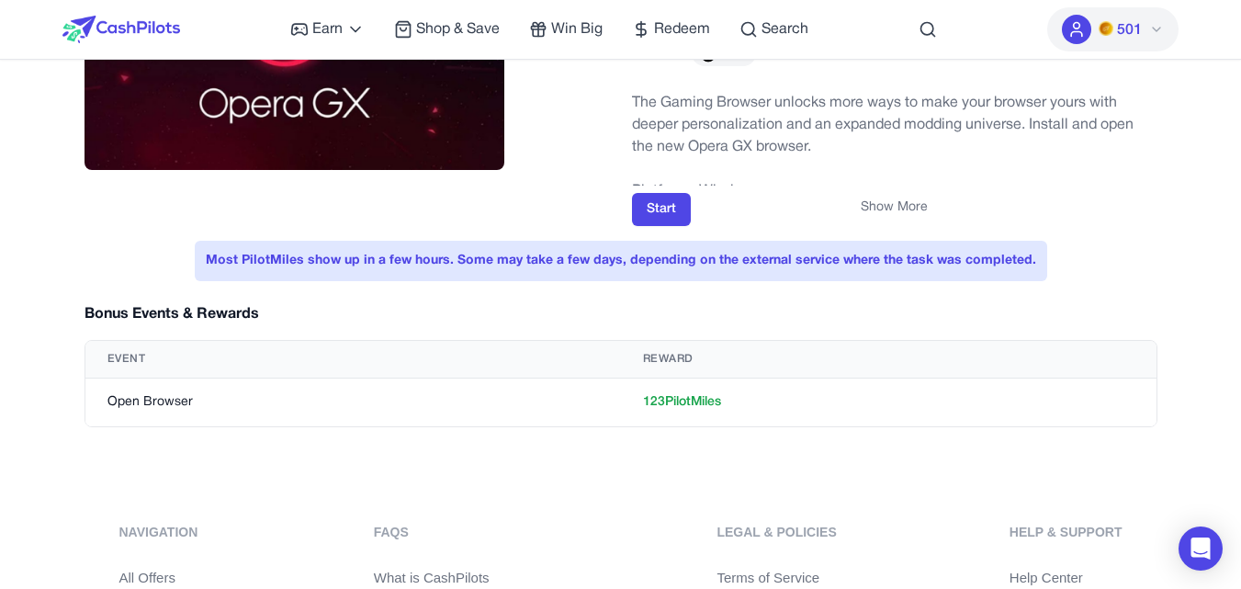
scroll to position [220, 0]
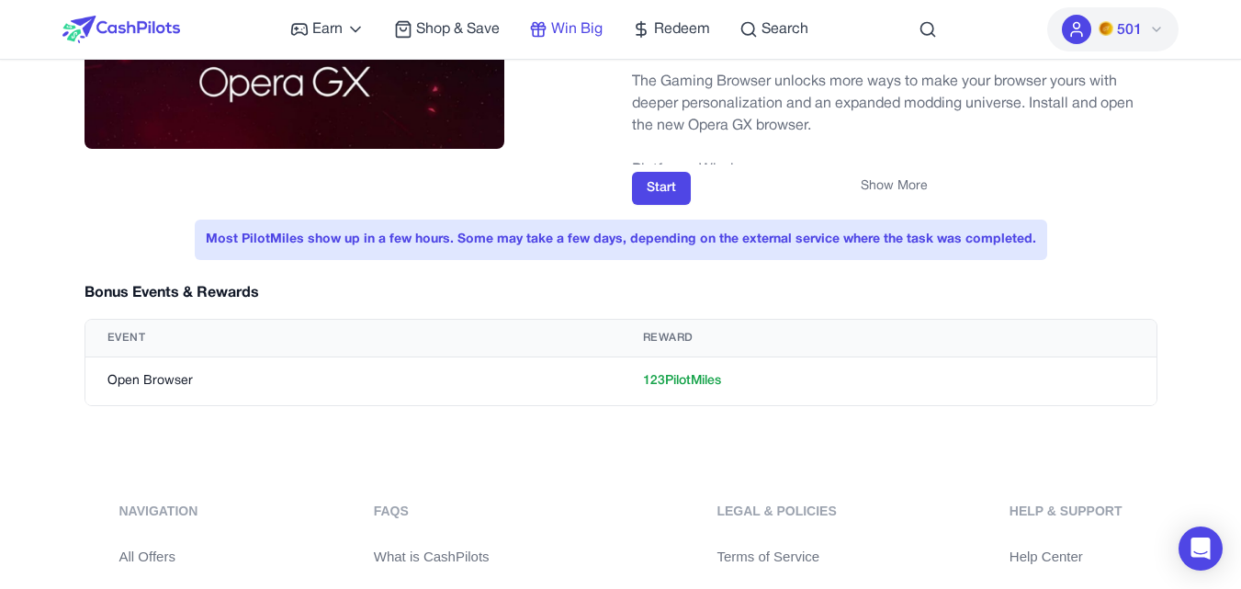
click at [589, 34] on span "Win Big" at bounding box center [576, 29] width 51 height 22
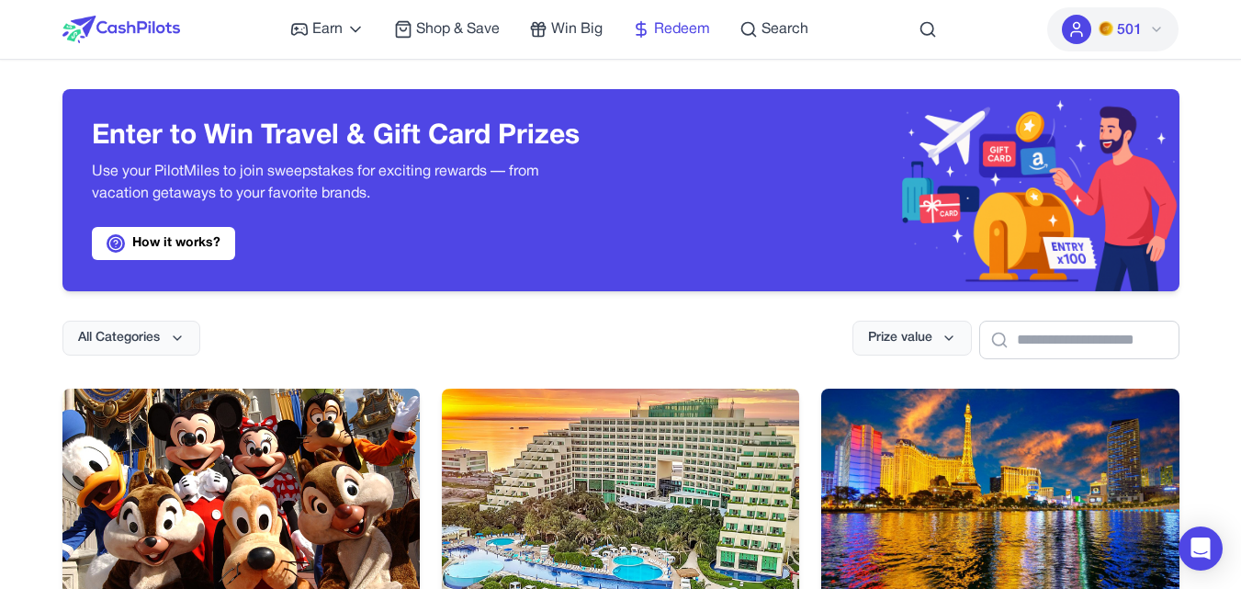
click at [680, 32] on span "Redeem" at bounding box center [682, 29] width 56 height 22
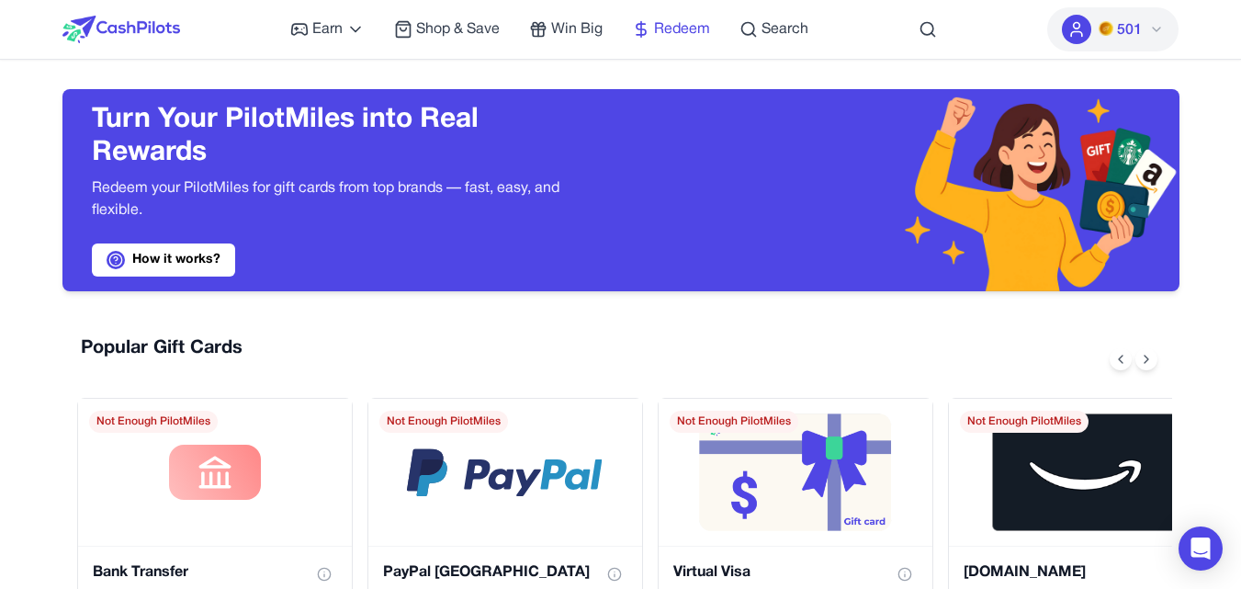
click at [696, 28] on span "Redeem" at bounding box center [682, 29] width 56 height 22
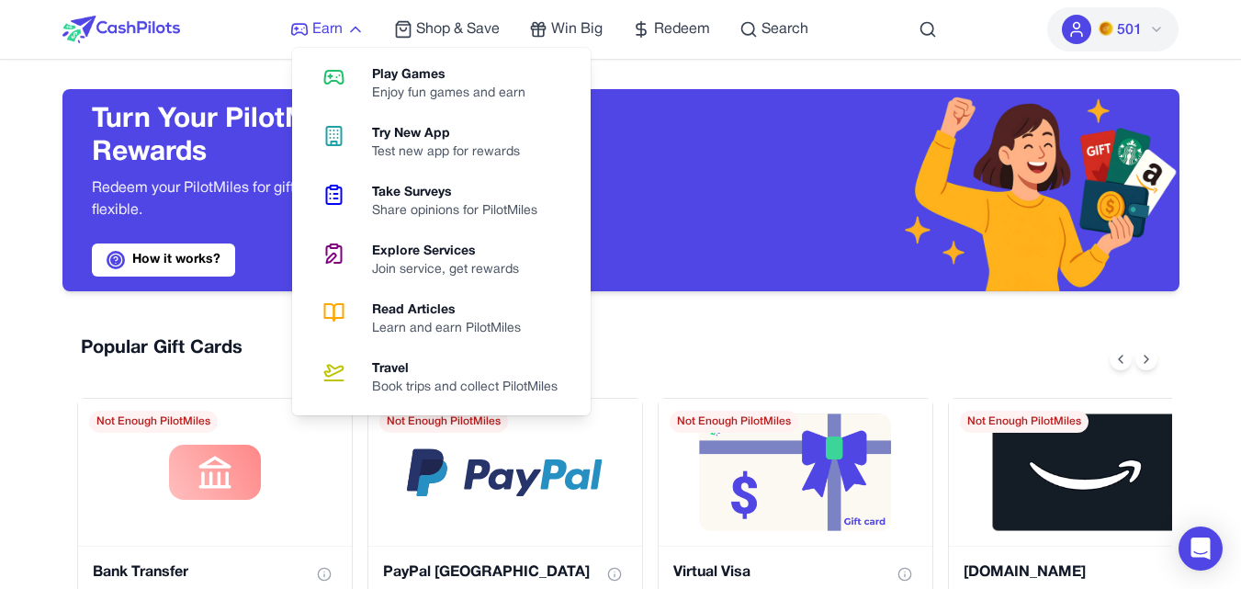
click at [312, 21] on span "Earn" at bounding box center [327, 29] width 30 height 22
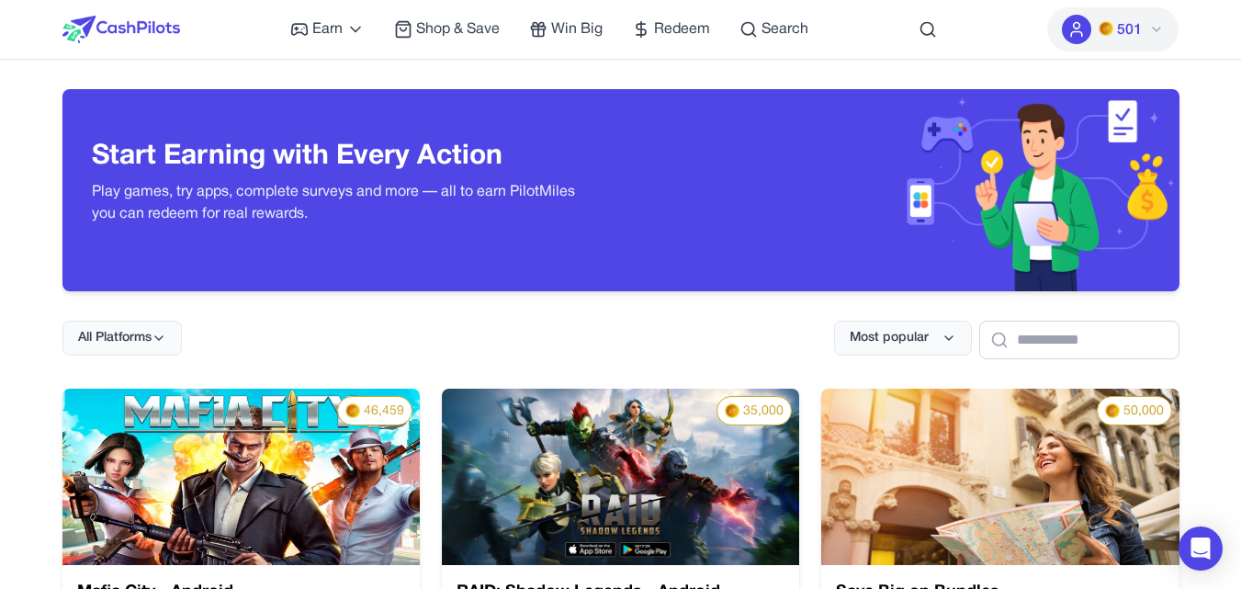
click at [1109, 43] on button "501" at bounding box center [1112, 29] width 131 height 44
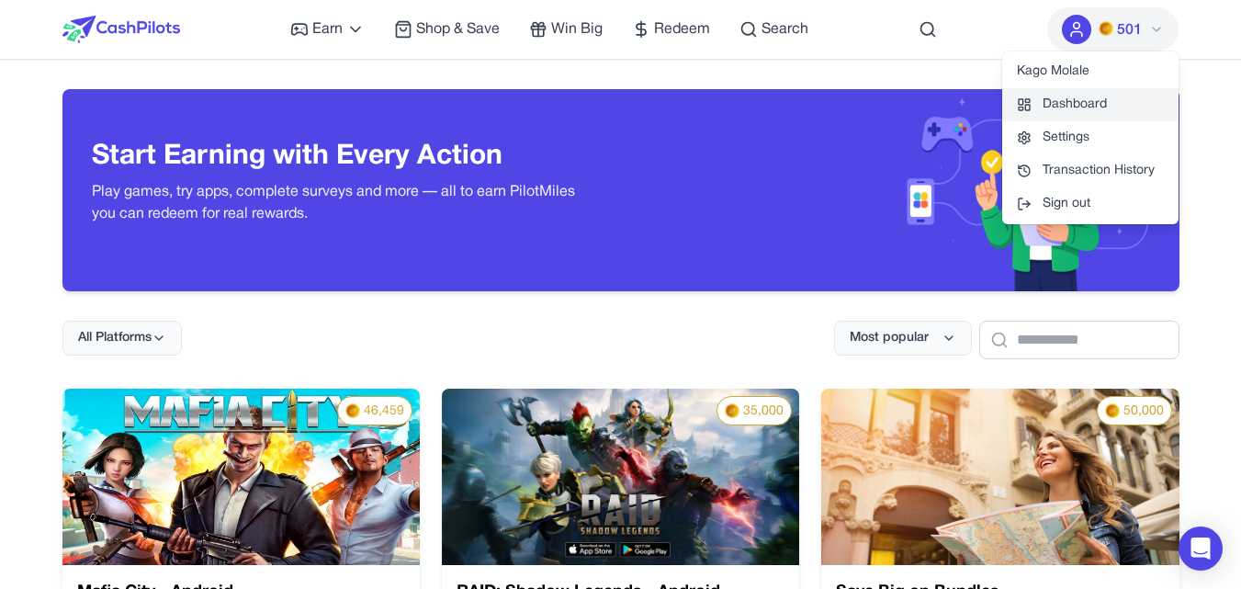
click at [1098, 94] on link "Dashboard" at bounding box center [1090, 104] width 176 height 33
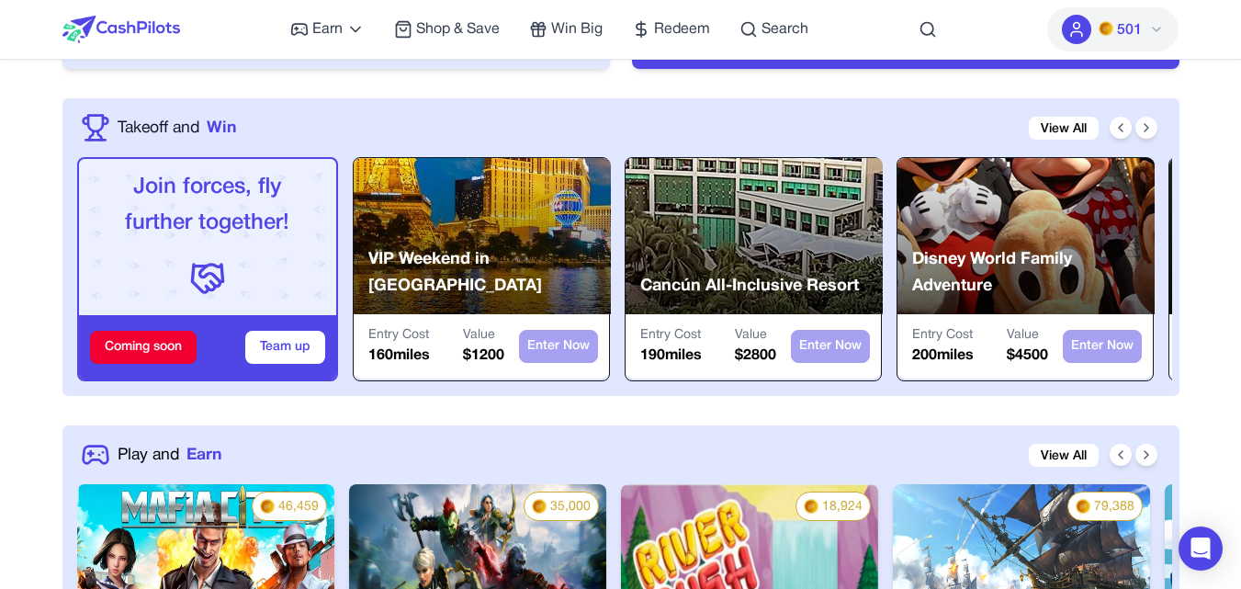
scroll to position [588, 0]
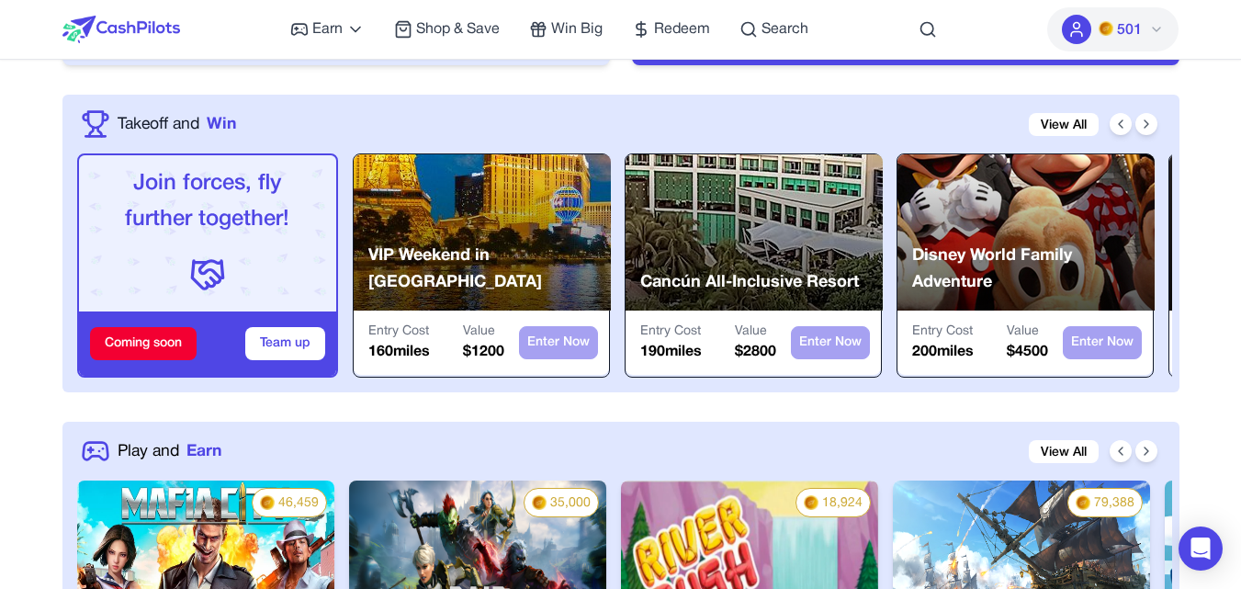
click at [525, 286] on p "VIP Weekend in Las Vegas" at bounding box center [489, 270] width 243 height 54
click at [260, 349] on button "Team up" at bounding box center [285, 343] width 80 height 33
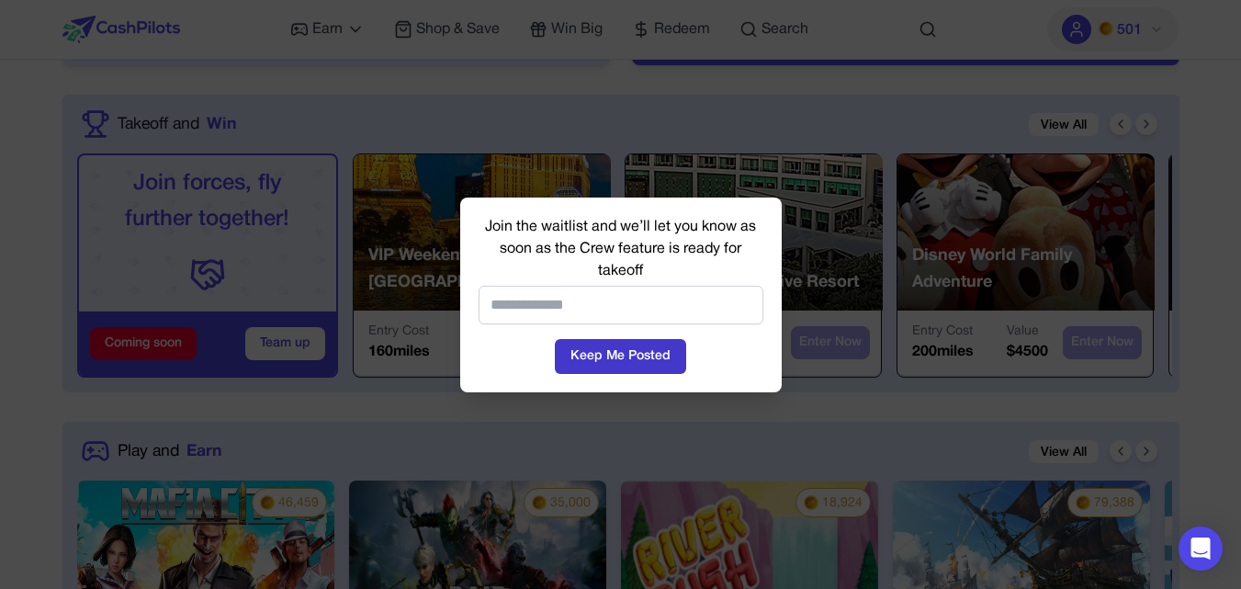
click at [582, 344] on button "Keep Me Posted" at bounding box center [620, 356] width 131 height 35
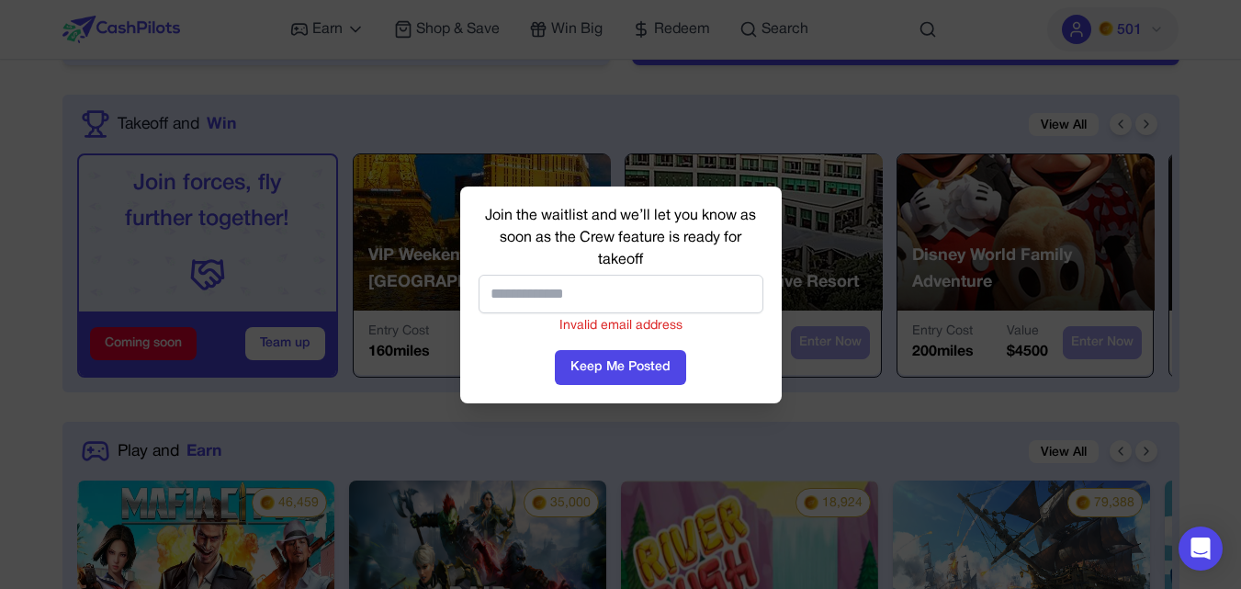
click at [819, 234] on div at bounding box center [620, 294] width 1241 height 589
click at [819, 234] on div at bounding box center [754, 232] width 257 height 156
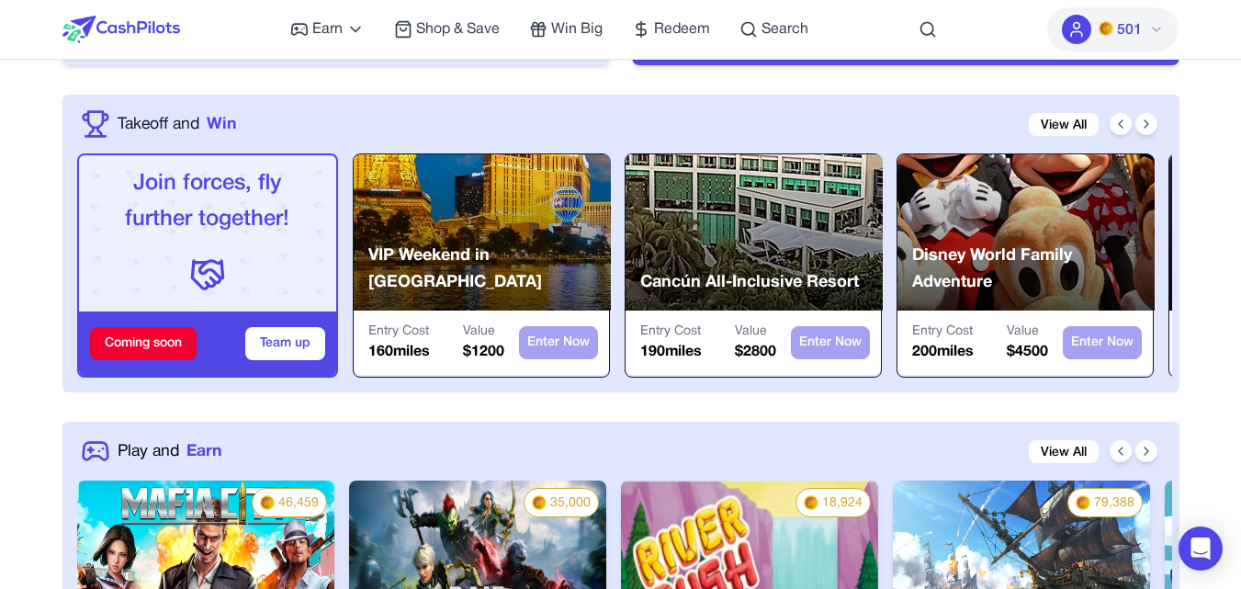
click at [822, 232] on div at bounding box center [754, 232] width 257 height 156
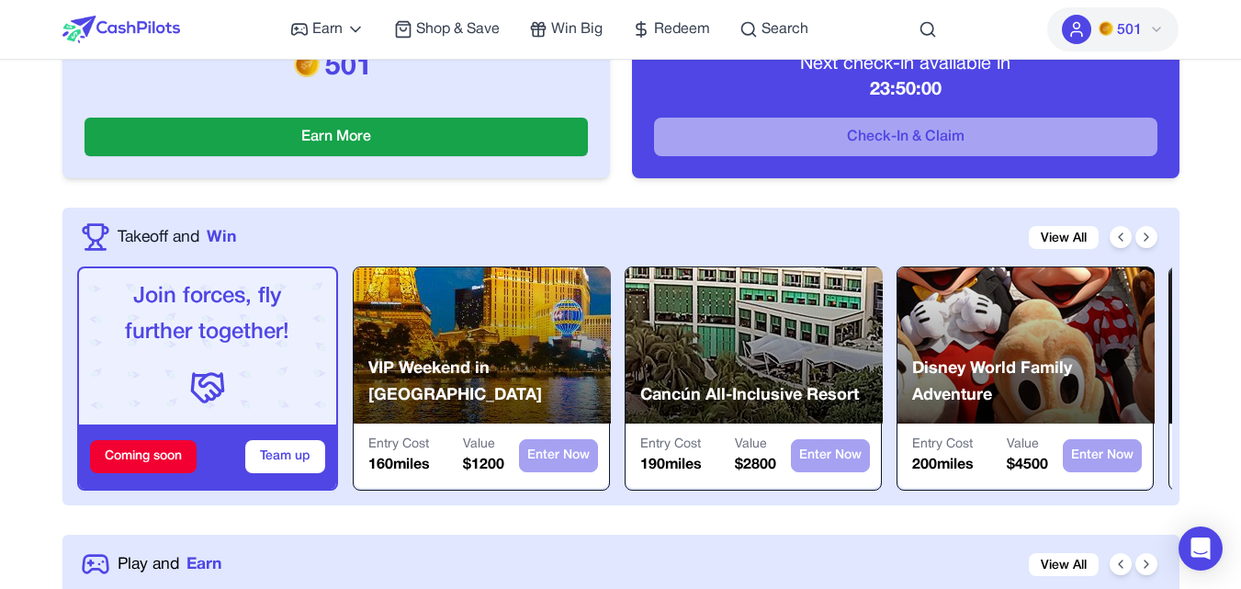
scroll to position [404, 0]
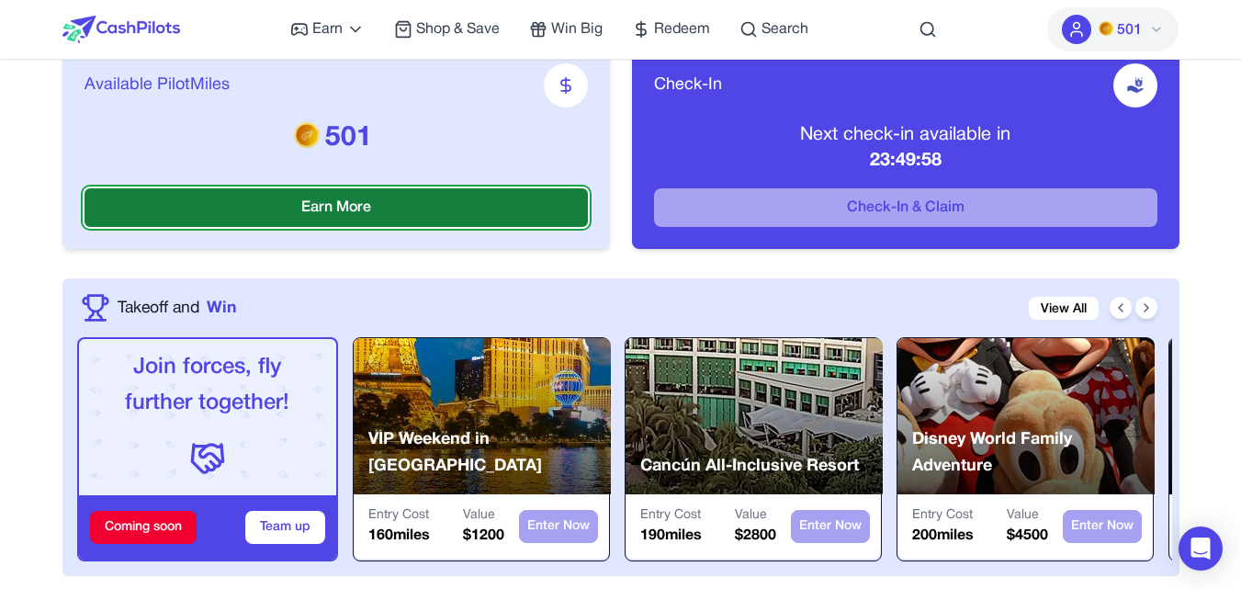
click at [419, 201] on button "Earn More" at bounding box center [336, 207] width 503 height 39
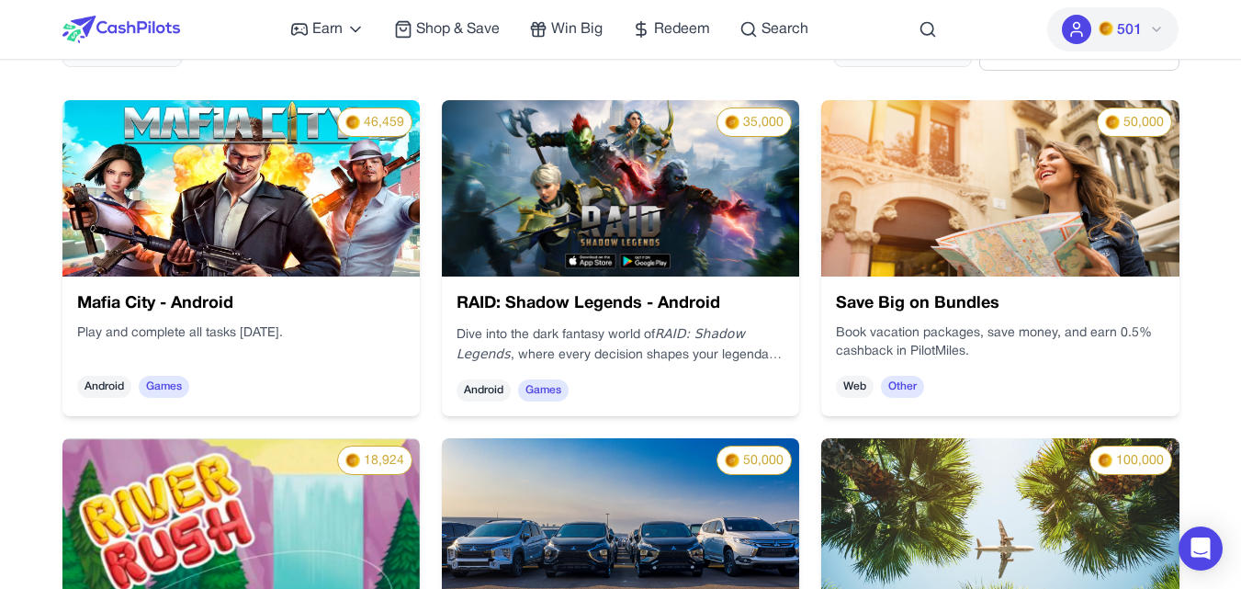
scroll to position [294, 0]
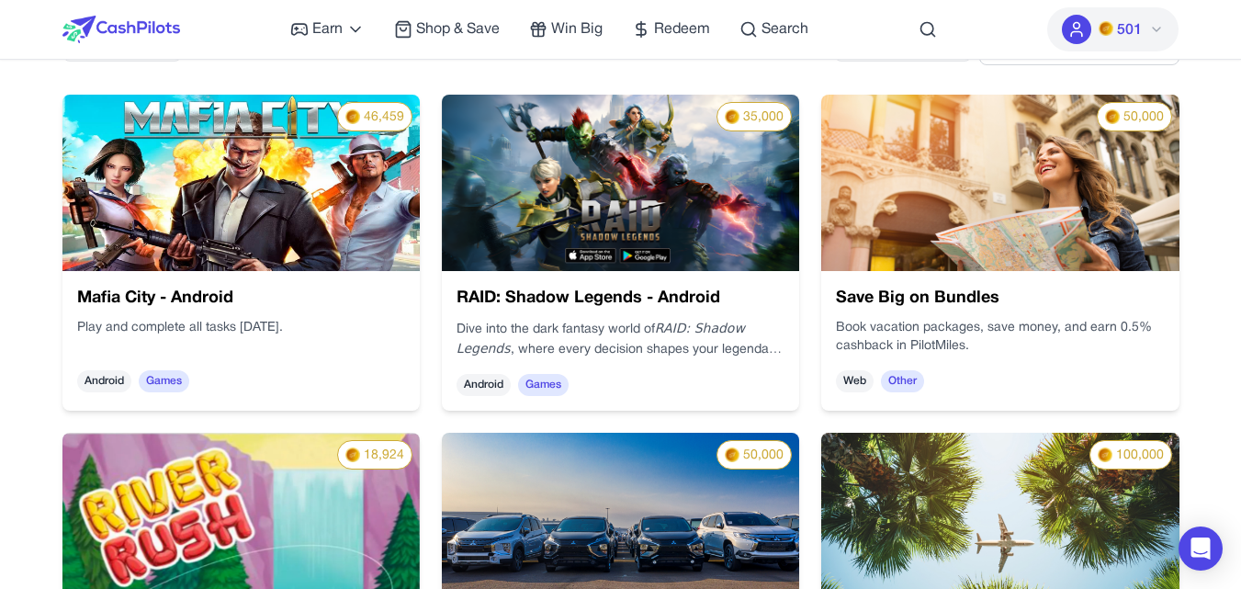
click at [979, 187] on img at bounding box center [999, 183] width 357 height 176
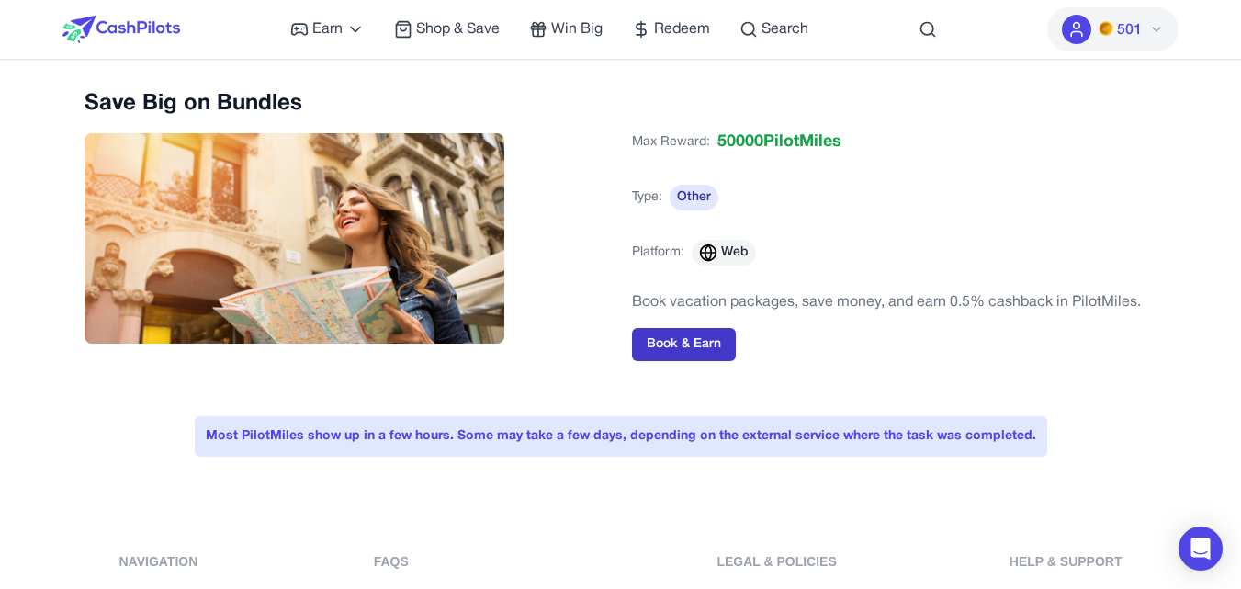
click at [664, 342] on button "Book & Earn" at bounding box center [684, 344] width 104 height 33
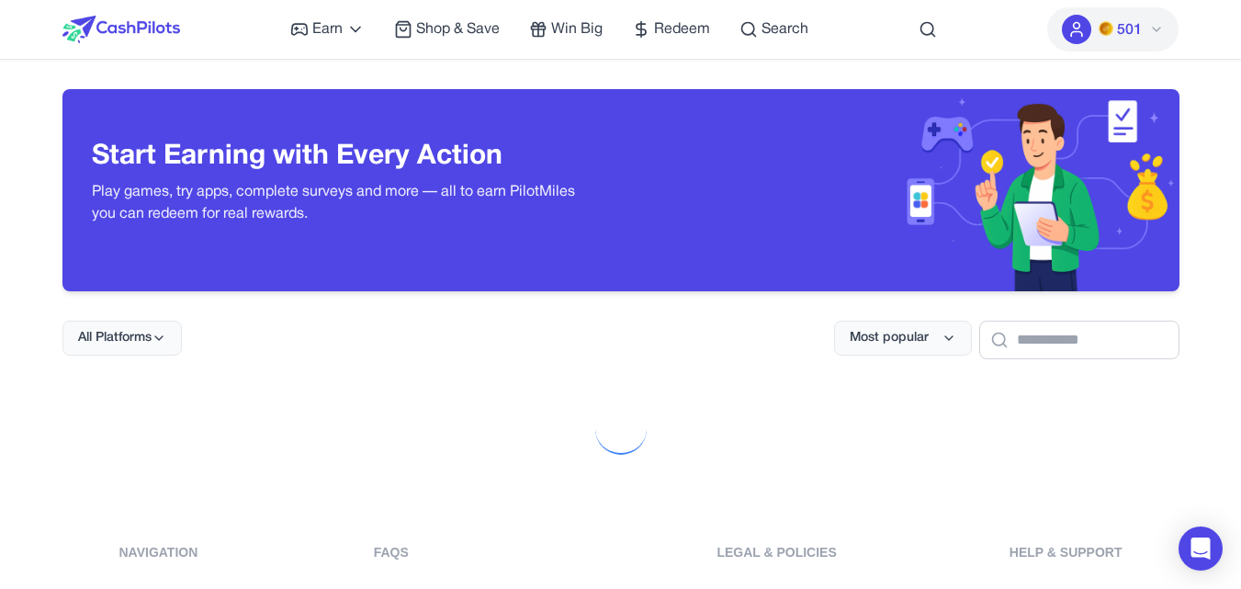
scroll to position [36, 0]
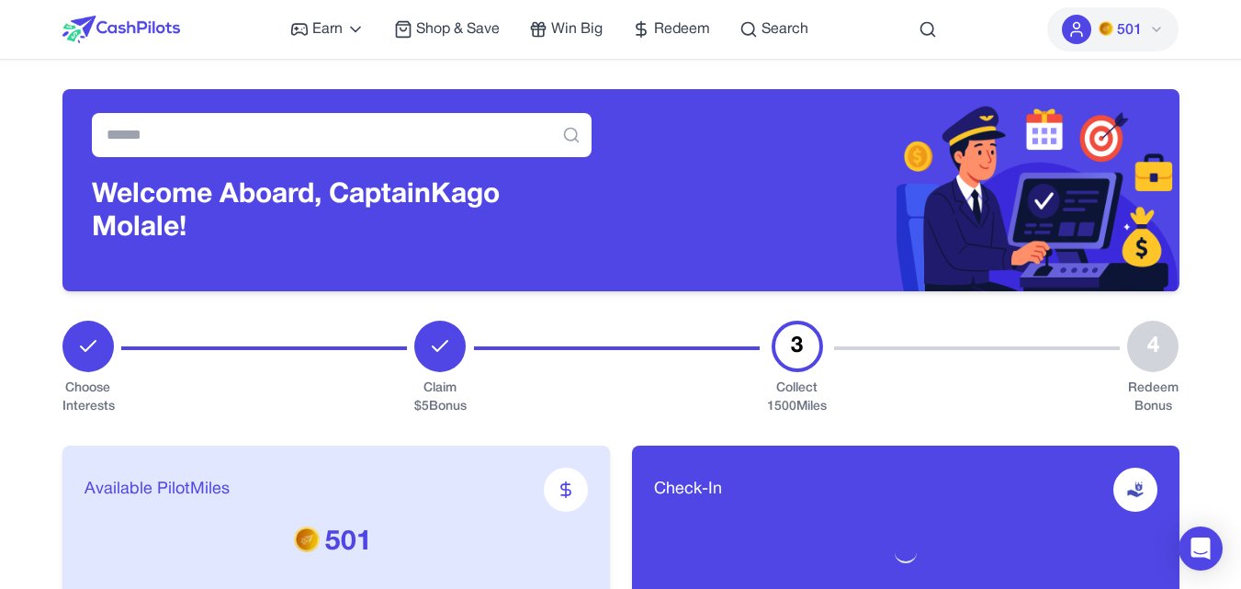
scroll to position [1775, 0]
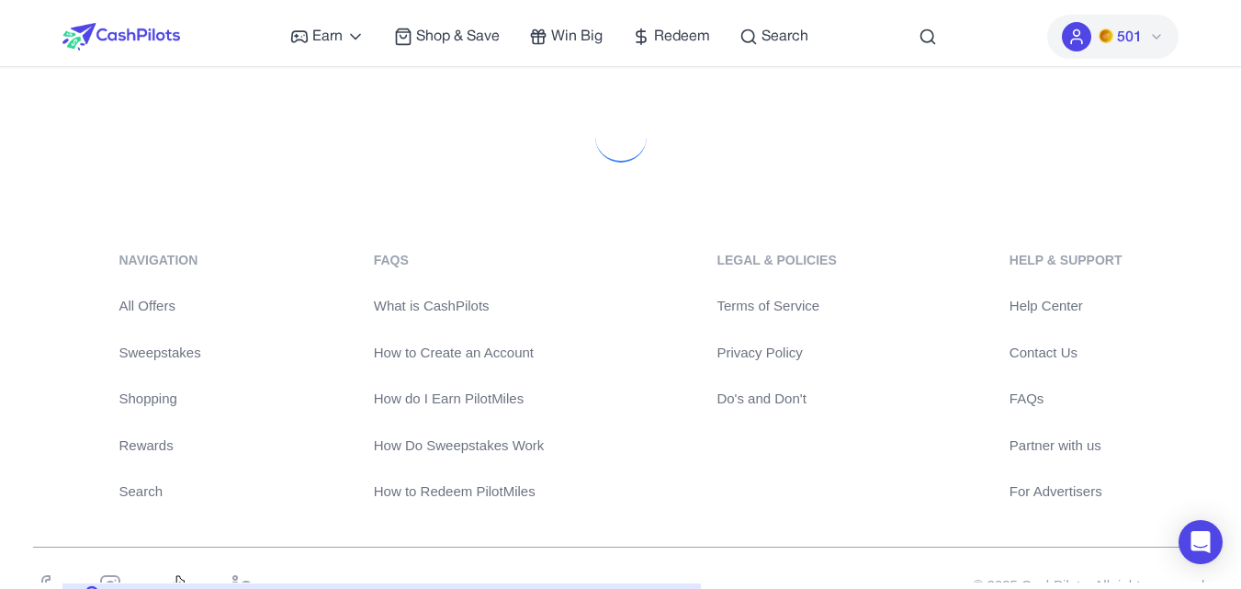
scroll to position [36, 0]
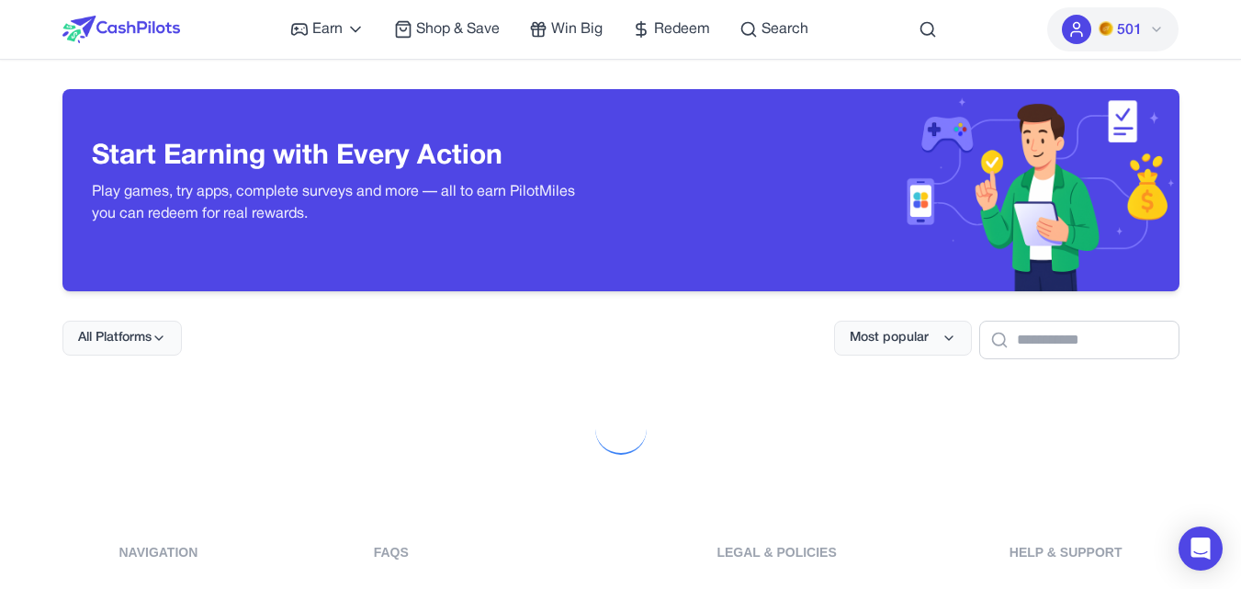
scroll to position [198, 0]
